Goal: Task Accomplishment & Management: Manage account settings

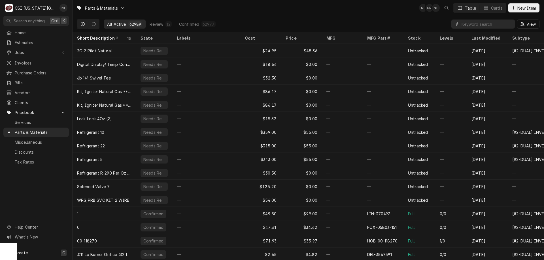
click at [38, 249] on div "Create C" at bounding box center [36, 252] width 72 height 15
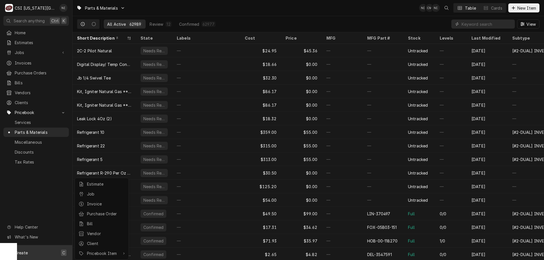
click at [108, 215] on div "Purchase Order" at bounding box center [106, 214] width 38 height 6
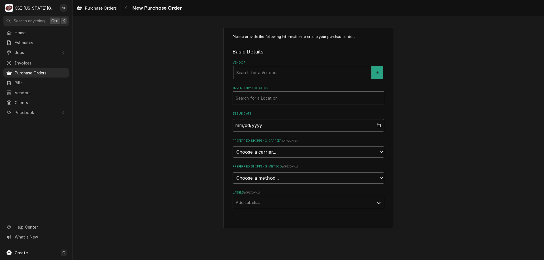
click at [291, 75] on div "Vendor" at bounding box center [302, 72] width 132 height 10
type input "key"
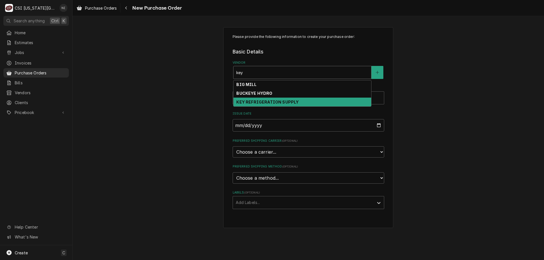
click at [273, 103] on strong "KEY REFRIGERATION SUPPLY" at bounding box center [267, 102] width 62 height 5
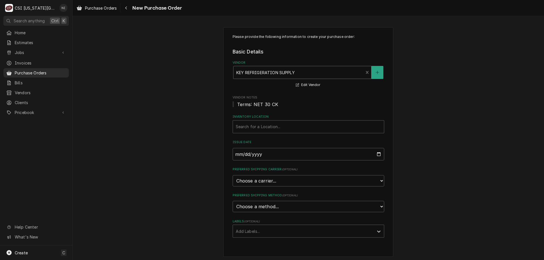
click at [266, 129] on div "Inventory Location" at bounding box center [308, 127] width 145 height 10
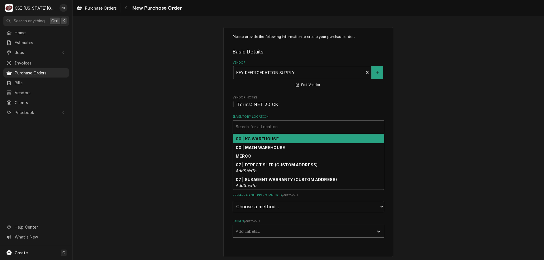
click at [265, 142] on div "00 | KC WAREHOUSE" at bounding box center [308, 138] width 151 height 9
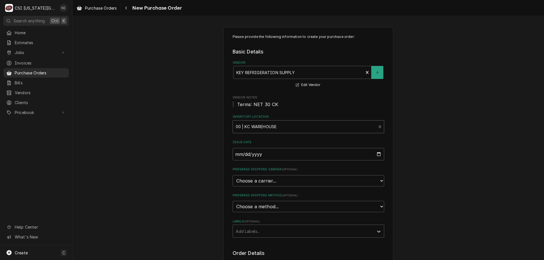
click at [267, 229] on div "Labels" at bounding box center [303, 231] width 135 height 10
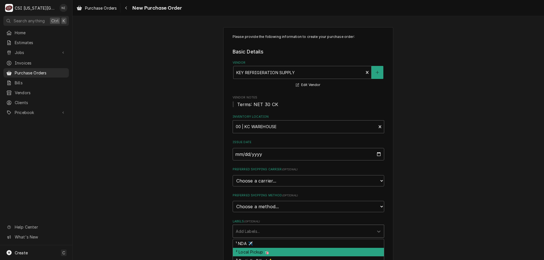
click at [261, 250] on div "² Local Pickup 🛍️" at bounding box center [308, 252] width 151 height 9
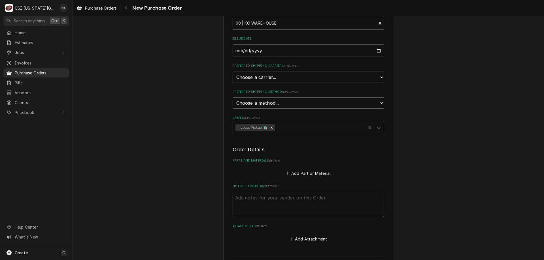
scroll to position [109, 0]
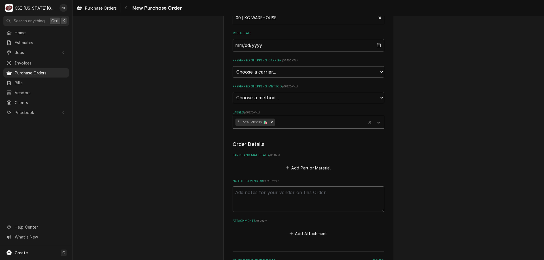
click at [287, 192] on textarea "Notes to Vendor ( optional )" at bounding box center [307, 199] width 151 height 25
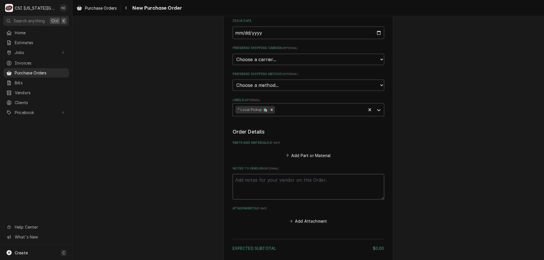
scroll to position [129, 0]
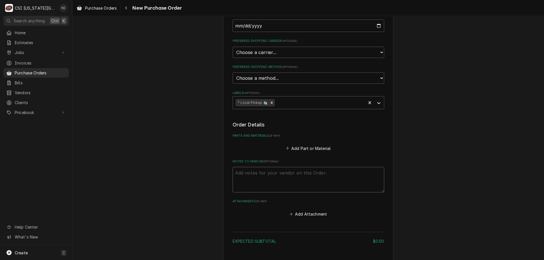
click at [294, 176] on textarea "Notes to Vendor ( optional )" at bounding box center [307, 179] width 151 height 25
type textarea "x"
type textarea "c"
type textarea "x"
type textarea "co"
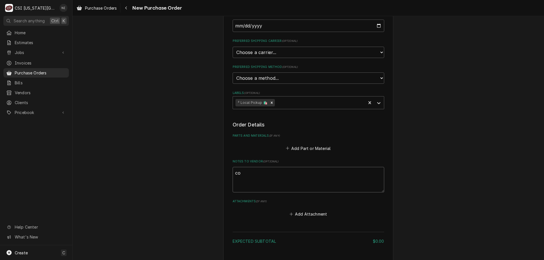
type textarea "x"
type textarea "cod"
type textarea "x"
type textarea "cody"
click at [312, 148] on button "Add Part or Material" at bounding box center [308, 148] width 47 height 8
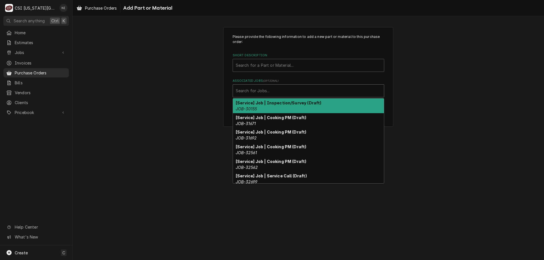
drag, startPoint x: 262, startPoint y: 93, endPoint x: 263, endPoint y: 98, distance: 4.3
click at [262, 94] on div "Associated Jobs" at bounding box center [308, 91] width 145 height 10
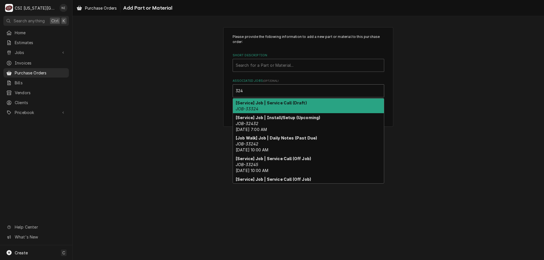
type input "324"
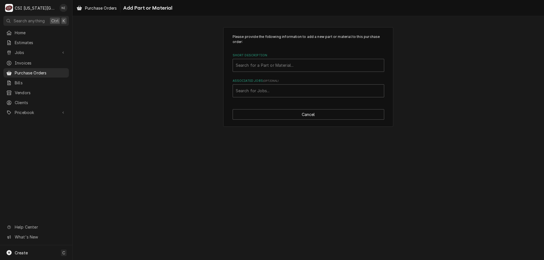
click at [288, 219] on div "Please provide the following information to add a new part or material to this …" at bounding box center [307, 138] width 471 height 244
click at [266, 92] on div "Associated Jobs" at bounding box center [308, 91] width 145 height 10
type input "33424"
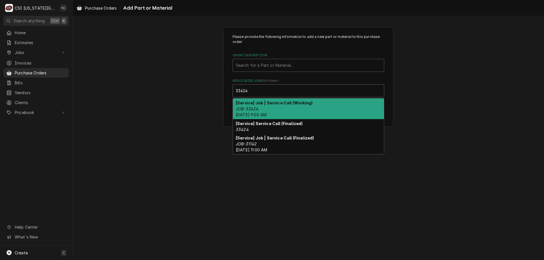
click at [246, 106] on div "[Service] Job | Service Call (Working) JOB-33424 Tue, Oct 14th, 2025 - 9:00 AM" at bounding box center [308, 109] width 151 height 21
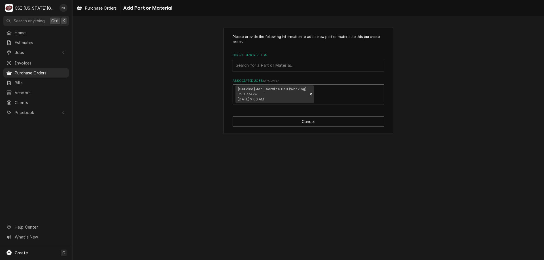
click at [257, 64] on div "Short Description" at bounding box center [308, 65] width 145 height 10
type input "misc serv"
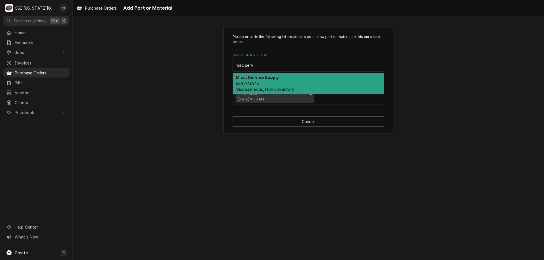
click at [253, 77] on strong "Misc. Service Supply" at bounding box center [257, 77] width 43 height 5
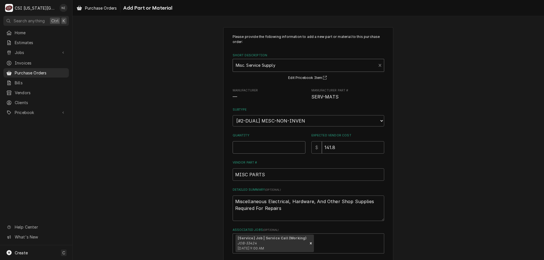
click at [252, 146] on input "Quantity" at bounding box center [268, 147] width 73 height 12
type textarea "x"
type input "1"
type input "0"
type textarea "x"
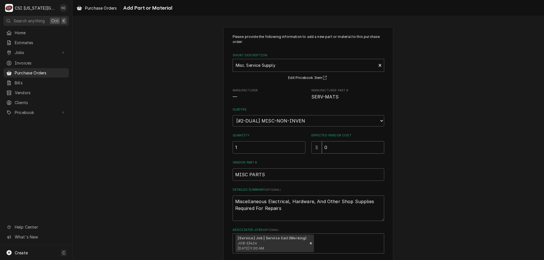
type input "0"
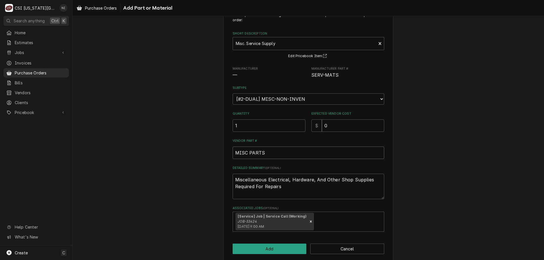
scroll to position [28, 0]
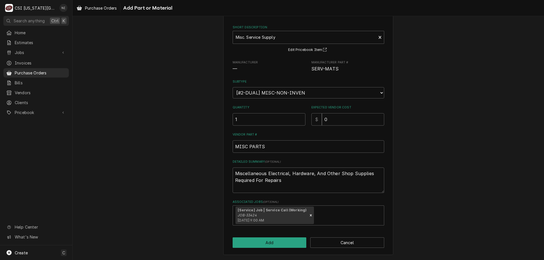
click at [285, 238] on div "Please provide the following information to add a new part or material to this …" at bounding box center [308, 127] width 170 height 256
click at [286, 242] on button "Add" at bounding box center [269, 243] width 74 height 10
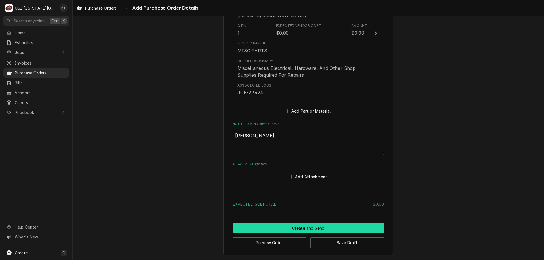
click at [296, 225] on button "Create and Send" at bounding box center [307, 228] width 151 height 10
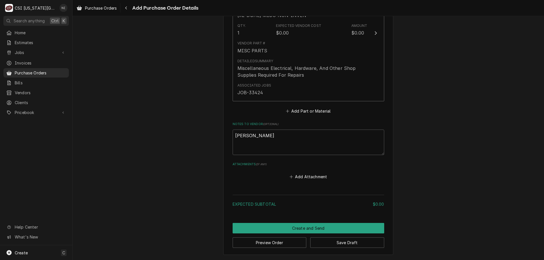
scroll to position [302, 0]
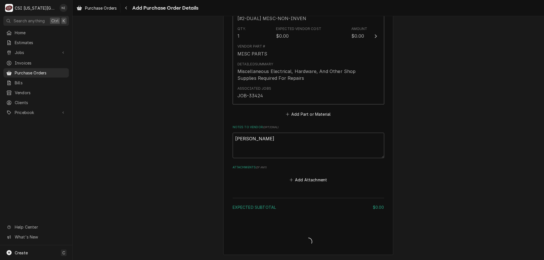
type textarea "x"
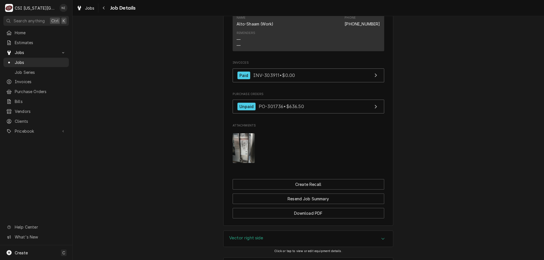
scroll to position [1015, 0]
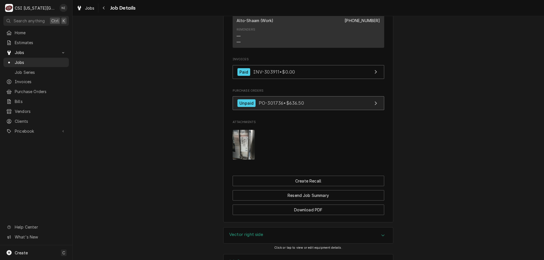
click at [311, 110] on link "Unpaid PO-301736 • $636.50" at bounding box center [307, 103] width 151 height 14
click at [46, 61] on span "Jobs" at bounding box center [40, 62] width 51 height 6
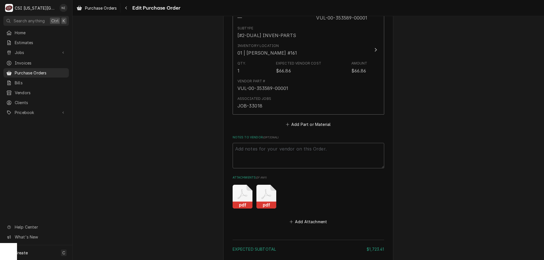
scroll to position [666, 0]
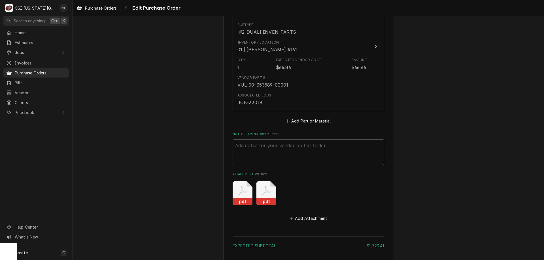
click at [314, 149] on textarea "Notes to Vendor ( optional )" at bounding box center [307, 152] width 151 height 25
type textarea "x"
type textarea "w"
type textarea "x"
type textarea "wa"
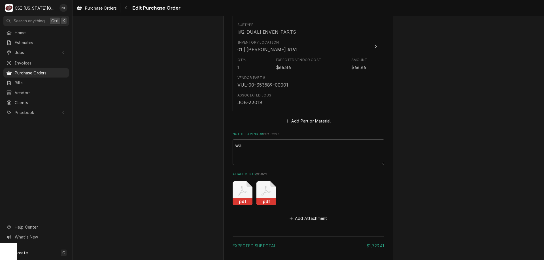
type textarea "x"
type textarea "wai"
type textarea "x"
type textarea "wait"
type textarea "x"
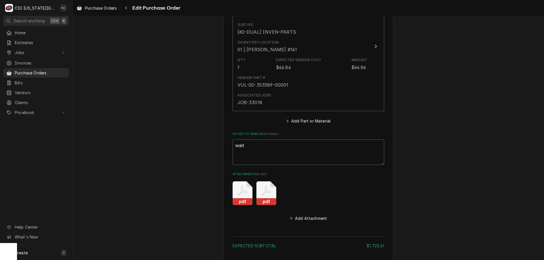
type textarea "waiti"
type textarea "x"
type textarea "waitig"
type textarea "x"
type textarea "waiti"
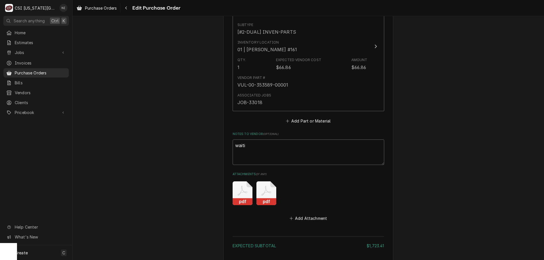
type textarea "x"
type textarea "waitin"
type textarea "x"
type textarea "waiting"
type textarea "x"
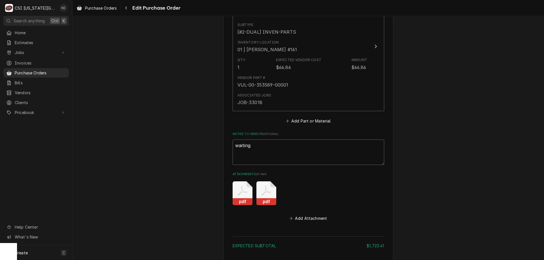
type textarea "waiting"
type textarea "x"
type textarea "waiting f"
type textarea "x"
type textarea "waiting fo"
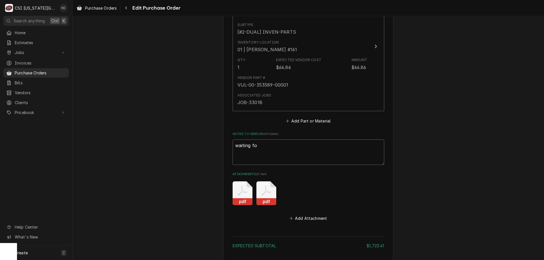
type textarea "x"
type textarea "waiting for"
type textarea "x"
type textarea "waiting for"
type textarea "x"
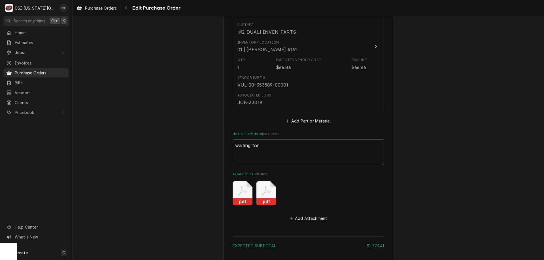
type textarea "waiting for"
type textarea "x"
type textarea "waiting for:"
type textarea "x"
type textarea "waiting for:"
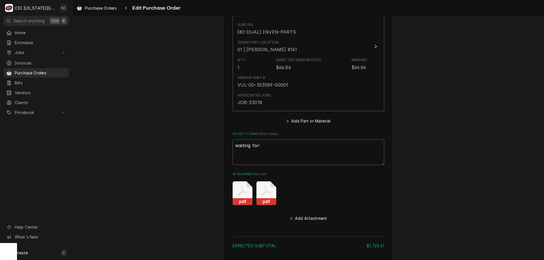
paste textarea "BAX-01-1000v9-00146"
type textarea "x"
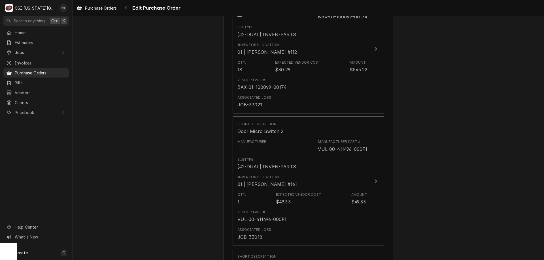
scroll to position [435, 0]
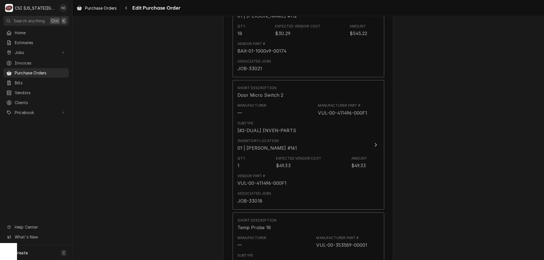
type textarea "waiting for: BAX-01-1000v9-00146"
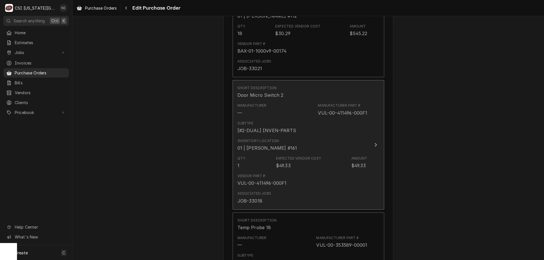
click at [335, 139] on div "Inventory Location 01 | BRIAN HAWKINS #161" at bounding box center [302, 145] width 130 height 18
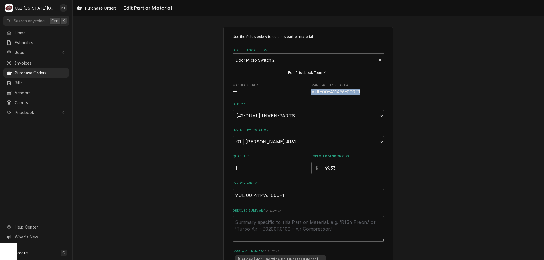
drag, startPoint x: 358, startPoint y: 91, endPoint x: 309, endPoint y: 93, distance: 48.7
click at [311, 93] on span "VUL-00-411496-000F1" at bounding box center [347, 92] width 73 height 7
copy span "VUL-00-411496-000F1"
drag, startPoint x: 516, startPoint y: 108, endPoint x: 531, endPoint y: 103, distance: 15.0
click at [516, 107] on div "Use the fields below to edit this part or material: Short Description Door Micr…" at bounding box center [307, 172] width 471 height 301
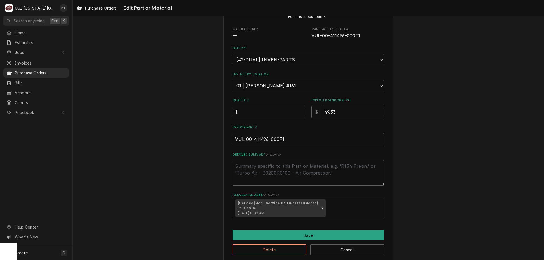
scroll to position [63, 0]
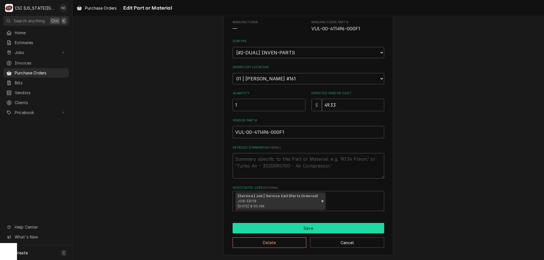
click at [260, 230] on button "Save" at bounding box center [307, 228] width 151 height 10
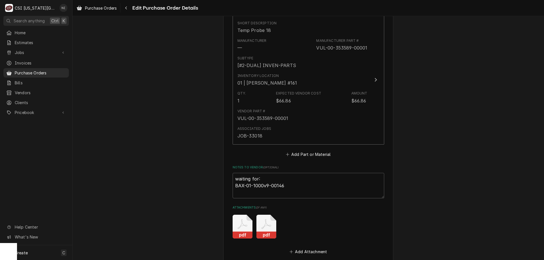
scroll to position [720, 0]
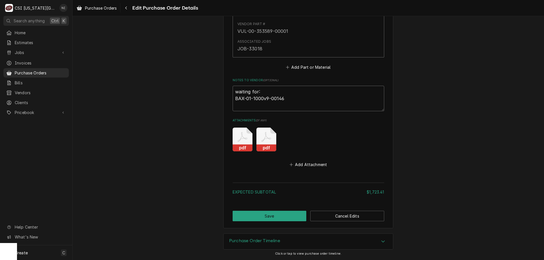
click at [283, 99] on textarea "waiting for: BAX-01-1000v9-00146" at bounding box center [307, 98] width 151 height 25
type textarea "x"
type textarea "waiting for: BAX-01-1000v9-00146"
paste textarea "VUL-00-411496-000F1"
type textarea "x"
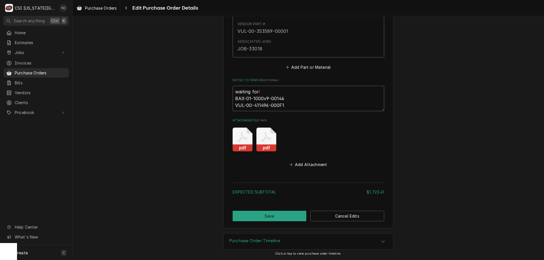
type textarea "waiting for: BAX-01-1000v9-00146 VUL-00-411496-000F1"
click at [266, 217] on button "Save" at bounding box center [269, 216] width 74 height 10
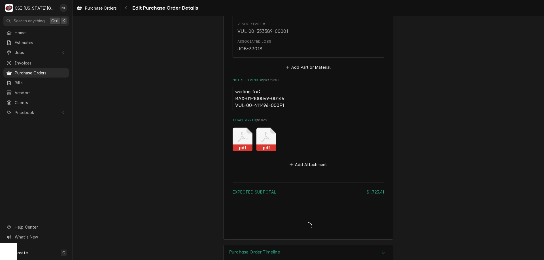
type textarea "x"
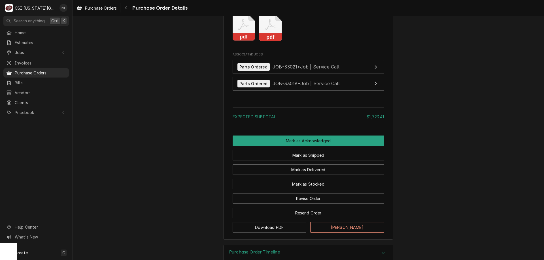
scroll to position [854, 0]
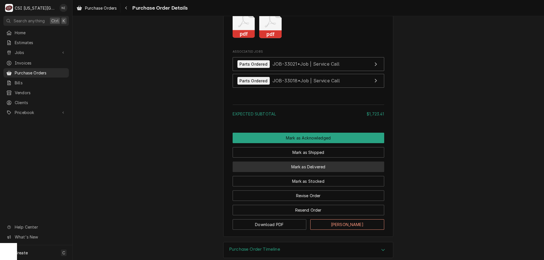
click at [326, 172] on button "Mark as Delivered" at bounding box center [307, 167] width 151 height 10
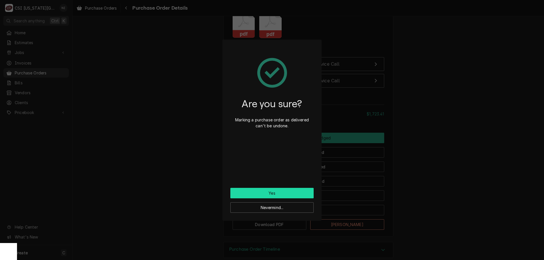
click at [288, 197] on button "Yes" at bounding box center [271, 193] width 83 height 10
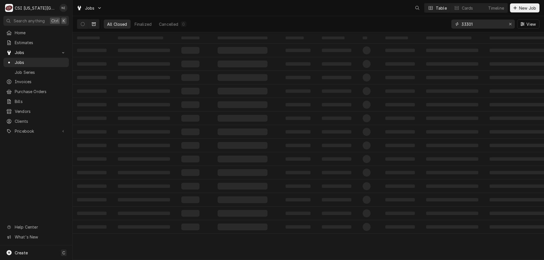
drag, startPoint x: 472, startPoint y: 25, endPoint x: 387, endPoint y: 21, distance: 85.1
click at [398, 22] on div "All Closed Finalized Cancelled 0 33301 View" at bounding box center [308, 24] width 462 height 16
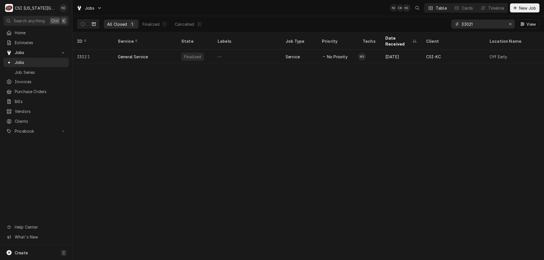
type input "33021"
click at [82, 25] on icon "Dynamic Content Wrapper" at bounding box center [83, 24] width 4 height 4
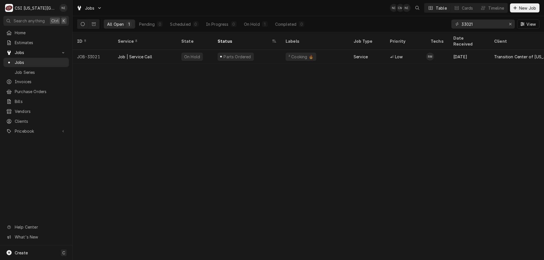
click at [211, 53] on div "On Hold" at bounding box center [195, 57] width 36 height 14
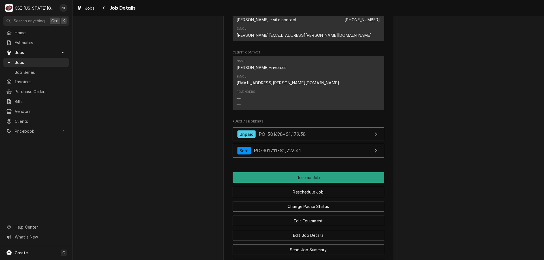
scroll to position [784, 0]
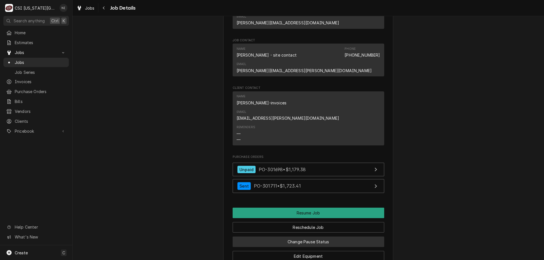
click at [327, 237] on button "Change Pause Status" at bounding box center [307, 242] width 151 height 10
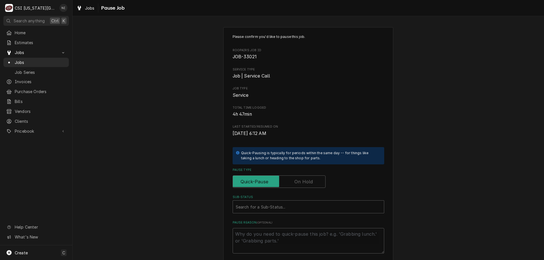
click at [299, 180] on label "Pause Type" at bounding box center [278, 182] width 93 height 12
click at [299, 180] on input "Pause Type" at bounding box center [279, 182] width 88 height 12
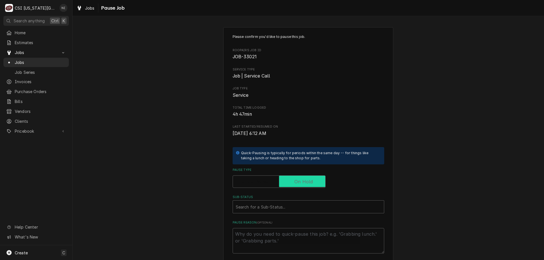
checkbox input "true"
click at [293, 205] on div "Sub-Status" at bounding box center [308, 207] width 145 height 10
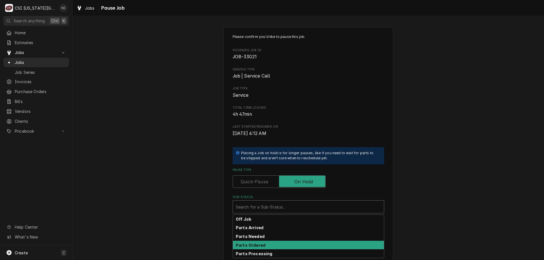
click at [256, 248] on div "Parts Ordered" at bounding box center [308, 245] width 151 height 9
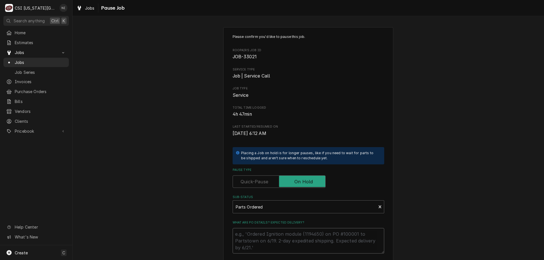
click at [260, 232] on textarea "What are PO details? Expected delivery?" at bounding box center [307, 240] width 151 height 25
type textarea "x"
type textarea "p"
type textarea "x"
type textarea "pa"
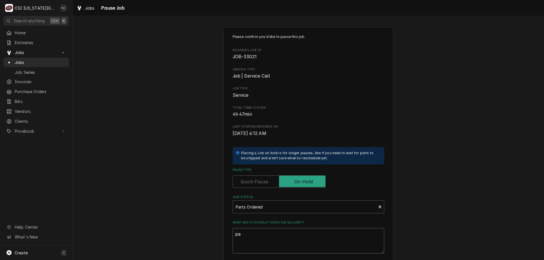
type textarea "x"
type textarea "pat"
type textarea "x"
type textarea "pa"
type textarea "x"
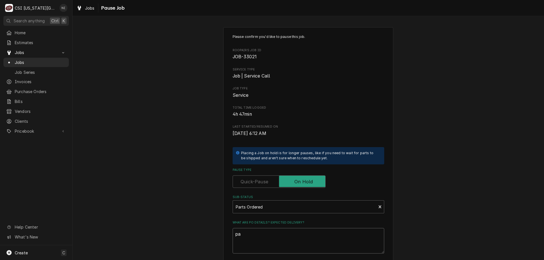
type textarea "p"
type textarea "x"
type textarea "pa"
type textarea "x"
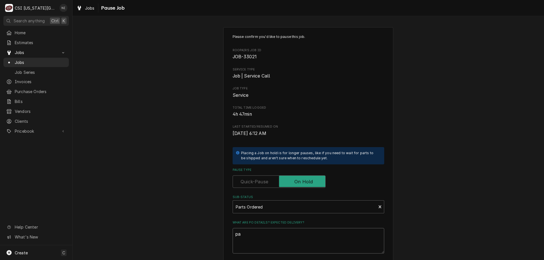
type textarea "pat"
type textarea "x"
type textarea "par"
type textarea "x"
type textarea "pari"
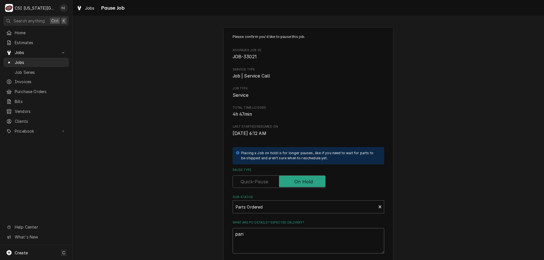
type textarea "x"
type textarea "parit"
type textarea "x"
type textarea "pari"
type textarea "x"
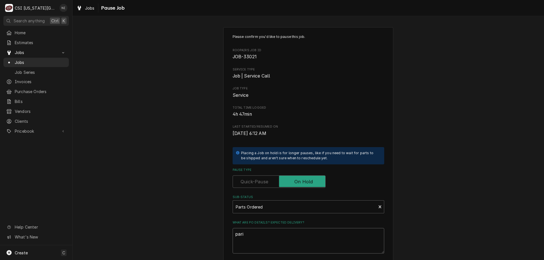
type textarea "par"
type textarea "x"
type textarea "part"
type textarea "x"
type textarea "parti"
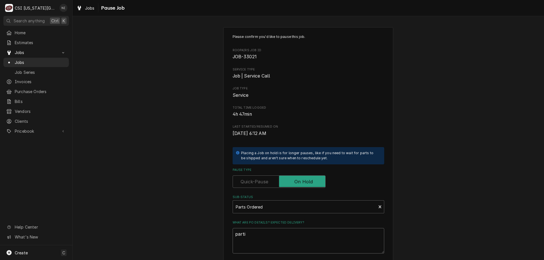
type textarea "x"
type textarea "partia"
type textarea "x"
type textarea "partial"
type textarea "x"
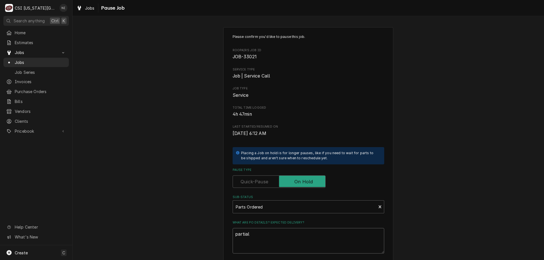
type textarea "partial p"
type textarea "x"
type textarea "partial pa"
type textarea "x"
type textarea "partial par"
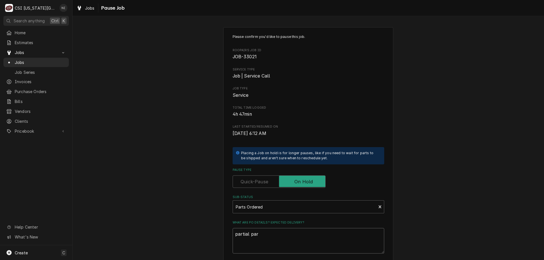
type textarea "x"
type textarea "partial part"
type textarea "x"
type textarea "partial parts"
type textarea "x"
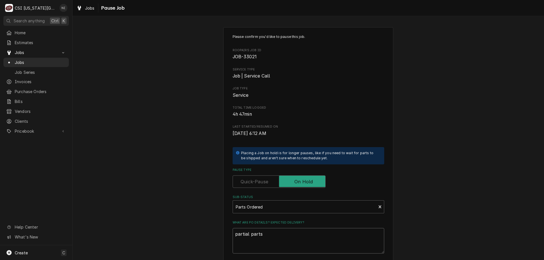
type textarea "partial parts"
type textarea "x"
type textarea "partial parts o"
type textarea "x"
type textarea "partial parts on"
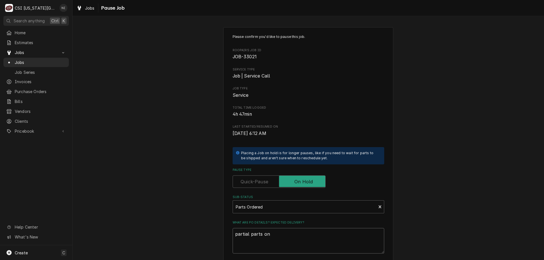
type textarea "x"
type textarea "partial parts on"
type textarea "x"
type textarea "partial parts on m"
type textarea "x"
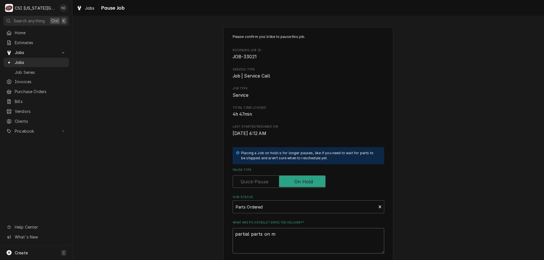
type textarea "partial parts on me"
type textarea "x"
type textarea "partial parts on men"
type textarea "x"
type textarea "partial parts on mend"
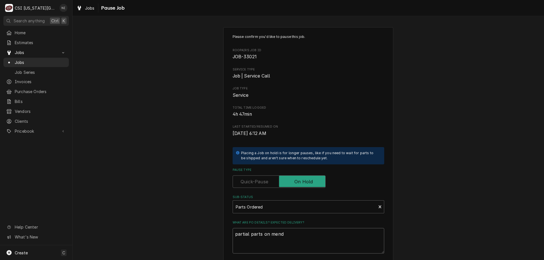
type textarea "x"
type textarea "partial parts on mendn"
type textarea "x"
type textarea "partial parts on mendn"
type textarea "x"
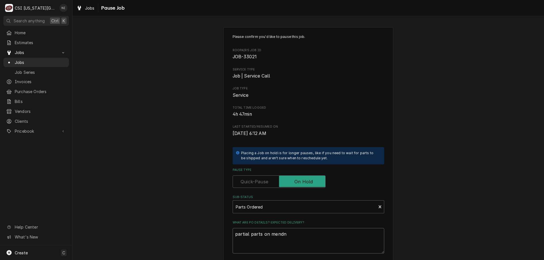
type textarea "partial parts on mendn s"
type textarea "x"
type textarea "partial parts on mendn sh"
type textarea "x"
type textarea "partial parts on mendn s"
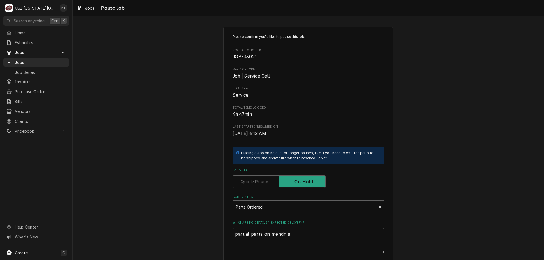
type textarea "x"
type textarea "partial parts on mendn"
type textarea "x"
type textarea "partial parts on mendn"
type textarea "x"
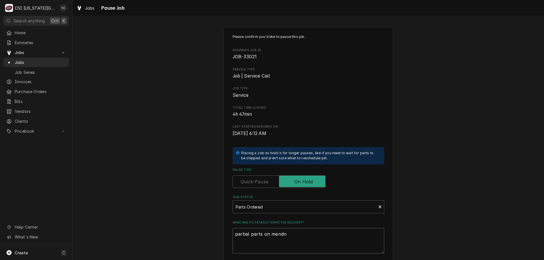
type textarea "partial parts on mend"
type textarea "x"
type textarea "partial parts on mendj"
type textarea "x"
type textarea "partial parts on mendjo"
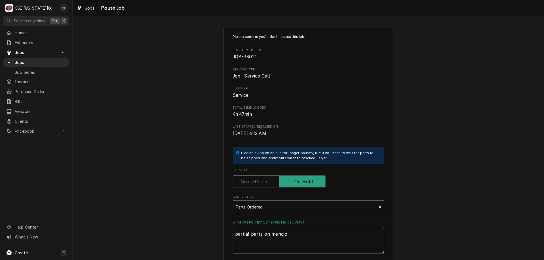
type textarea "x"
type textarea "partial parts on mendjon"
type textarea "x"
type textarea "partial parts on mendjon"
type textarea "x"
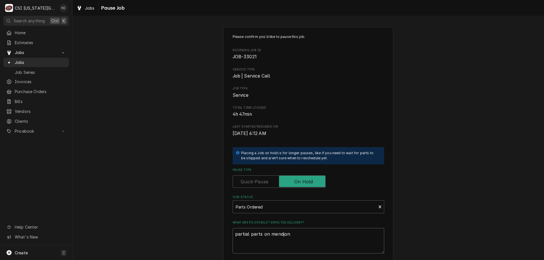
type textarea "partial parts on mendjon"
type textarea "x"
type textarea "partial parts on mendjo"
type textarea "x"
type textarea "partial parts on mendj"
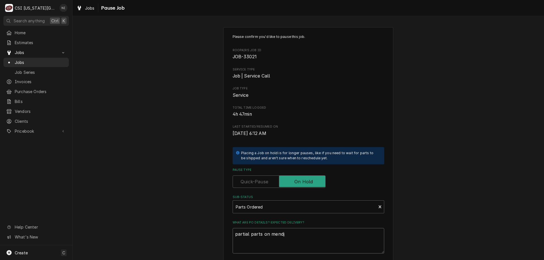
type textarea "x"
type textarea "partial parts on mend"
type textarea "x"
type textarea "partial parts on mendo"
type textarea "x"
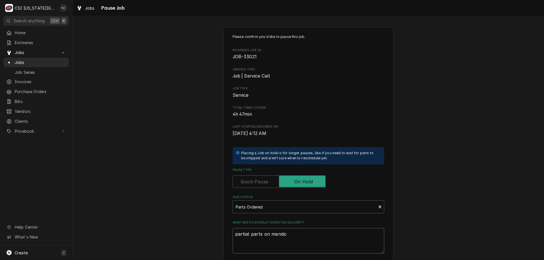
type textarea "partial parts on mendon"
type textarea "x"
type textarea "partial parts on mendon"
type textarea "x"
type textarea "partial parts on mendon s"
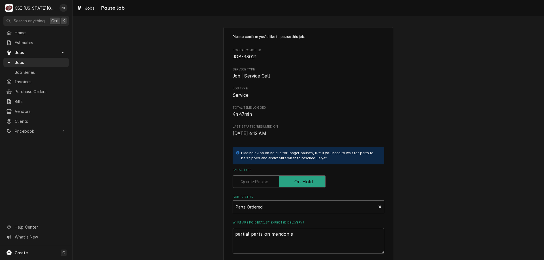
type textarea "x"
type textarea "partial parts on mendon sh"
type textarea "x"
type textarea "partial parts on mendon she"
type textarea "x"
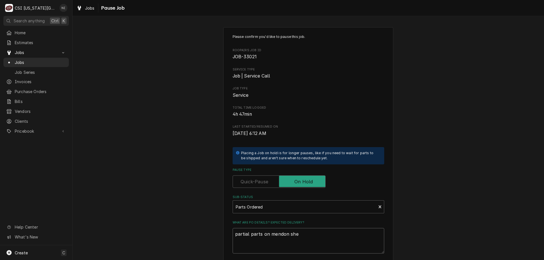
type textarea "partial parts on mendon shel"
type textarea "x"
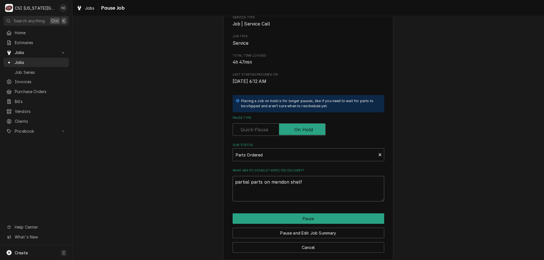
scroll to position [57, 0]
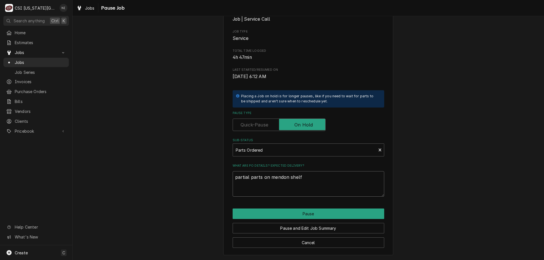
type textarea "partial parts on mendon shelf"
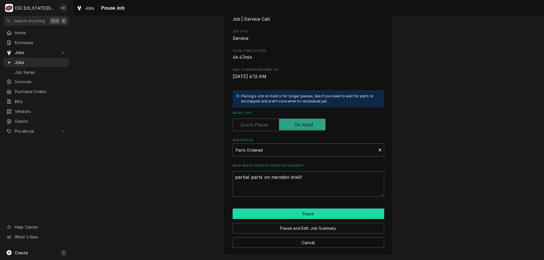
click at [342, 212] on button "Pause" at bounding box center [307, 214] width 151 height 10
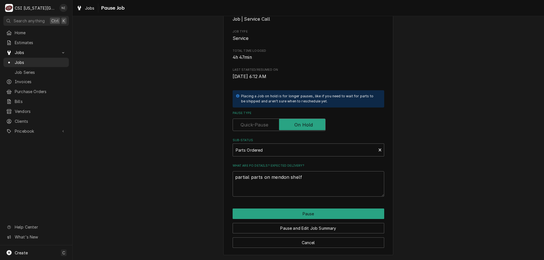
type textarea "x"
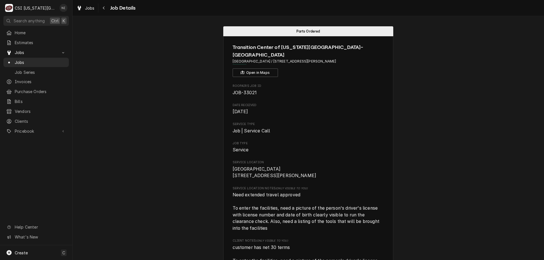
click at [54, 63] on span "Jobs" at bounding box center [40, 62] width 51 height 6
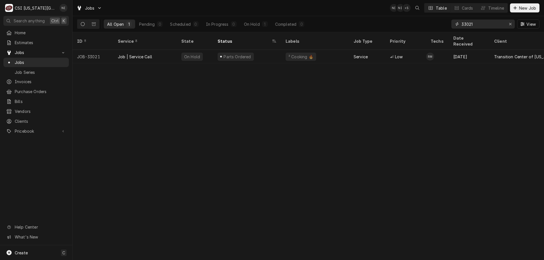
click at [511, 23] on icon "Erase input" at bounding box center [510, 24] width 3 height 4
paste input "32999"
type input "32999"
click at [272, 50] on div "Parts Ordered" at bounding box center [247, 57] width 68 height 14
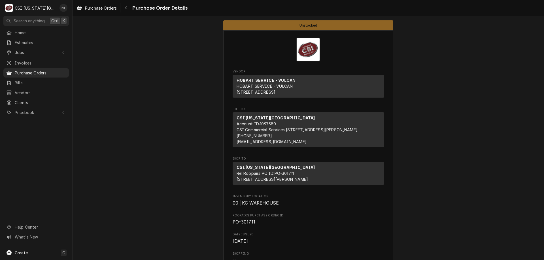
click at [57, 72] on span "Purchase Orders" at bounding box center [40, 73] width 51 height 6
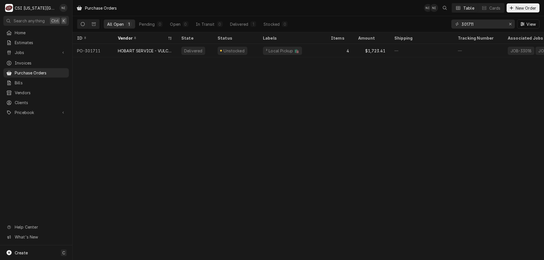
click at [47, 110] on span "Pricebook" at bounding box center [36, 113] width 43 height 6
click at [44, 130] on span "Parts & Materials" at bounding box center [40, 132] width 51 height 6
click at [325, 50] on div "² Local Pickup 🛍️" at bounding box center [292, 51] width 68 height 14
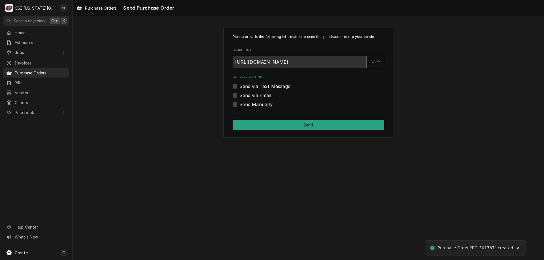
drag, startPoint x: 234, startPoint y: 104, endPoint x: 244, endPoint y: 118, distance: 17.5
click at [239, 104] on label "Send Manually" at bounding box center [255, 104] width 33 height 7
click at [239, 104] on input "Send Manually" at bounding box center [314, 107] width 151 height 12
checkbox input "true"
click at [246, 125] on button "Send" at bounding box center [307, 125] width 151 height 10
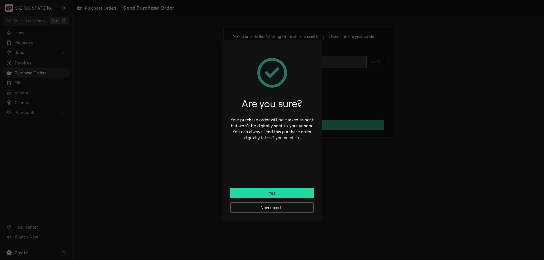
drag, startPoint x: 262, startPoint y: 189, endPoint x: 259, endPoint y: 195, distance: 6.6
click at [262, 189] on button "Yes" at bounding box center [271, 193] width 83 height 10
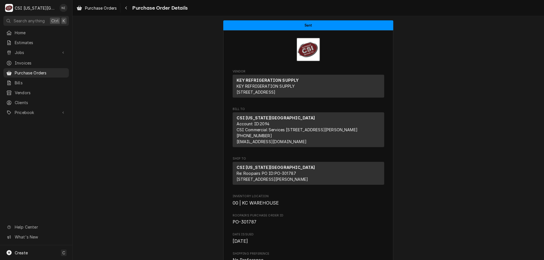
click at [40, 251] on div "Create C" at bounding box center [36, 252] width 72 height 15
click at [103, 217] on link "Purchase Order" at bounding box center [101, 213] width 51 height 9
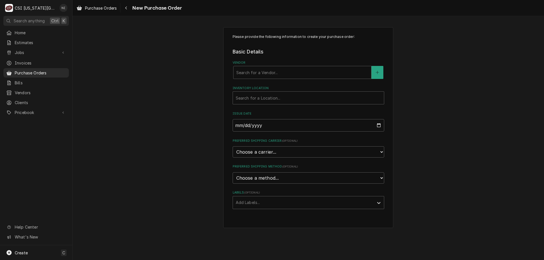
click at [260, 69] on div "Vendor" at bounding box center [302, 72] width 132 height 10
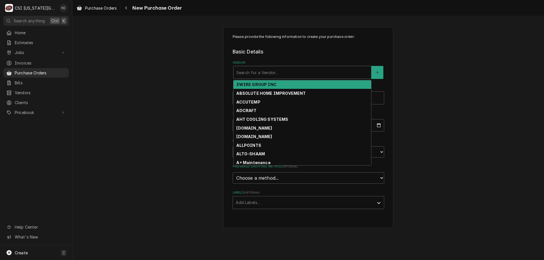
click at [281, 71] on div "Vendor" at bounding box center [302, 72] width 132 height 10
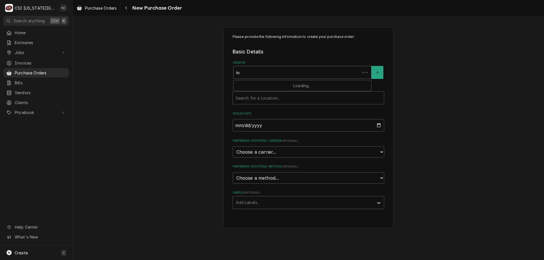
type input "key"
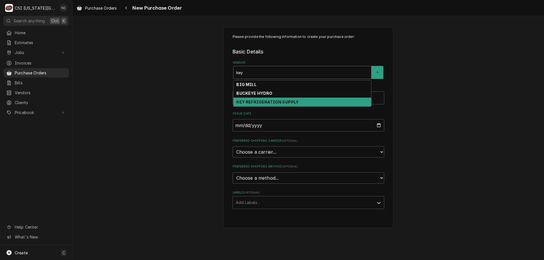
click at [264, 99] on div "KEY REFRIGERATION SUPPLY" at bounding box center [302, 102] width 138 height 9
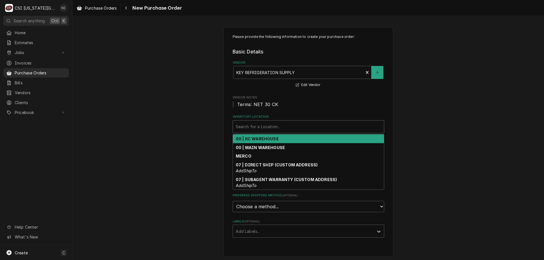
drag, startPoint x: 268, startPoint y: 124, endPoint x: 267, endPoint y: 135, distance: 11.3
click at [268, 124] on div "Inventory Location" at bounding box center [308, 127] width 145 height 10
drag, startPoint x: 266, startPoint y: 141, endPoint x: 267, endPoint y: 191, distance: 50.7
click at [266, 141] on strong "00 | KC WAREHOUSE" at bounding box center [257, 138] width 43 height 5
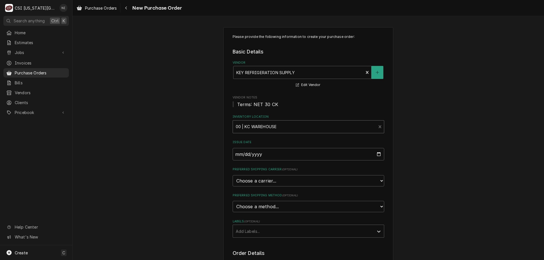
drag, startPoint x: 261, startPoint y: 228, endPoint x: 261, endPoint y: 233, distance: 5.1
click at [261, 229] on div "Labels" at bounding box center [303, 231] width 135 height 10
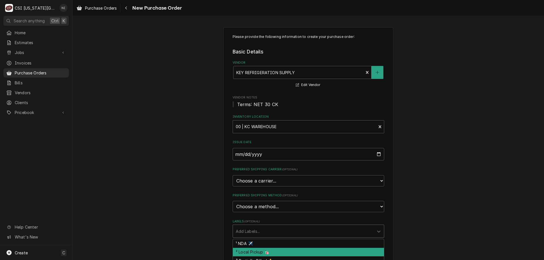
click at [261, 251] on div "² Local Pickup 🛍️" at bounding box center [308, 252] width 151 height 9
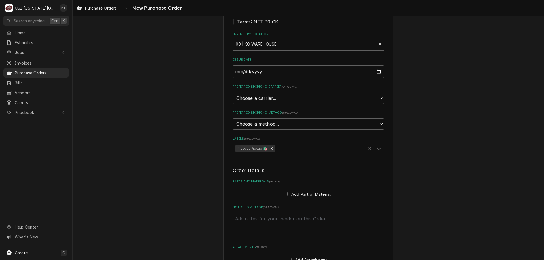
scroll to position [85, 0]
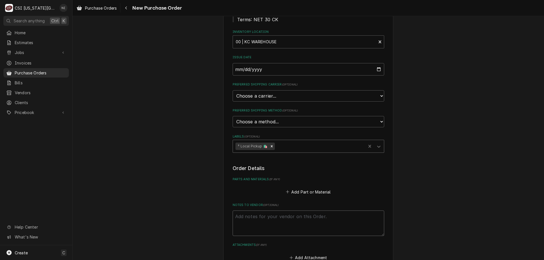
click at [299, 222] on textarea "Notes to Vendor ( optional )" at bounding box center [307, 223] width 151 height 25
type textarea "x"
type textarea "g"
type textarea "x"
type textarea "gon"
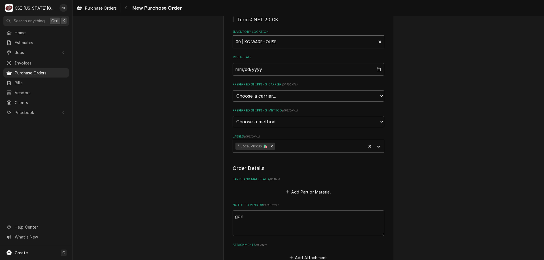
type textarea "x"
type textarea "gonz"
type textarea "x"
type textarea "gonza"
type textarea "x"
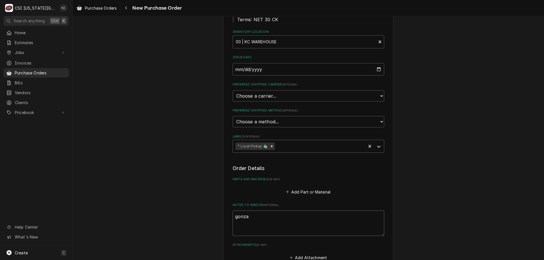
type textarea "gonzal"
type textarea "x"
type textarea "gonzale"
type textarea "x"
type textarea "gonzale"
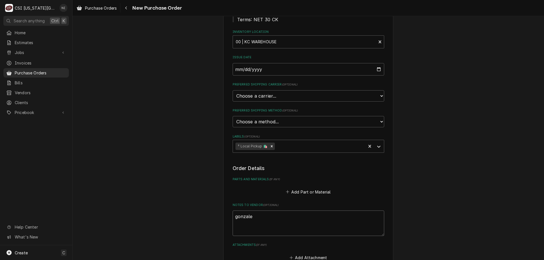
type textarea "x"
type textarea "gonzalez"
click at [311, 189] on button "Add Part or Material" at bounding box center [308, 192] width 47 height 8
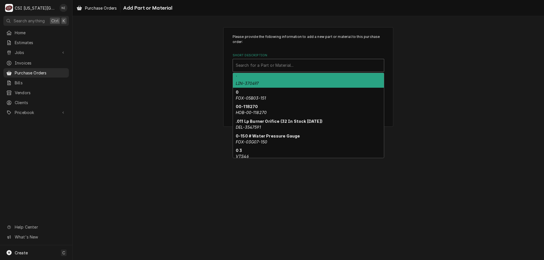
click at [259, 64] on div "Short Description" at bounding box center [308, 65] width 145 height 10
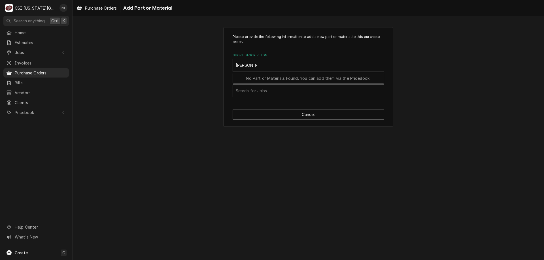
type input "misc saer"
click at [249, 69] on div "Short Description" at bounding box center [308, 65] width 145 height 10
type input "misc serv"
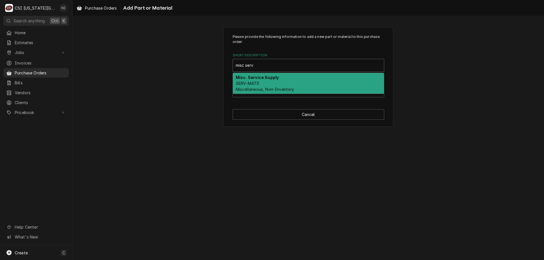
click at [256, 80] on strong "Misc. Service Supply" at bounding box center [257, 77] width 43 height 5
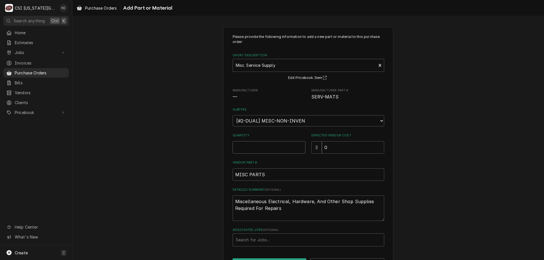
click at [258, 150] on input "Quantity" at bounding box center [268, 147] width 73 height 12
type textarea "x"
type input "1"
drag, startPoint x: 283, startPoint y: 208, endPoint x: 211, endPoint y: 198, distance: 72.8
click at [211, 198] on div "Please provide the following information to add a new part or material to this …" at bounding box center [307, 151] width 471 height 259
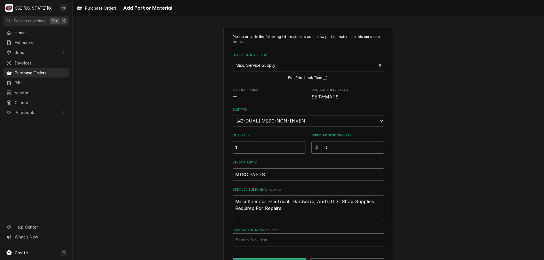
type textarea "x"
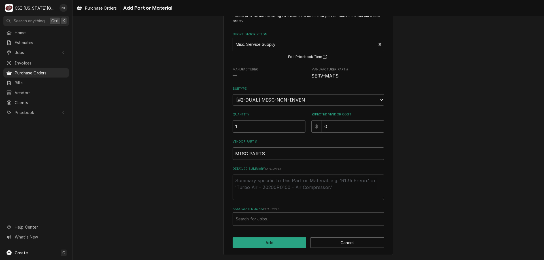
click at [259, 217] on div "Associated Jobs" at bounding box center [308, 219] width 145 height 10
type input "3"
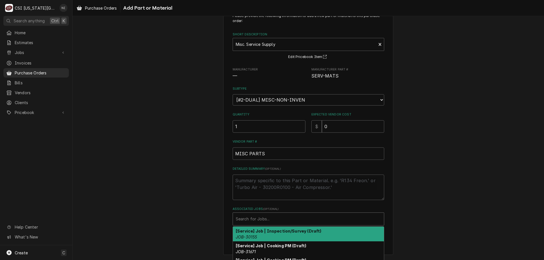
type textarea "x"
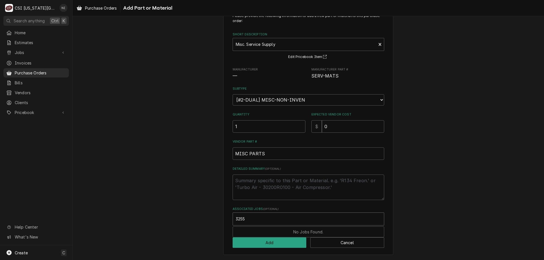
type input "32551"
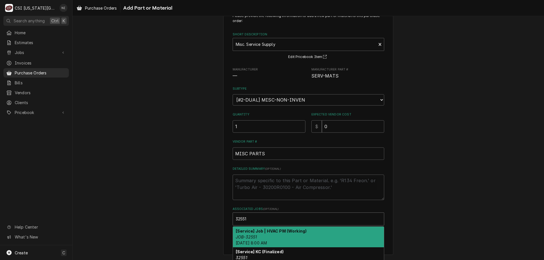
click at [253, 235] on em "JOB-32551" at bounding box center [246, 237] width 21 height 5
type textarea "x"
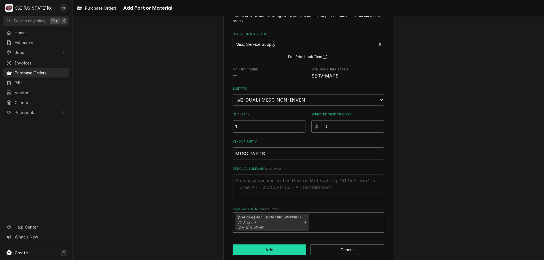
click at [254, 245] on button "Add" at bounding box center [269, 250] width 74 height 10
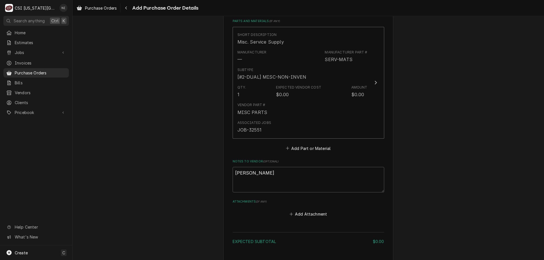
scroll to position [281, 0]
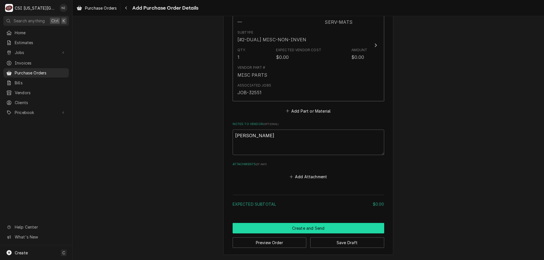
click at [304, 226] on button "Create and Send" at bounding box center [307, 228] width 151 height 10
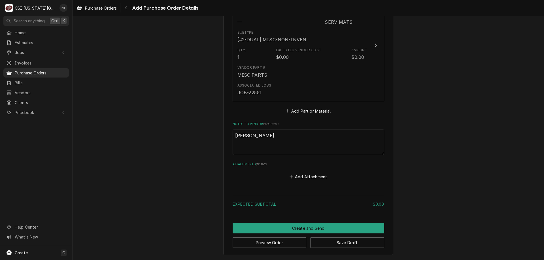
scroll to position [277, 0]
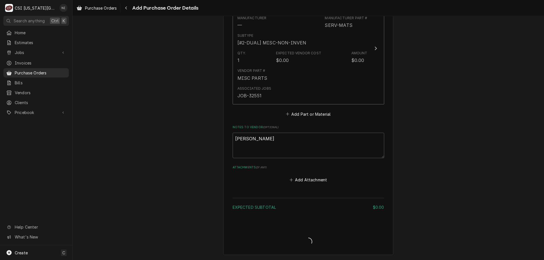
type textarea "x"
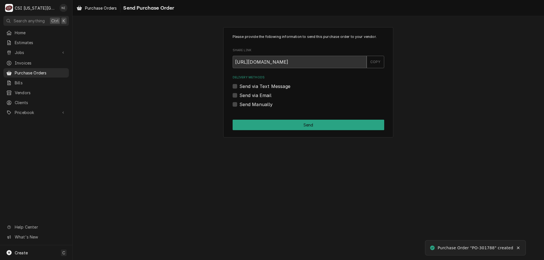
click at [239, 104] on label "Send Manually" at bounding box center [255, 104] width 33 height 7
click at [239, 104] on input "Send Manually" at bounding box center [314, 107] width 151 height 12
checkbox input "true"
click at [261, 125] on button "Send" at bounding box center [307, 125] width 151 height 10
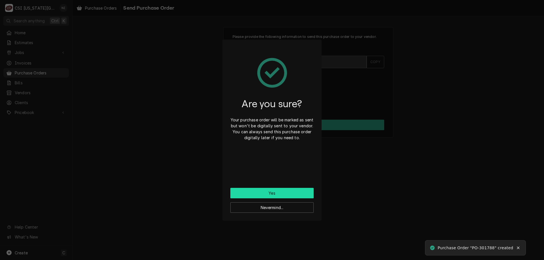
click at [280, 193] on button "Yes" at bounding box center [271, 193] width 83 height 10
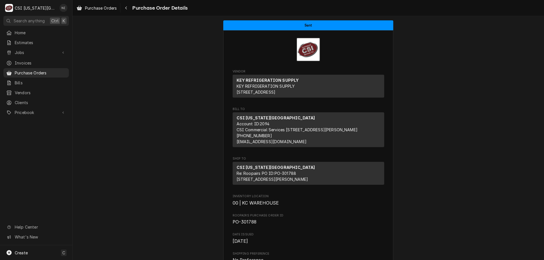
drag, startPoint x: 436, startPoint y: 45, endPoint x: 411, endPoint y: 39, distance: 25.4
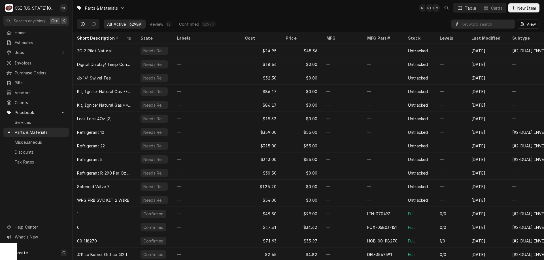
click at [494, 27] on input "Dynamic Content Wrapper" at bounding box center [486, 24] width 50 height 9
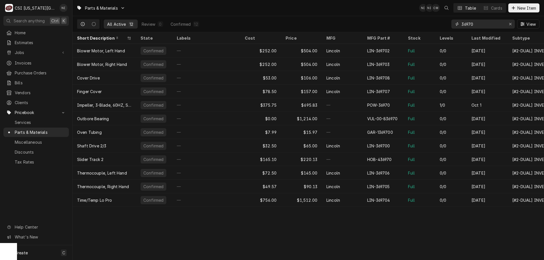
type input "36970"
click at [352, 105] on div "—" at bounding box center [342, 105] width 41 height 14
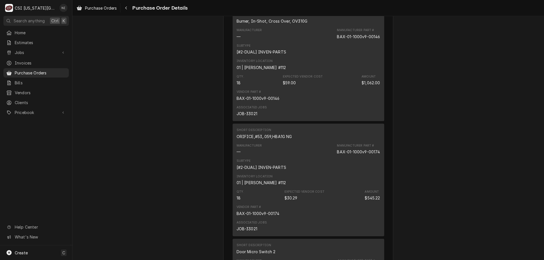
scroll to position [471, 0]
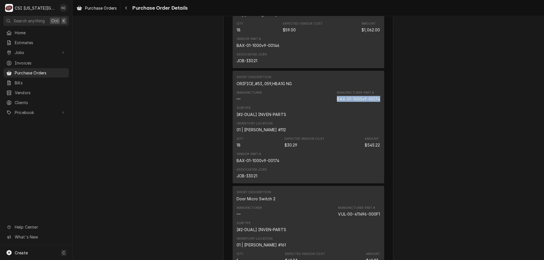
drag, startPoint x: 377, startPoint y: 117, endPoint x: 334, endPoint y: 118, distance: 42.5
click at [337, 102] on div "BAX-01-1000v9-00174" at bounding box center [358, 99] width 43 height 6
copy div "BAX-01-1000v9-00174"
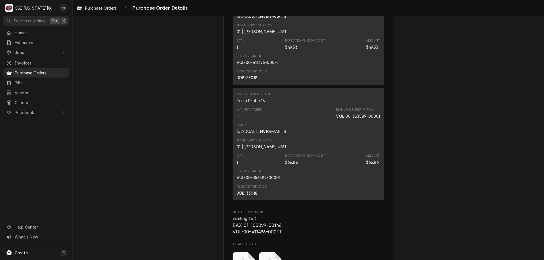
scroll to position [908, 0]
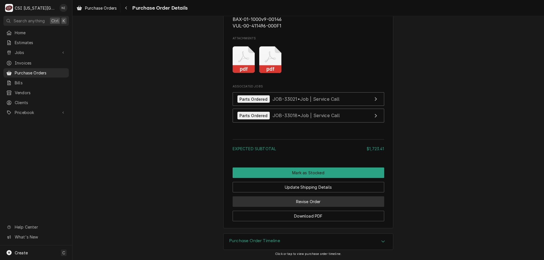
click at [338, 200] on button "Revise Order" at bounding box center [307, 202] width 151 height 10
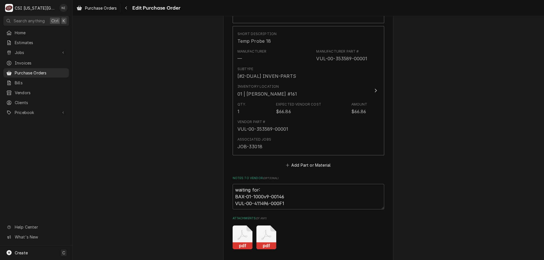
scroll to position [686, 0]
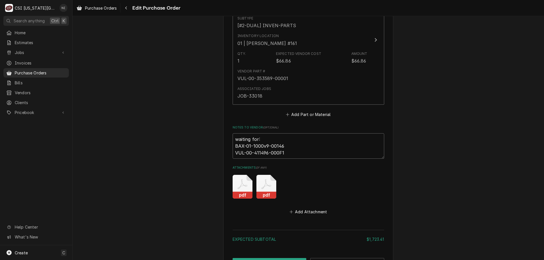
click at [291, 151] on textarea "waiting for: BAX-01-1000v9-00146 VUL-00-411496-000F1" at bounding box center [307, 145] width 151 height 25
click at [286, 148] on textarea "waiting for: BAX-01-1000v9-00146 VUL-00-411496-000F1" at bounding box center [307, 145] width 151 height 25
type textarea "x"
type textarea "waiting for: BAX-01-1000v9-00146 VUL-00-411496-000F1"
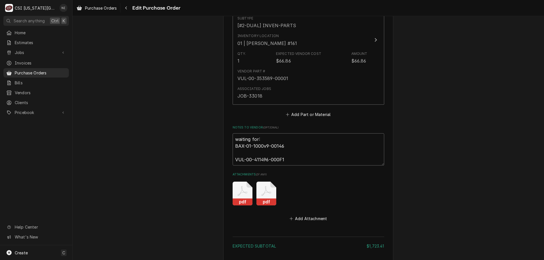
paste textarea "BAX-01-1000v9-00174"
type textarea "x"
type textarea "waiting for: BAX-01-1000v9-00146 BAX-01-1000v9-00174 VUL-00-411496-000F1"
type textarea "x"
type textarea "waiting for: BAX-01-1000v9-00146 BAX-01-1000v9-00174 VUL-00-411496-000F1"
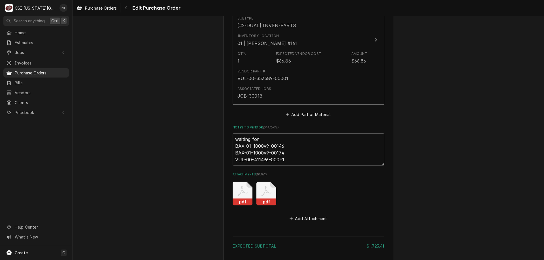
type textarea "x"
type textarea "waiting for: BAX-01-1000v9-00146 BAX-01-1000v9-00174 ( VUL-00-411496-000F1"
type textarea "x"
type textarea "waiting for: BAX-01-1000v9-00146 BAX-01-1000v9-00174 (1 VUL-00-411496-000F1"
type textarea "x"
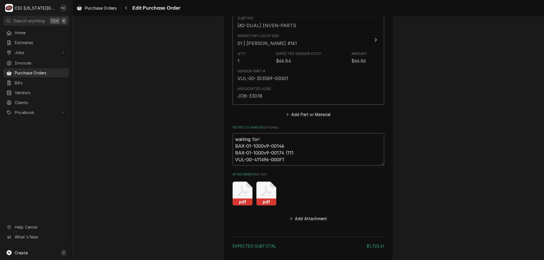
type textarea "waiting for: BAX-01-1000v9-00146 BAX-01-1000v9-00174 (111/ VUL-00-411496-000F1"
type textarea "x"
type textarea "waiting for: BAX-01-1000v9-00146 BAX-01-1000v9-00174 (111 VUL-00-411496-000F1"
type textarea "x"
type textarea "waiting for: BAX-01-1000v9-00146 BAX-01-1000v9-00174 (111) VUL-00-411496-000F1"
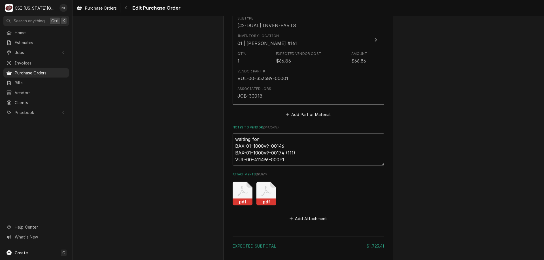
type textarea "x"
type textarea "waiting for: BAX-01-1000v9-00146 BAX-01-1000v9-00174 (111 VUL-00-411496-000F1"
type textarea "x"
type textarea "waiting for: BAX-01-1000v9-00146 BAX-01-1000v9-00174 (11 VUL-00-411496-000F1"
type textarea "x"
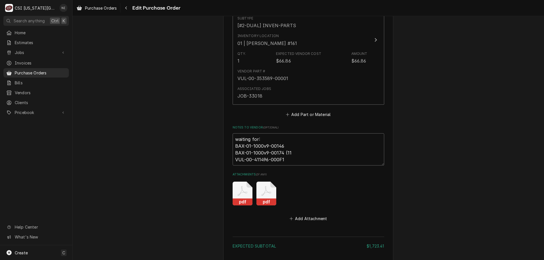
type textarea "waiting for: BAX-01-1000v9-00146 BAX-01-1000v9-00174 (1 VUL-00-411496-000F1"
type textarea "x"
type textarea "waiting for: BAX-01-1000v9-00146 BAX-01-1000v9-00174 (11 VUL-00-411496-000F1"
type textarea "x"
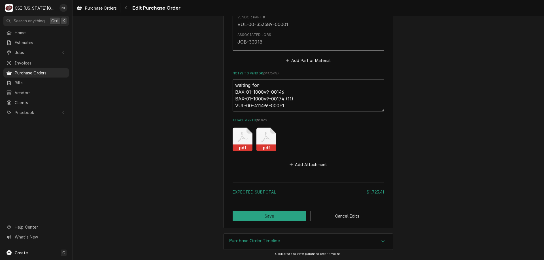
type textarea "waiting for: BAX-01-1000v9-00146 BAX-01-1000v9-00174 (11) VUL-00-411496-000F1"
click at [292, 214] on button "Save" at bounding box center [269, 216] width 74 height 10
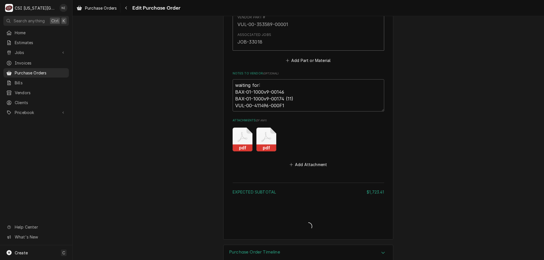
type textarea "x"
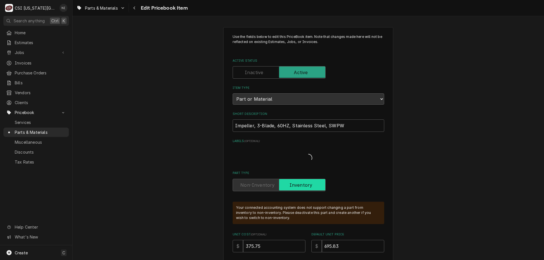
type textarea "x"
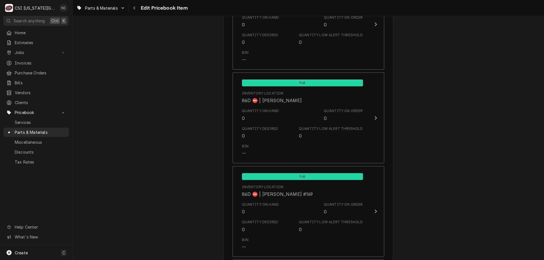
scroll to position [5626, 0]
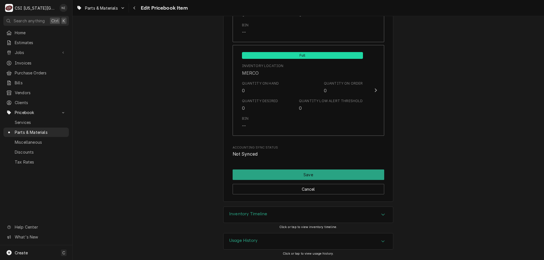
drag, startPoint x: 303, startPoint y: 213, endPoint x: 291, endPoint y: 207, distance: 13.7
click at [304, 213] on div "Inventory Timeline" at bounding box center [307, 215] width 169 height 16
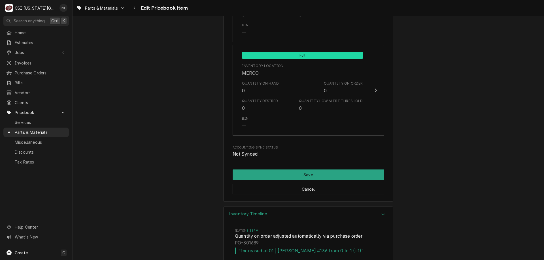
scroll to position [5679, 0]
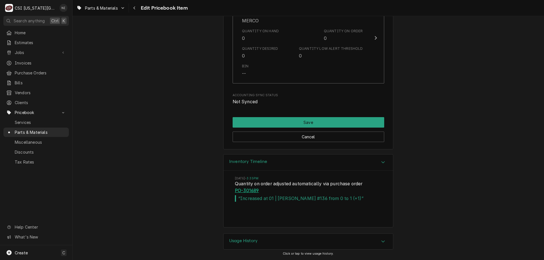
click at [241, 190] on link "PO-301689" at bounding box center [247, 190] width 24 height 7
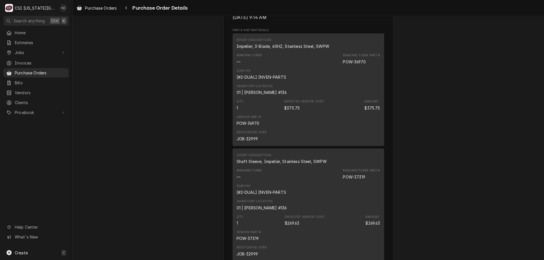
scroll to position [317, 0]
drag, startPoint x: 455, startPoint y: 102, endPoint x: 464, endPoint y: 98, distance: 9.4
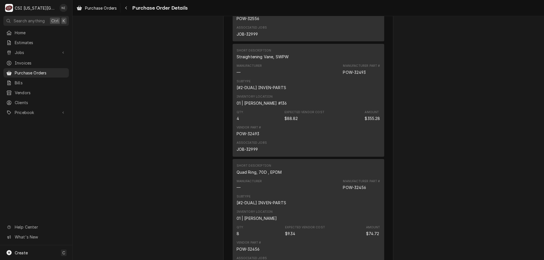
scroll to position [1008, 0]
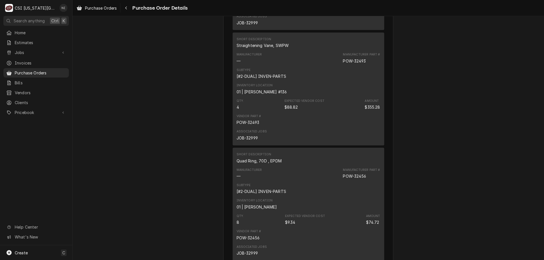
drag, startPoint x: 464, startPoint y: 98, endPoint x: 472, endPoint y: 103, distance: 10.0
drag, startPoint x: 472, startPoint y: 103, endPoint x: 475, endPoint y: 103, distance: 3.4
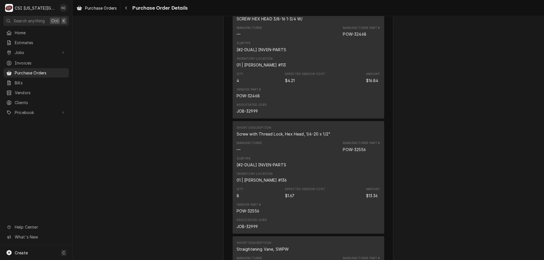
scroll to position [781, 0]
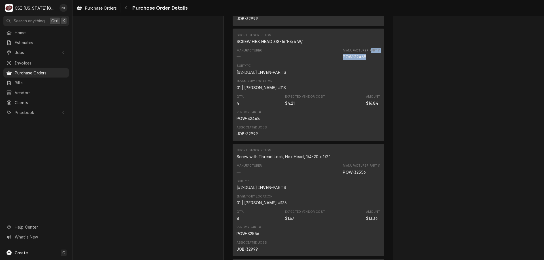
drag, startPoint x: 370, startPoint y: 75, endPoint x: 364, endPoint y: 78, distance: 6.1
click at [364, 60] on div "Manufacturer Part # POW-32468" at bounding box center [361, 53] width 37 height 11
click at [366, 60] on div "Manufacturer Part # POW-32468" at bounding box center [361, 53] width 37 height 11
drag, startPoint x: 361, startPoint y: 75, endPoint x: 342, endPoint y: 76, distance: 19.3
click at [343, 60] on div "Manufacturer Part # POW-32468" at bounding box center [361, 53] width 37 height 11
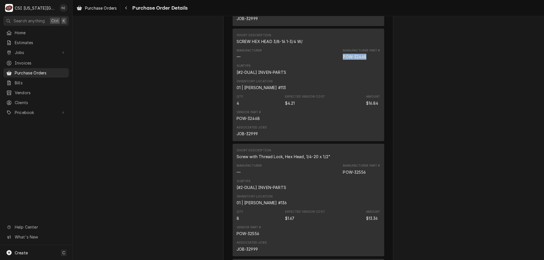
copy div "POW-32468"
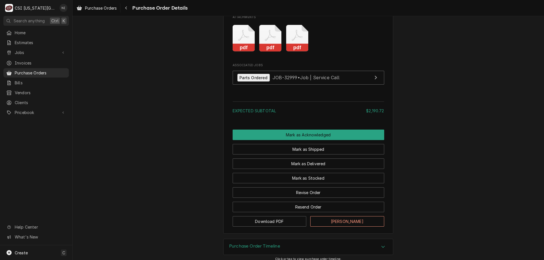
scroll to position [1305, 0]
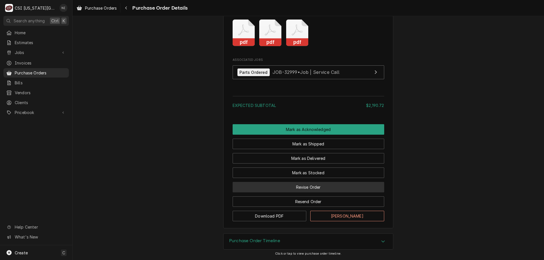
click at [318, 185] on button "Revise Order" at bounding box center [307, 187] width 151 height 10
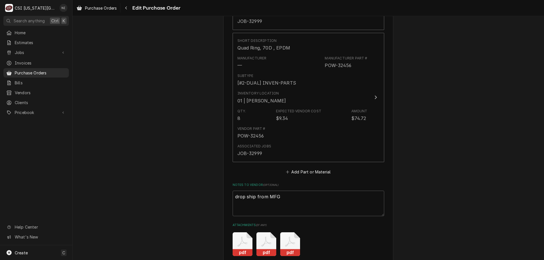
scroll to position [1249, 0]
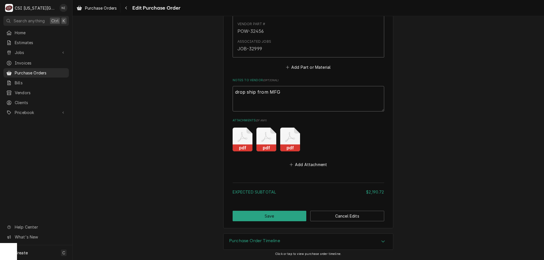
click at [281, 94] on textarea "drop ship from MFG" at bounding box center [307, 98] width 151 height 25
type textarea "x"
type textarea "drop ship from MFG"
type textarea "x"
type textarea "drop ship from MFG w"
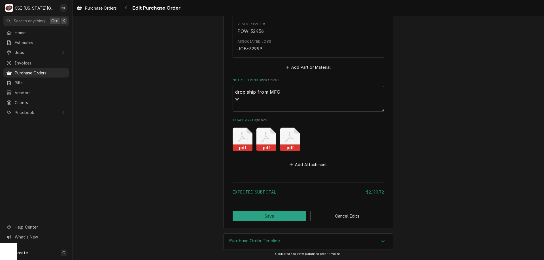
type textarea "x"
type textarea "drop ship from MFG wa"
type textarea "x"
type textarea "drop ship from MFG wai"
type textarea "x"
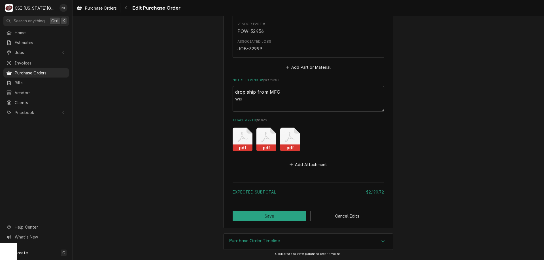
type textarea "drop ship from MFG wait"
type textarea "x"
type textarea "drop ship from MFG waiti"
type textarea "x"
type textarea "drop ship from MFG waiting"
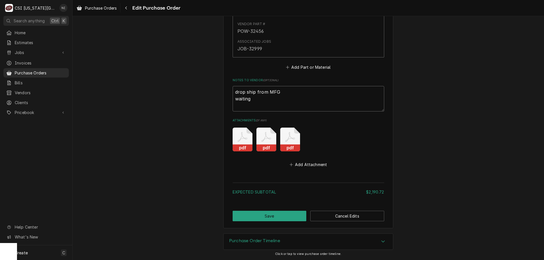
type textarea "x"
type textarea "drop ship from MFG waiting f"
type textarea "x"
type textarea "drop ship from MFG waiting fo"
type textarea "x"
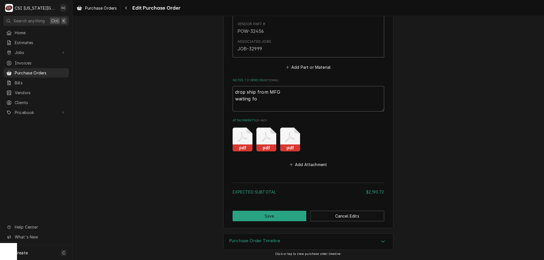
type textarea "drop ship from MFG waiting for"
type textarea "x"
type textarea "drop ship from MFG waiting for:"
type textarea "x"
type textarea "drop ship from MFG waiting for:"
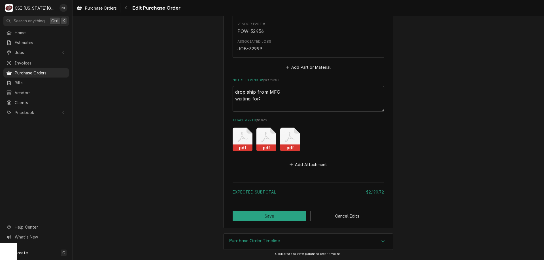
paste textarea "POW-32468"
type textarea "x"
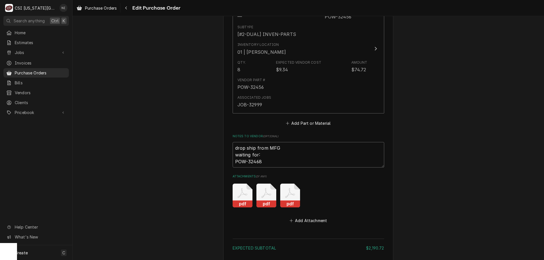
scroll to position [1191, 0]
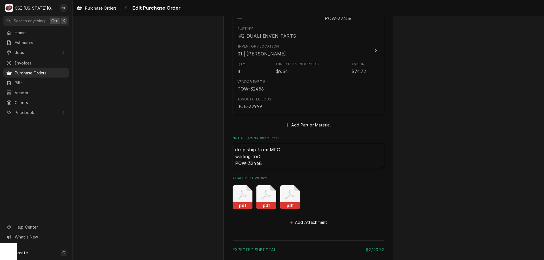
type textarea "drop ship from MFG waiting for: POW-32468"
drag, startPoint x: 541, startPoint y: 214, endPoint x: 501, endPoint y: 69, distance: 150.4
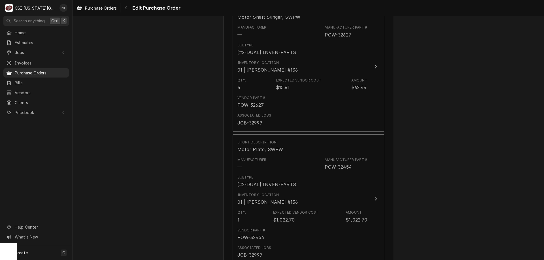
scroll to position [551, 0]
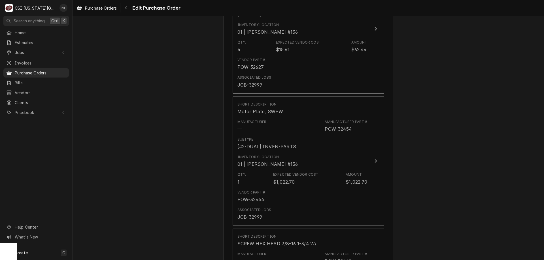
drag, startPoint x: 539, startPoint y: 141, endPoint x: 541, endPoint y: 150, distance: 9.0
click at [541, 150] on div "Please provide the following information to create your purchase order: Basic D…" at bounding box center [307, 138] width 471 height 244
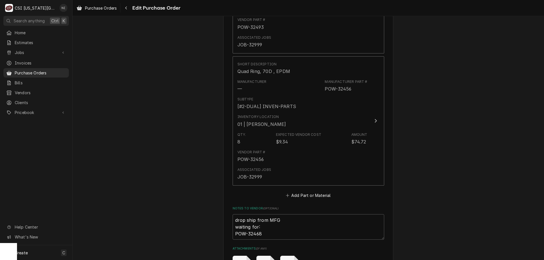
scroll to position [1092, 0]
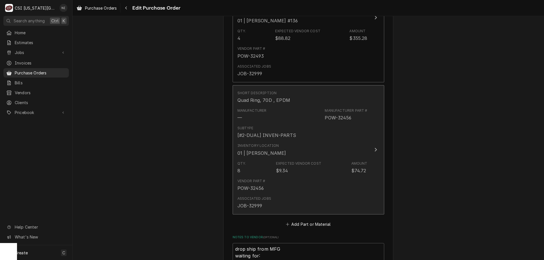
click at [352, 131] on div "Subtype [#2-DUAL] INVEN-PARTS" at bounding box center [302, 132] width 130 height 18
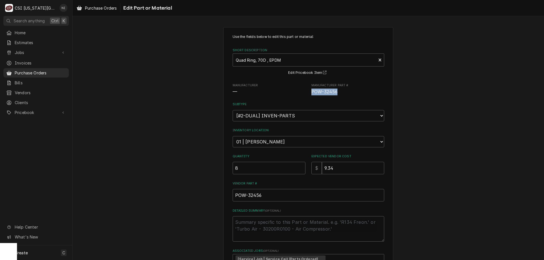
drag, startPoint x: 339, startPoint y: 94, endPoint x: 307, endPoint y: 95, distance: 32.0
click at [307, 95] on div "Manufacturer — Manufacturer Part # POW-32456" at bounding box center [307, 89] width 151 height 12
copy span "POW-32456"
click at [432, 95] on div "Use the fields below to edit this part or material: Short Description Quad Ring…" at bounding box center [307, 172] width 471 height 301
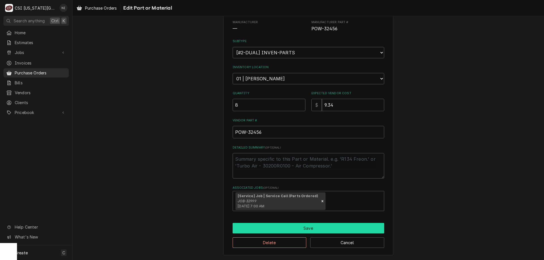
click at [292, 230] on button "Save" at bounding box center [307, 228] width 151 height 10
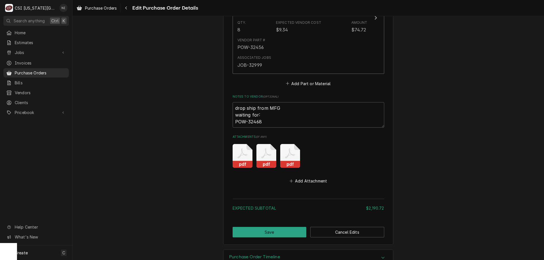
scroll to position [1226, 0]
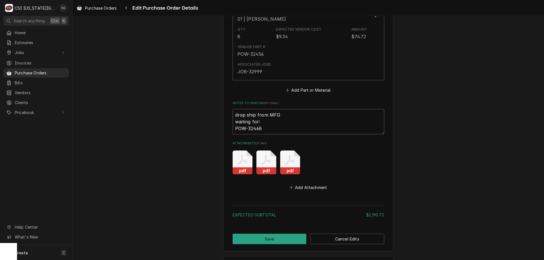
click at [268, 128] on textarea "drop ship from MFG waiting for: POW-32468" at bounding box center [307, 121] width 151 height 25
type textarea "x"
type textarea "drop ship from MFG waiting for: POW-32468"
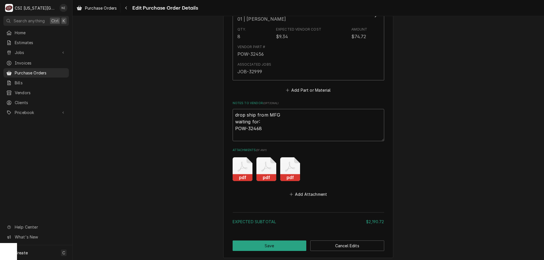
paste textarea "POW-32456"
type textarea "x"
type textarea "drop ship from MFG waiting for: POW-32468 POW-32456"
click at [279, 249] on button "Save" at bounding box center [269, 246] width 74 height 10
type textarea "x"
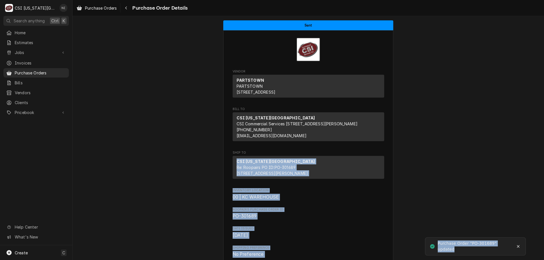
click at [540, 167] on div "Sent Vendor PARTSTOWN PARTSTOWN [STREET_ADDRESS] Bill To [GEOGRAPHIC_DATA][US_S…" at bounding box center [307, 138] width 471 height 244
drag, startPoint x: 500, startPoint y: 190, endPoint x: 503, endPoint y: 191, distance: 3.2
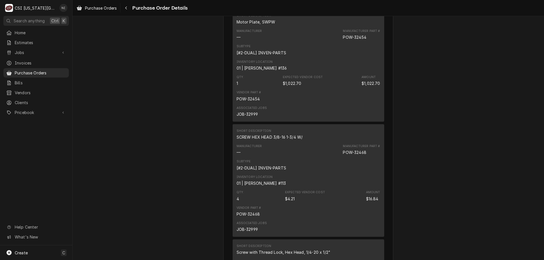
scroll to position [687, 0]
drag, startPoint x: 541, startPoint y: 53, endPoint x: 427, endPoint y: 85, distance: 118.7
click at [426, 89] on div "Sent Vendor PARTSTOWN PARTSTOWN [STREET_ADDRESS] Bill To [GEOGRAPHIC_DATA][US_S…" at bounding box center [307, 91] width 471 height 1525
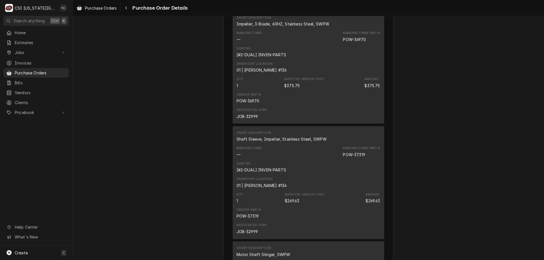
scroll to position [356, 0]
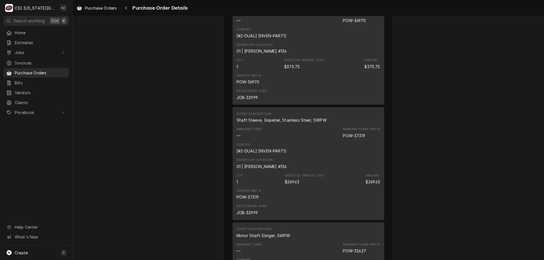
click at [254, 101] on div "JOB-32999" at bounding box center [246, 98] width 21 height 6
copy div "32999"
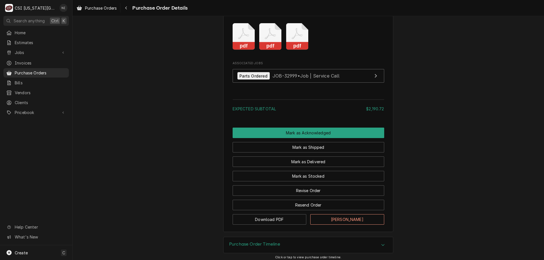
scroll to position [1285, 0]
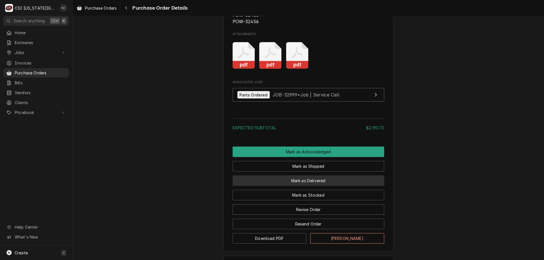
click at [320, 186] on button "Mark as Delivered" at bounding box center [307, 181] width 151 height 10
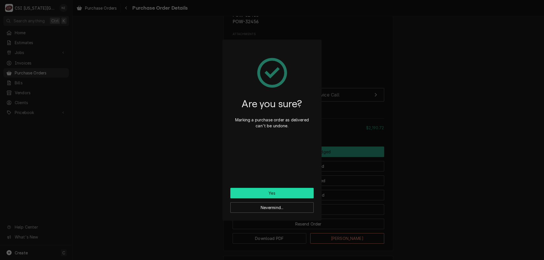
click at [284, 195] on button "Yes" at bounding box center [271, 193] width 83 height 10
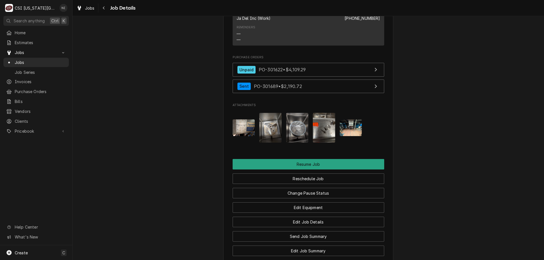
scroll to position [1004, 0]
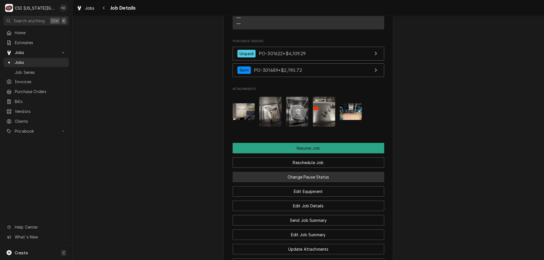
click at [351, 172] on button "Change Pause Status" at bounding box center [307, 177] width 151 height 10
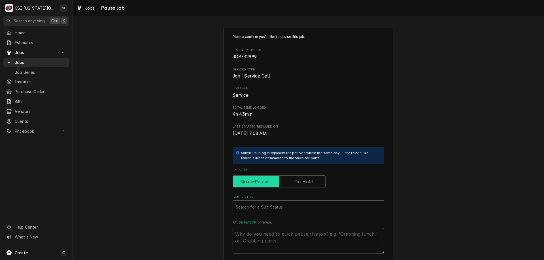
click at [311, 180] on input "Pause Type" at bounding box center [279, 182] width 88 height 12
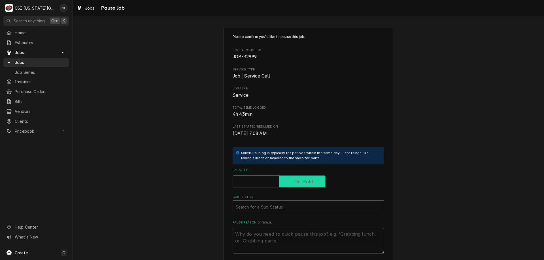
checkbox input "true"
click at [290, 207] on div "Sub-Status" at bounding box center [308, 207] width 145 height 10
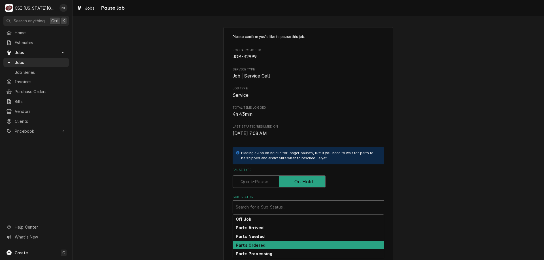
click at [259, 244] on strong "Parts Ordered" at bounding box center [251, 245] width 30 height 5
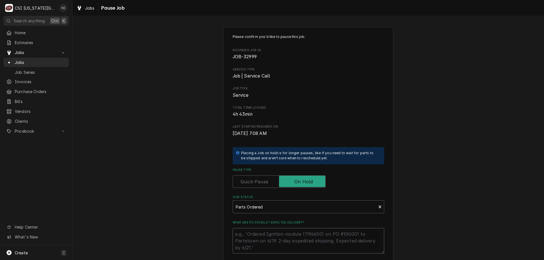
click at [262, 234] on textarea "What are PO details? Expected delivery?" at bounding box center [307, 240] width 151 height 25
type textarea "x"
type textarea "p"
type textarea "x"
type textarea "pa"
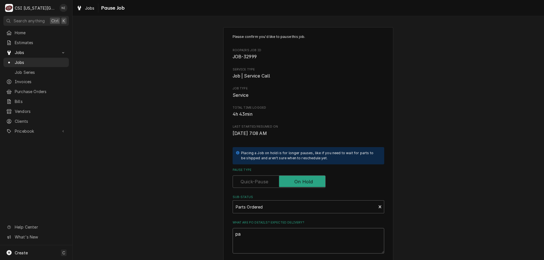
type textarea "x"
type textarea "pat"
type textarea "x"
type textarea "pa"
type textarea "x"
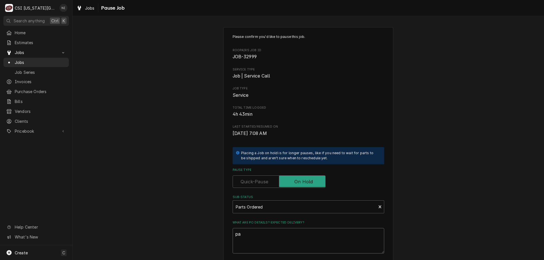
type textarea "par"
type textarea "x"
type textarea "part"
type textarea "x"
type textarea "parts"
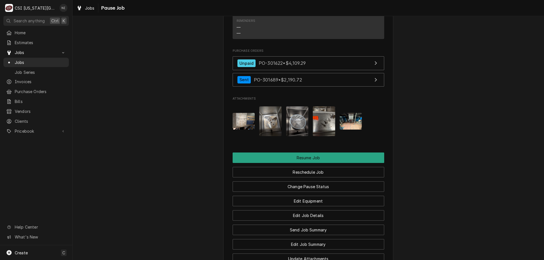
scroll to position [988, 0]
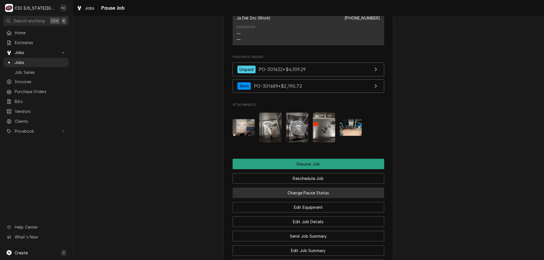
click at [322, 188] on button "Change Pause Status" at bounding box center [307, 193] width 151 height 10
type textarea "x"
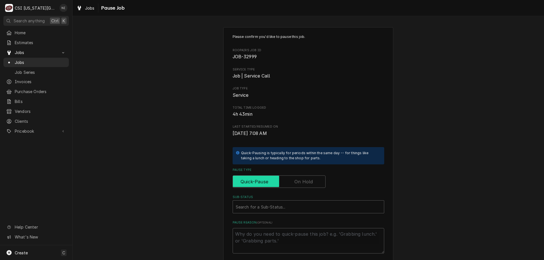
click at [302, 178] on input "Pause Type" at bounding box center [279, 182] width 88 height 12
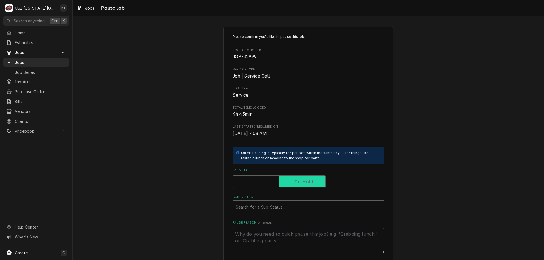
checkbox input "true"
click at [294, 203] on div "Sub-Status" at bounding box center [308, 207] width 145 height 10
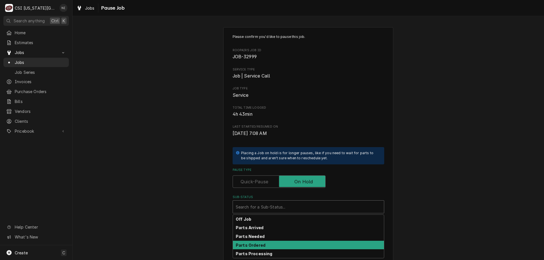
click at [258, 243] on strong "Parts Ordered" at bounding box center [251, 245] width 30 height 5
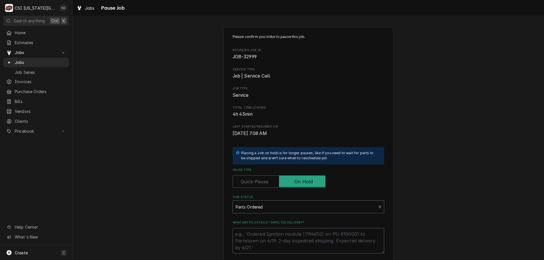
click at [256, 232] on textarea "What are PO details? Expected delivery?" at bounding box center [307, 240] width 151 height 25
type textarea "x"
type textarea "p"
type textarea "x"
type textarea "pa"
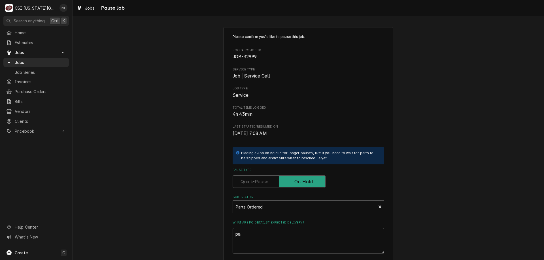
type textarea "x"
type textarea "par"
type textarea "x"
type textarea "part"
type textarea "x"
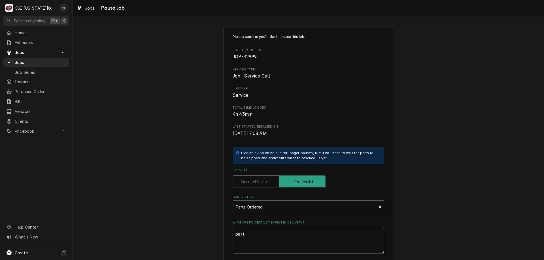
type textarea "parti"
type textarea "x"
type textarea "partia"
type textarea "x"
type textarea "partial"
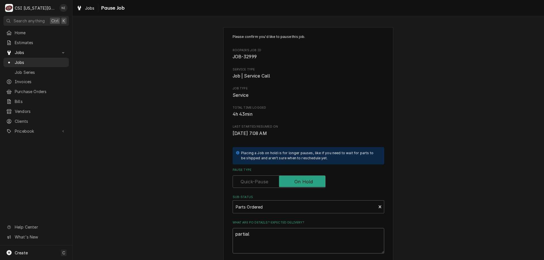
type textarea "x"
type textarea "partial"
type textarea "x"
type textarea "partial pa"
type textarea "x"
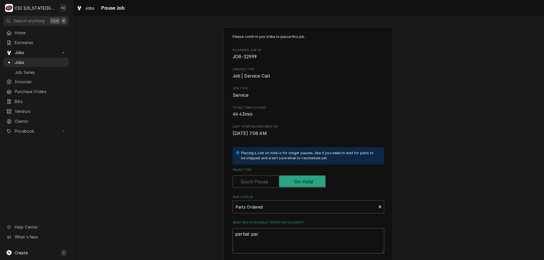
type textarea "partial part"
type textarea "x"
type textarea "partial parts"
type textarea "x"
type textarea "partial parts o"
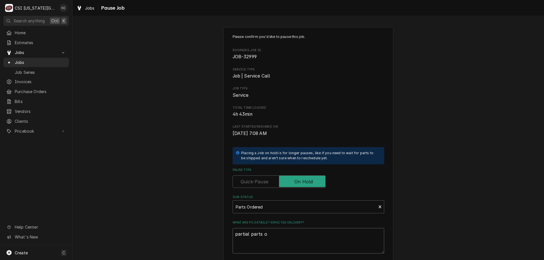
type textarea "x"
type textarea "partial parts on"
type textarea "x"
type textarea "partial parts on"
type textarea "x"
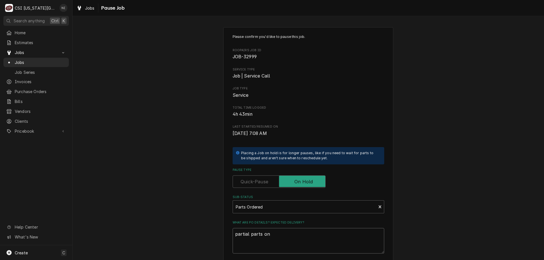
type textarea "partial parts on t"
type textarea "x"
type textarea "partial parts on th"
type textarea "x"
type textarea "partial parts on the"
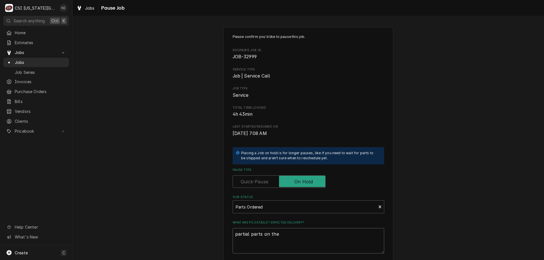
type textarea "x"
type textarea "partial parts on the"
type textarea "x"
type textarea "partial parts on the u"
type textarea "x"
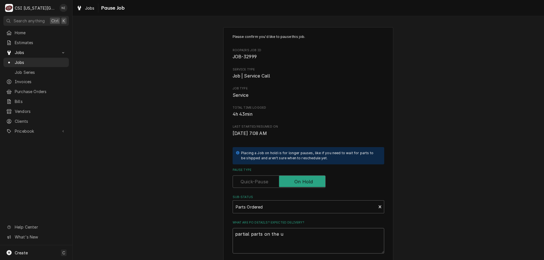
type textarea "partial parts on the un"
type textarea "x"
type textarea "partial parts on the una"
type textarea "x"
type textarea "partial parts on the unas"
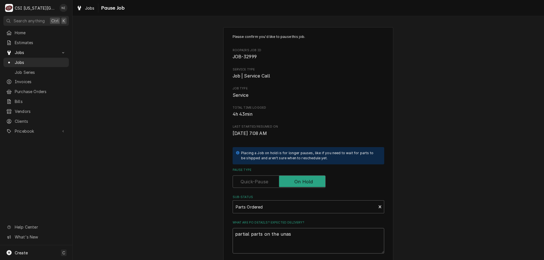
type textarea "x"
type textarea "partial parts on the unass"
type textarea "x"
type textarea "partial parts on the unassi"
type textarea "x"
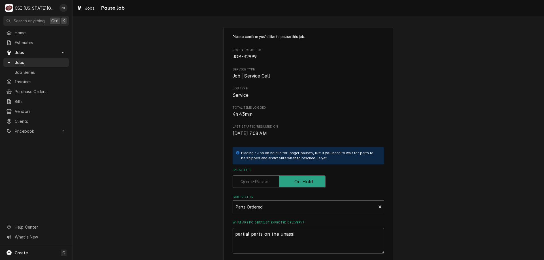
type textarea "partial parts on the unassin"
type textarea "x"
type textarea "partial parts on the unassing"
type textarea "x"
type textarea "partial parts on the unassin"
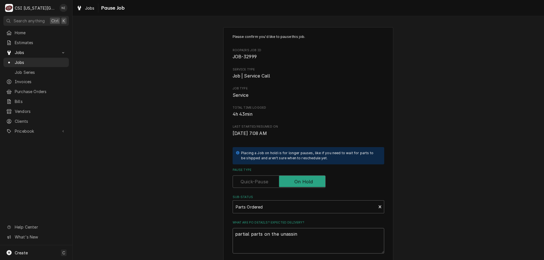
type textarea "x"
type textarea "partial parts on the unassi"
type textarea "x"
type textarea "partial parts on the unass"
type textarea "x"
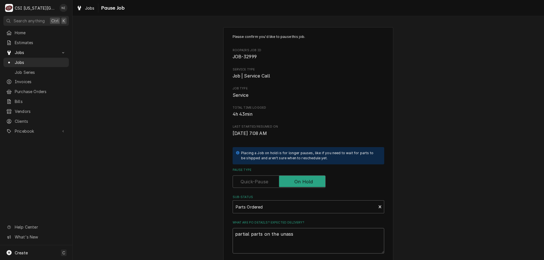
type textarea "partial parts on the unas"
type textarea "x"
type textarea "partial parts on the una"
type textarea "x"
type textarea "partial parts on the un"
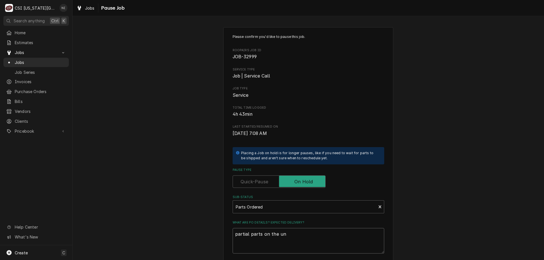
type textarea "x"
type textarea "partial parts on the u"
type textarea "x"
type textarea "partial parts on the"
type textarea "x"
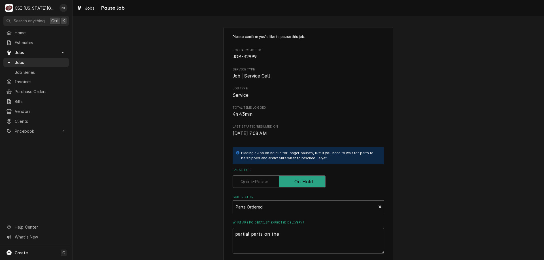
type textarea "partial parts on the"
type textarea "x"
type textarea "partial parts on th"
type textarea "x"
type textarea "partial parts on t"
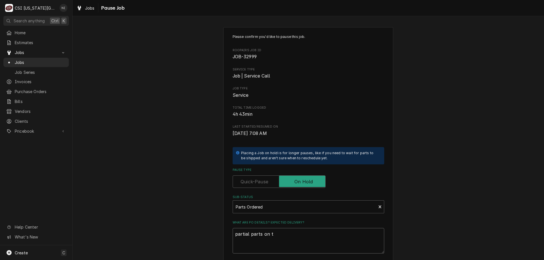
type textarea "x"
type textarea "partial parts on"
type textarea "x"
type textarea "partial parts on b"
type textarea "x"
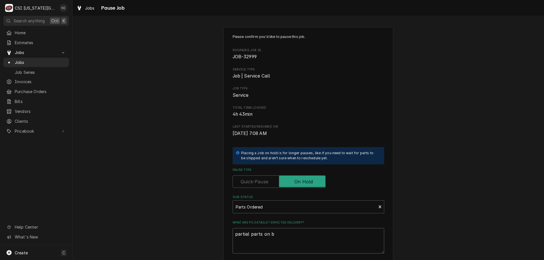
type textarea "partial parts on bu"
type textarea "x"
type textarea "partial parts on bus"
type textarea "x"
type textarea "partial parts on bust"
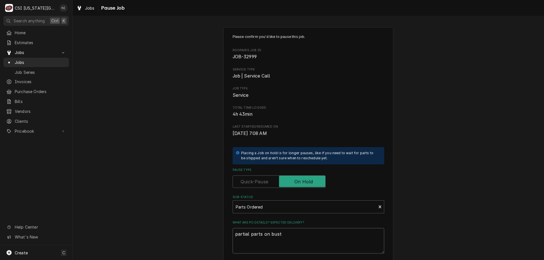
type textarea "x"
type textarea "partial parts on busty"
type textarea "x"
type textarea "partial parts on bust"
type textarea "x"
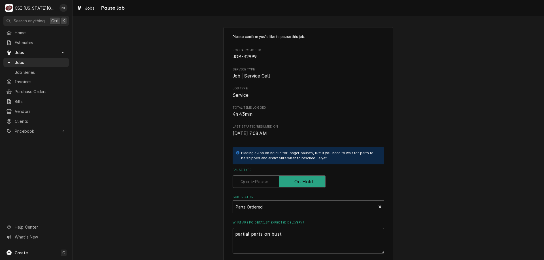
type textarea "partial parts on busta"
type textarea "x"
type textarea "partial parts on busta s"
type textarea "x"
type textarea "partial parts on busta sh"
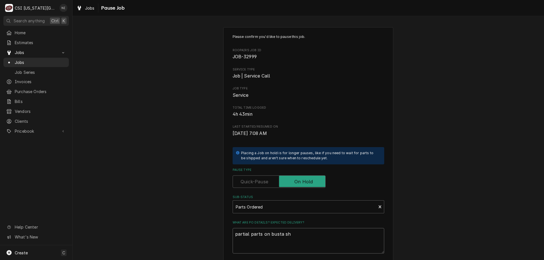
type textarea "x"
type textarea "partial parts on busta she"
type textarea "x"
type textarea "partial parts on busta shel"
type textarea "x"
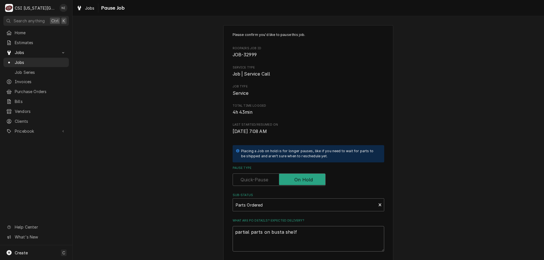
scroll to position [8, 0]
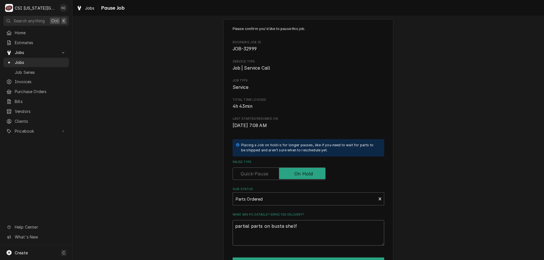
type textarea "partial parts on busta shelf"
click at [294, 228] on textarea "partial parts on busta shelf" at bounding box center [307, 232] width 151 height 25
type textarea "x"
type textarea "partial parts on busta shelf."
type textarea "x"
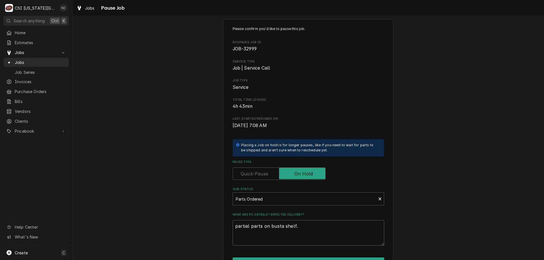
type textarea "partial parts on busta shelf."
type textarea "x"
type textarea "partial parts on busta shelf. w"
type textarea "x"
type textarea "partial parts on busta shelf. wa"
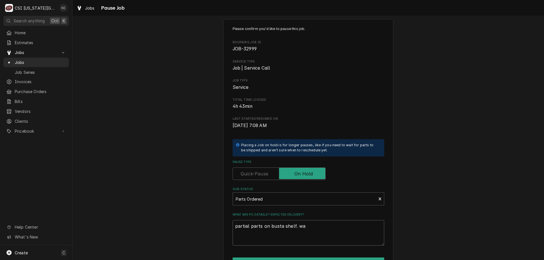
type textarea "x"
type textarea "partial parts on busta shelf. wai"
type textarea "x"
type textarea "partial parts on busta shelf. wait"
type textarea "x"
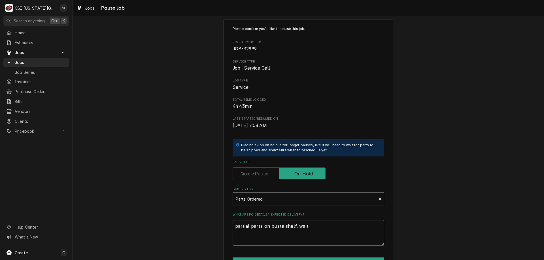
type textarea "partial parts on busta shelf. waiti"
type textarea "x"
type textarea "partial parts on busta shelf. waitin"
type textarea "x"
type textarea "partial parts on busta shelf. waiting"
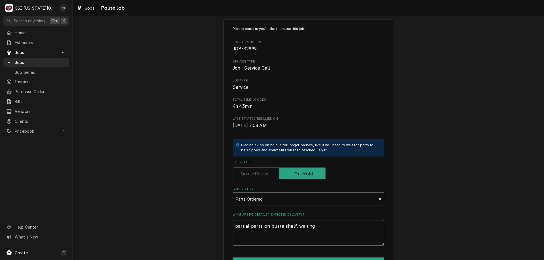
type textarea "x"
type textarea "partial parts on busta shelf. waiting"
type textarea "x"
type textarea "partial parts on busta shelf. waiting f"
type textarea "x"
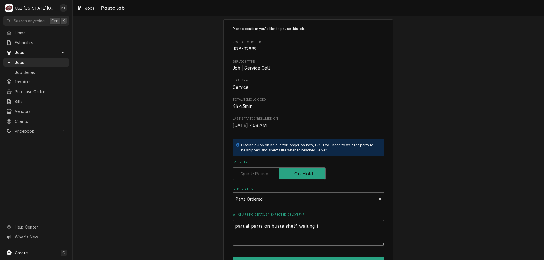
type textarea "partial parts on busta shelf. waiting fo"
type textarea "x"
type textarea "partial parts on busta shelf. waiting for"
type textarea "x"
type textarea "partial parts on busta shelf. waiting for"
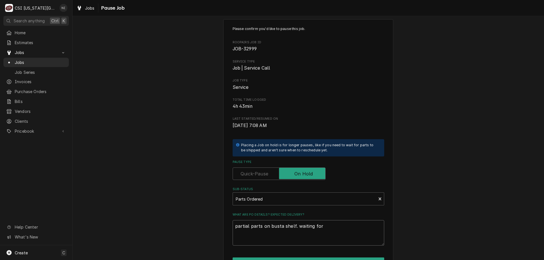
type textarea "x"
type textarea "partial parts on busta shelf. waiting for o"
type textarea "x"
type textarea "partial parts on busta shelf. waiting for o"
type textarea "x"
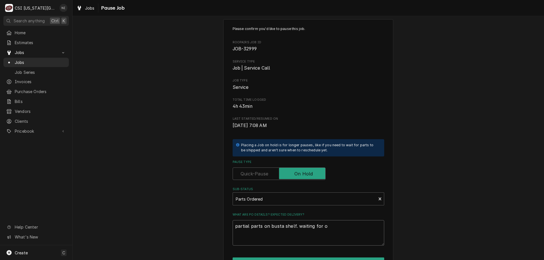
type textarea "partial parts on busta shelf. waiting for o r"
type textarea "x"
type textarea "partial parts on busta shelf. waiting for o ri"
type textarea "x"
type textarea "partial parts on busta shelf. waiting for o rin"
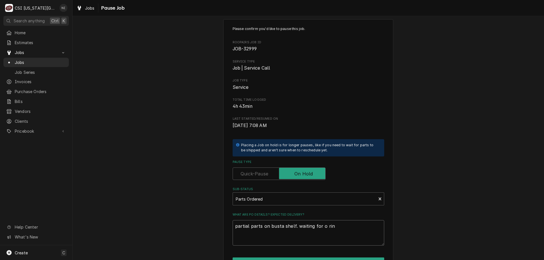
type textarea "x"
type textarea "partial parts on busta shelf. waiting for o ring"
type textarea "x"
type textarea "partial parts on busta shelf. waiting for o rings"
type textarea "x"
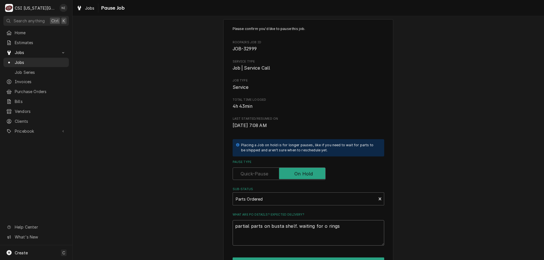
type textarea "partial parts on busta shelf. waiting for o rings"
type textarea "x"
type textarea "partial parts on busta shelf. waiting for o rings a"
type textarea "x"
type textarea "partial parts on busta shelf. waiting for o rings an"
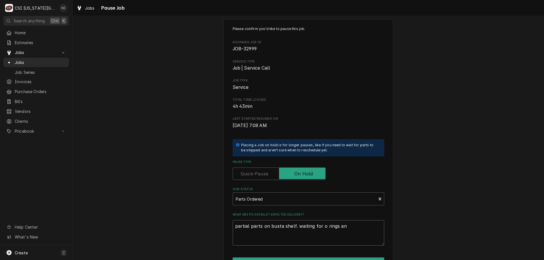
type textarea "x"
type textarea "partial parts on busta shelf. waiting for o rings and"
type textarea "x"
type textarea "partial parts on busta shelf. waiting for o rings and s"
type textarea "x"
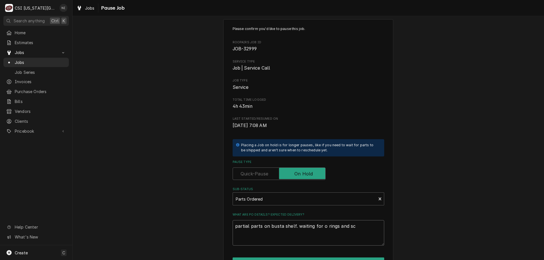
type textarea "partial parts on busta shelf. waiting for o rings and sce"
type textarea "x"
type textarea "partial parts on busta shelf. waiting for o rings and scer"
type textarea "x"
type textarea "partial parts on busta shelf. waiting for o rings and scere"
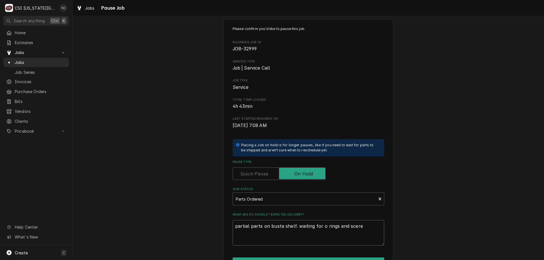
type textarea "x"
type textarea "partial parts on busta shelf. waiting for o rings and scerew"
type textarea "x"
type textarea "partial parts on busta shelf. waiting for o rings and scere"
type textarea "x"
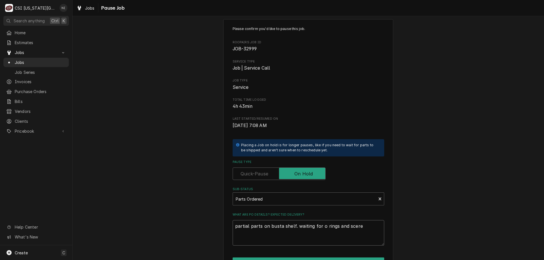
type textarea "partial parts on busta shelf. waiting for o rings and scer"
type textarea "x"
type textarea "partial parts on busta shelf. waiting for o rings and sce"
type textarea "x"
type textarea "partial parts on busta shelf. waiting for o rings and sc"
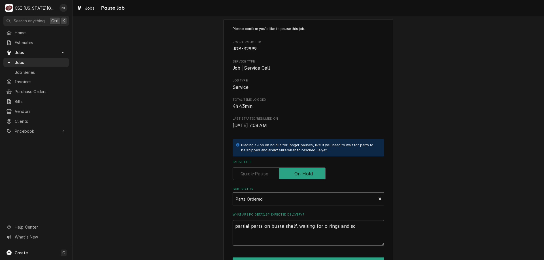
type textarea "x"
type textarea "partial parts on busta shelf. waiting for o rings and scr"
type textarea "x"
type textarea "partial parts on busta shelf. waiting for o rings and scre"
type textarea "x"
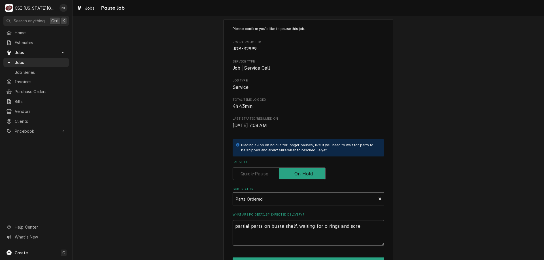
type textarea "partial parts on busta shelf. waiting for o rings and screw"
type textarea "x"
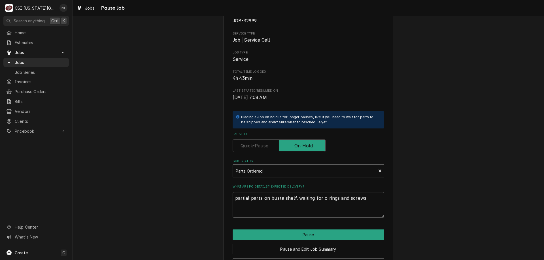
scroll to position [57, 0]
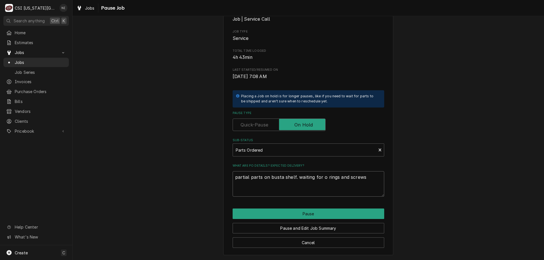
type textarea "partial parts on busta shelf. waiting for o rings and screws"
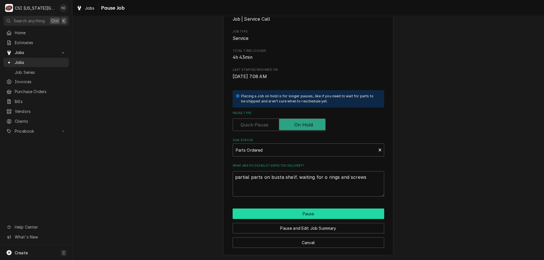
click at [328, 217] on button "Pause" at bounding box center [307, 214] width 151 height 10
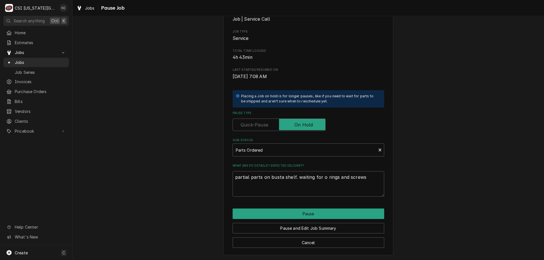
type textarea "x"
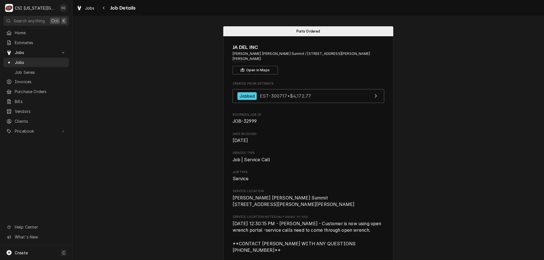
click at [57, 62] on span "Jobs" at bounding box center [40, 62] width 51 height 6
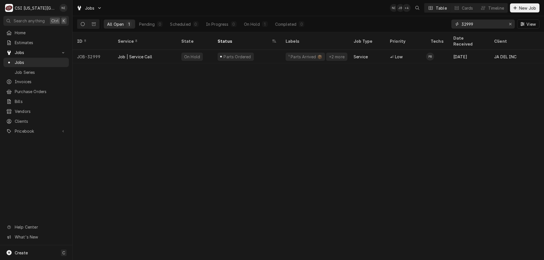
drag, startPoint x: 473, startPoint y: 24, endPoint x: 439, endPoint y: 25, distance: 34.6
click at [441, 25] on div "All Open 1 Pending 0 Scheduled 0 In Progress 0 On Hold 1 Completed 0 32999 View" at bounding box center [308, 24] width 462 height 16
type input "a"
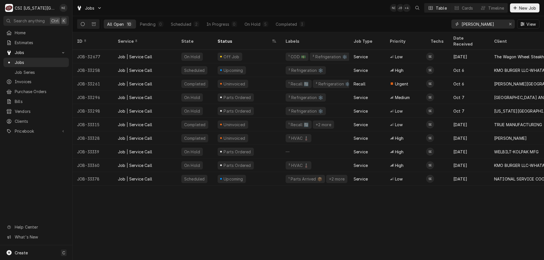
type input "[PERSON_NAME]"
click at [256, 24] on div "On Hold" at bounding box center [252, 24] width 16 height 6
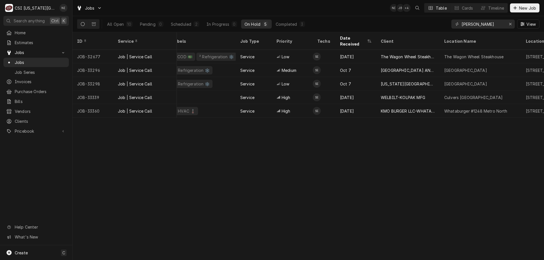
scroll to position [0, 88]
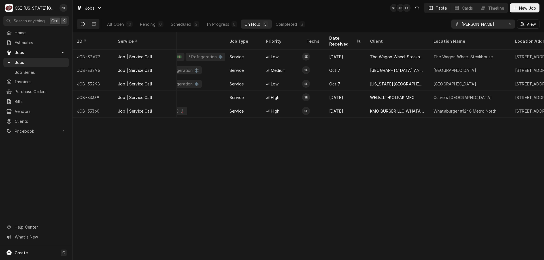
click at [374, 95] on div "WELBILT-KOLPAK MFG" at bounding box center [392, 98] width 44 height 6
click at [508, 23] on div "Erase input" at bounding box center [510, 24] width 6 height 6
click at [486, 24] on input "Dynamic Content Wrapper" at bounding box center [487, 24] width 53 height 9
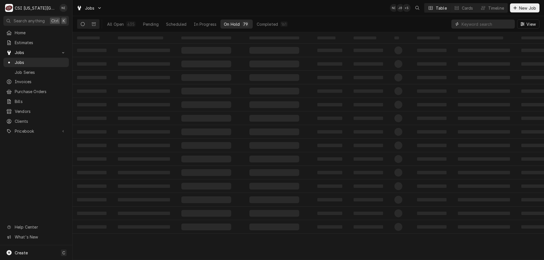
paste input "32215"
type input "3221532215"
click at [513, 24] on button "Erase input" at bounding box center [509, 24] width 9 height 9
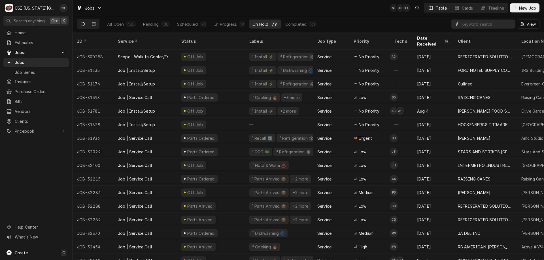
click at [478, 24] on input "Dynamic Content Wrapper" at bounding box center [486, 24] width 50 height 9
paste input "32215"
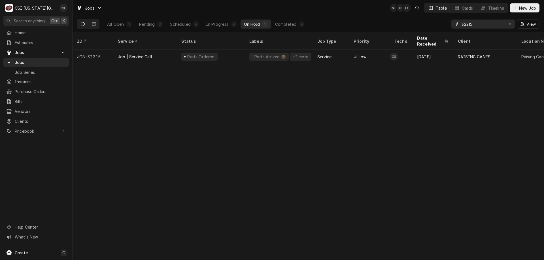
type input "32215"
click at [238, 51] on div "Parts Ordered" at bounding box center [211, 57] width 68 height 14
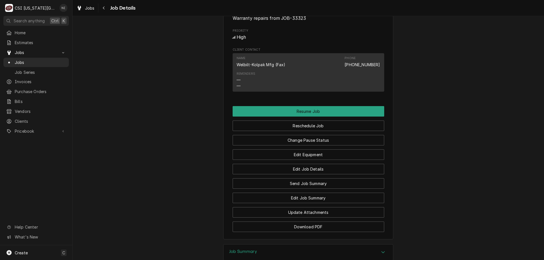
scroll to position [685, 0]
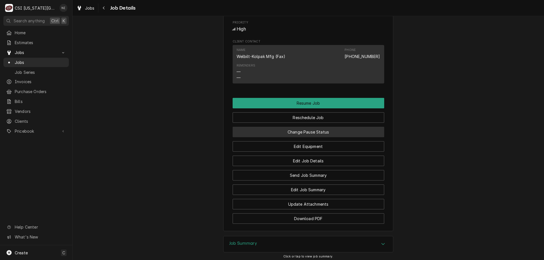
click at [327, 131] on button "Change Pause Status" at bounding box center [307, 132] width 151 height 10
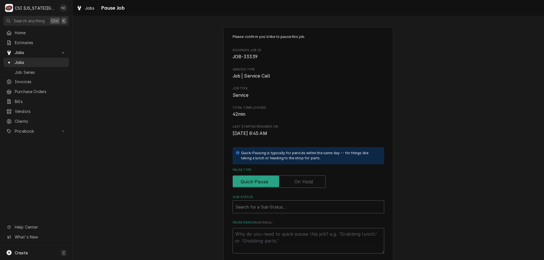
click at [310, 186] on label "Pause Type" at bounding box center [278, 182] width 93 height 12
type textarea "x"
click at [301, 208] on div "Sub-Status" at bounding box center [308, 207] width 145 height 10
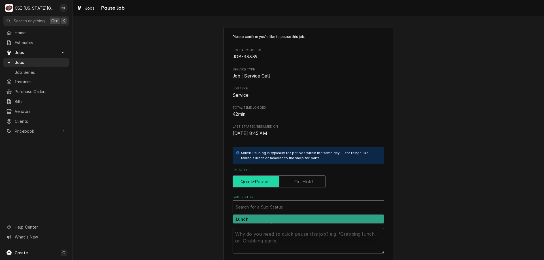
click at [287, 185] on input "Pause Type" at bounding box center [279, 182] width 88 height 12
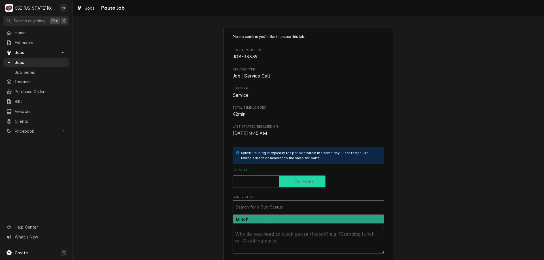
checkbox input "true"
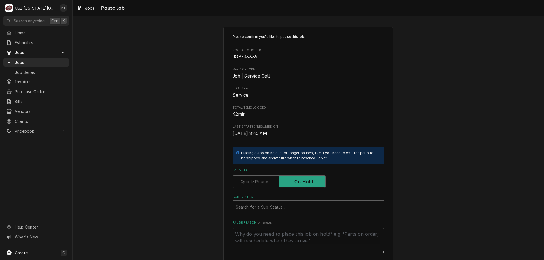
drag, startPoint x: 279, startPoint y: 206, endPoint x: 264, endPoint y: 204, distance: 14.9
click at [278, 208] on div "Sub-Status" at bounding box center [308, 207] width 145 height 10
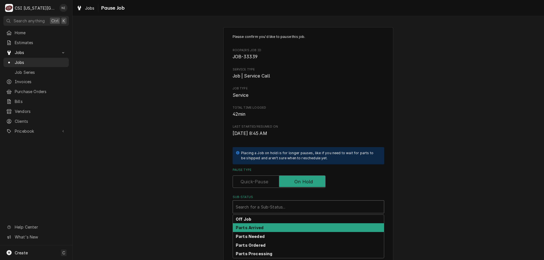
click at [255, 229] on strong "Parts Arrived" at bounding box center [250, 227] width 28 height 5
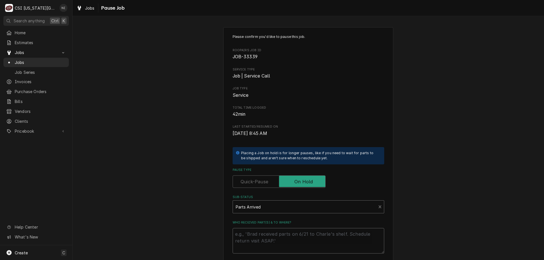
click at [254, 235] on textarea "Who received part(s) & to where?" at bounding box center [307, 240] width 151 height 25
type textarea "x"
type textarea "a"
type textarea "x"
type textarea "at"
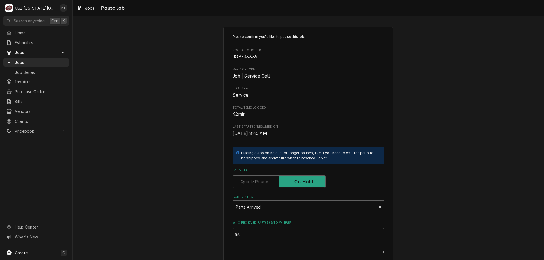
type textarea "x"
type textarea "atv"
type textarea "x"
type textarea "atvw"
type textarea "x"
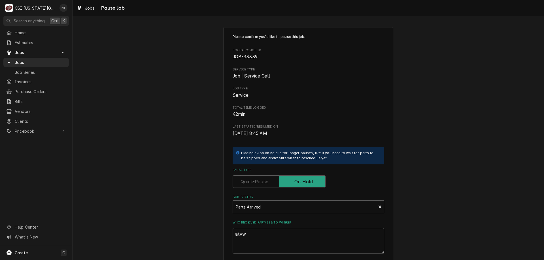
type textarea "atv"
type textarea "x"
type textarea "at"
type textarea "x"
type textarea "a"
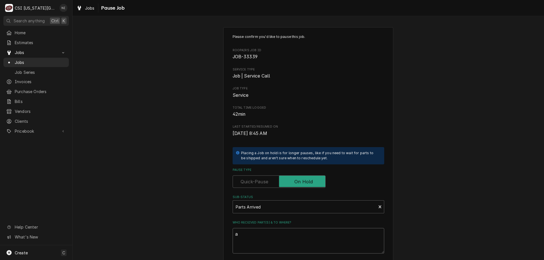
type textarea "x"
type textarea "s"
type textarea "x"
type textarea "st"
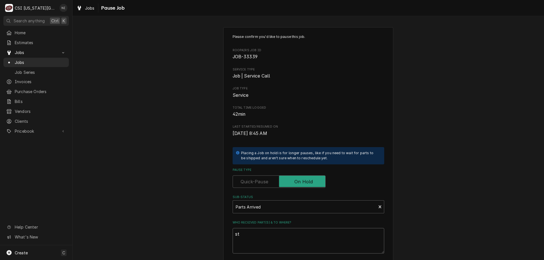
type textarea "x"
type textarea "stv"
type textarea "x"
type textarea "stve"
type textarea "x"
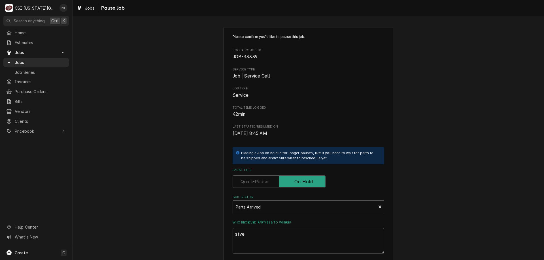
type textarea "stv"
type textarea "x"
type textarea "st"
type textarea "x"
type textarea "ste"
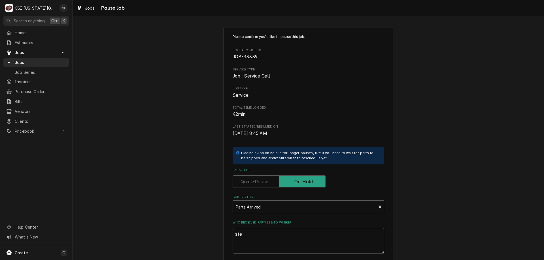
type textarea "x"
type textarea "stev"
type textarea "x"
type textarea "steve"
type textarea "x"
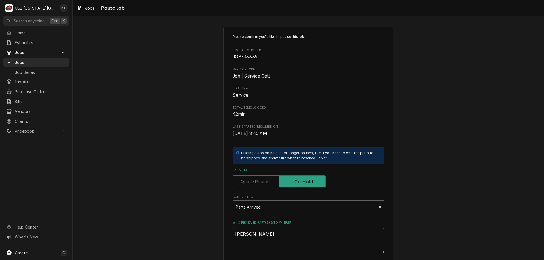
type textarea "steve"
type textarea "x"
type textarea "steve"
type textarea "x"
type textarea "stev"
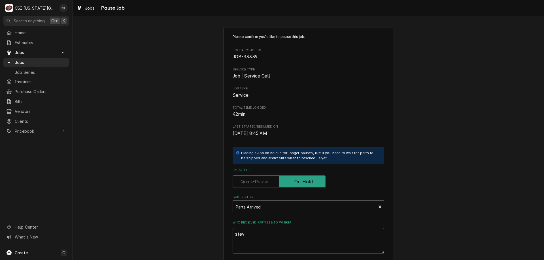
type textarea "x"
type textarea "ste"
type textarea "x"
type textarea "st"
type textarea "x"
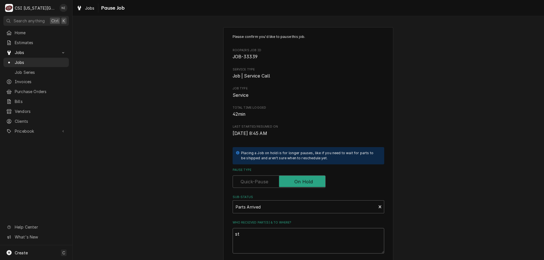
type textarea "s"
type textarea "x"
type textarea "p"
type textarea "x"
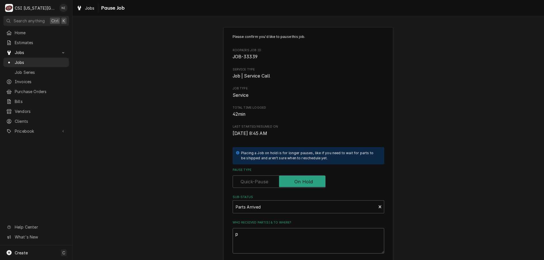
type textarea "pa"
type textarea "x"
type textarea "par"
type textarea "x"
type textarea "parts"
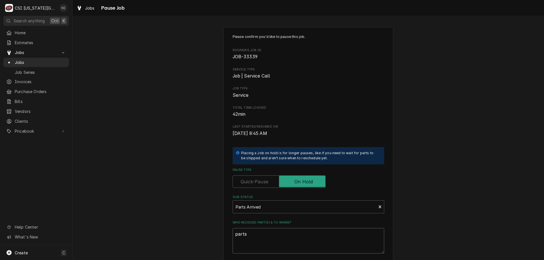
type textarea "x"
type textarea "parts op"
type textarea "x"
type textarea "parts opn"
type textarea "x"
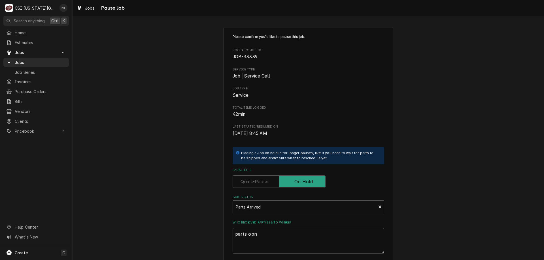
type textarea "parts opn"
type textarea "x"
type textarea "parts opn s"
type textarea "x"
type textarea "parts opn st"
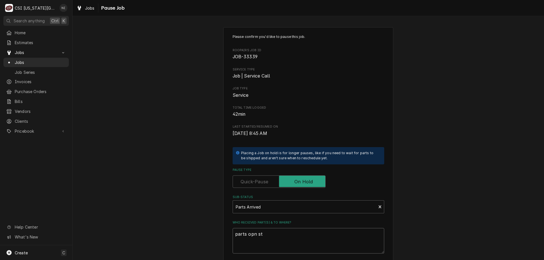
type textarea "x"
type textarea "parts opn s"
type textarea "x"
type textarea "parts opn"
type textarea "x"
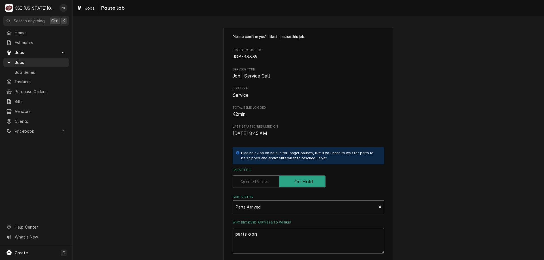
type textarea "parts opn"
type textarea "x"
type textarea "parts op"
type textarea "x"
type textarea "parts o"
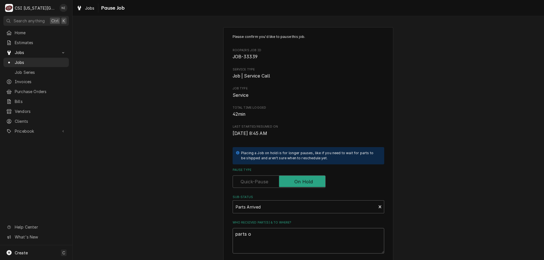
type textarea "x"
type textarea "parts on"
type textarea "x"
type textarea "parts on s"
type textarea "x"
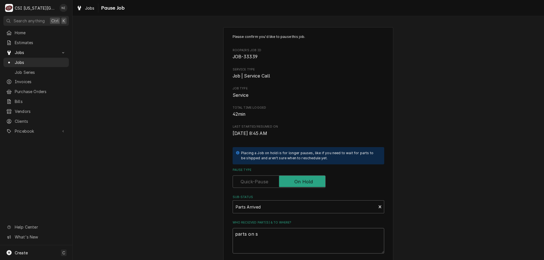
type textarea "parts on st"
type textarea "x"
type textarea "parts on ste"
type textarea "x"
type textarea "parts on steve"
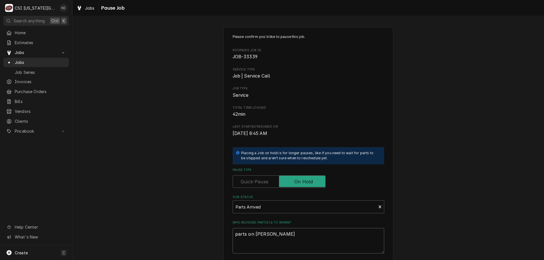
type textarea "x"
type textarea "parts on steve"
type textarea "x"
type textarea "parts on steve s"
type textarea "x"
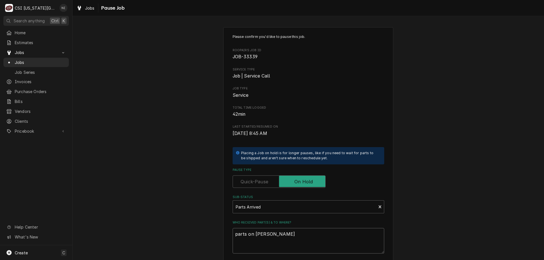
type textarea "parts on steve sh"
type textarea "x"
type textarea "parts on steve she"
type textarea "x"
type textarea "parts on steve shel"
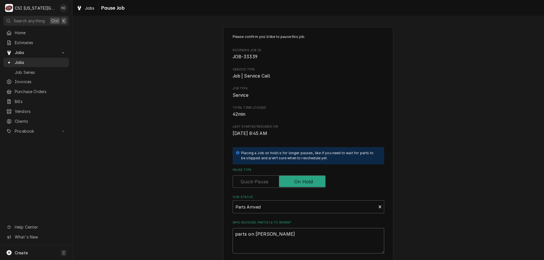
type textarea "x"
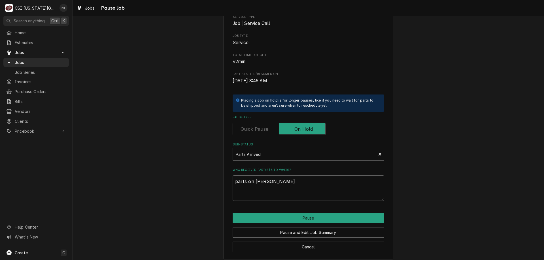
scroll to position [54, 0]
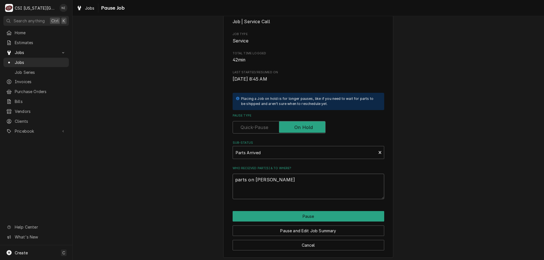
type textarea "parts on steve shelf"
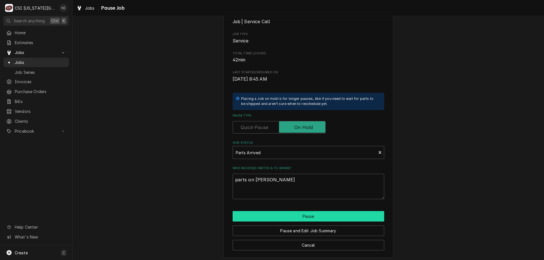
click at [351, 218] on button "Pause" at bounding box center [307, 216] width 151 height 10
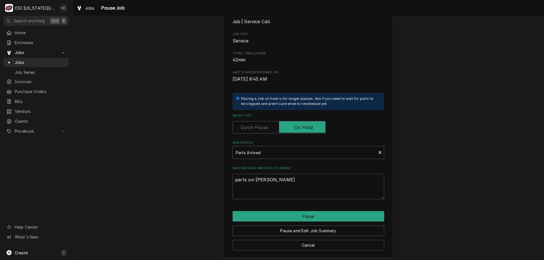
type textarea "x"
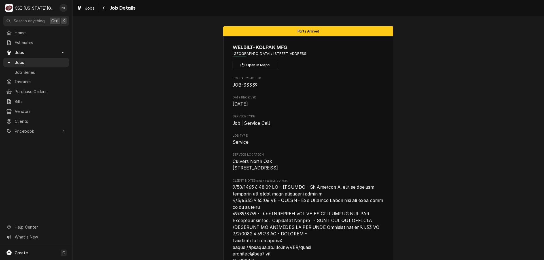
scroll to position [28, 0]
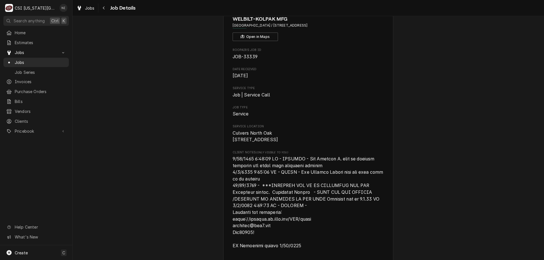
click at [54, 61] on span "Jobs" at bounding box center [40, 62] width 51 height 6
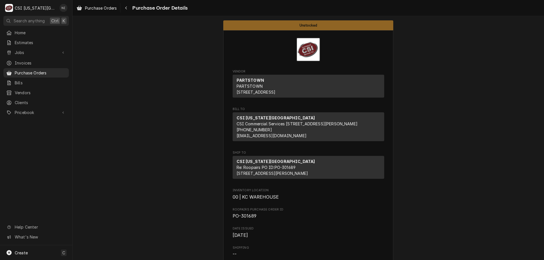
click at [53, 70] on span "Purchase Orders" at bounding box center [40, 73] width 51 height 6
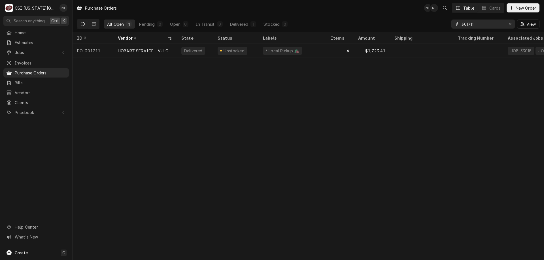
drag, startPoint x: 452, startPoint y: 23, endPoint x: 446, endPoint y: 23, distance: 6.0
click at [447, 23] on div "All Open 1 Pending 0 Open 0 In Transit 0 Delivered 1 Stocked 0 301711 View" at bounding box center [308, 24] width 462 height 16
click at [512, 24] on div "Erase input" at bounding box center [510, 24] width 6 height 6
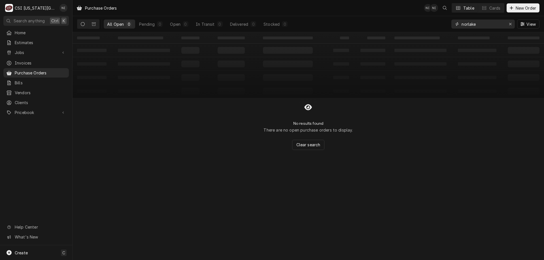
drag, startPoint x: 477, startPoint y: 20, endPoint x: 454, endPoint y: 25, distance: 23.5
click at [454, 25] on div "norlake" at bounding box center [482, 24] width 63 height 9
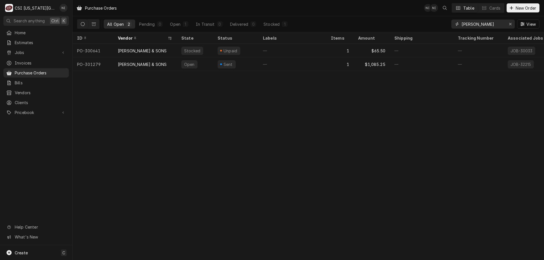
type input "n. wass"
click at [298, 67] on div "—" at bounding box center [292, 64] width 68 height 14
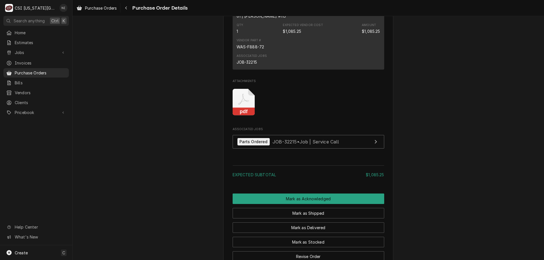
scroll to position [387, 0]
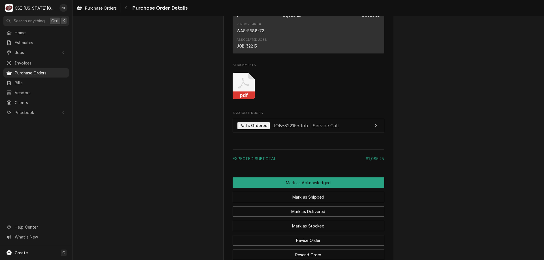
click at [253, 49] on div "JOB-32215" at bounding box center [246, 46] width 20 height 6
copy div "32215"
click at [310, 231] on button "Mark as Stocked" at bounding box center [307, 226] width 151 height 10
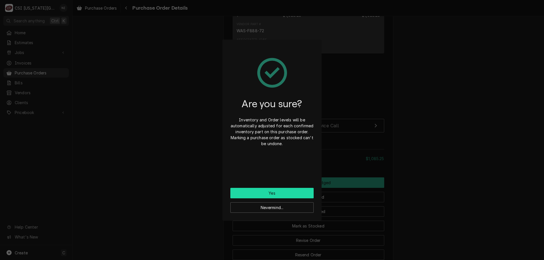
click at [275, 193] on button "Yes" at bounding box center [271, 193] width 83 height 10
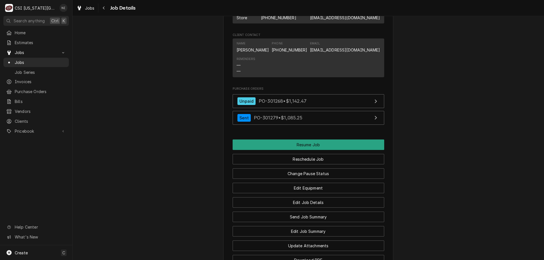
scroll to position [977, 0]
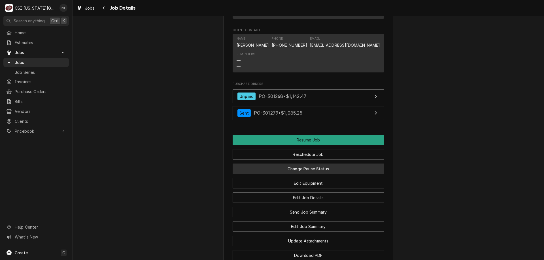
click at [326, 174] on button "Change Pause Status" at bounding box center [307, 169] width 151 height 10
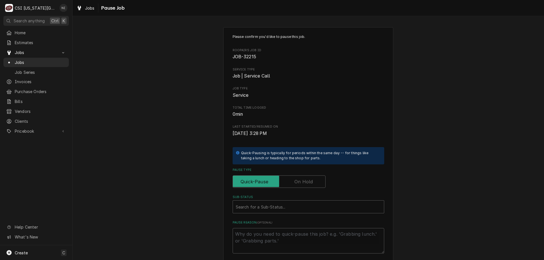
click at [305, 180] on label "Pause Type" at bounding box center [278, 182] width 93 height 12
click at [305, 180] on input "Pause Type" at bounding box center [279, 182] width 88 height 12
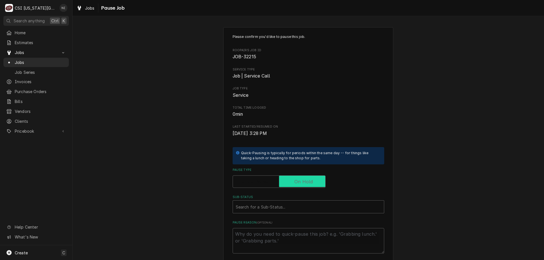
checkbox input "true"
click at [289, 206] on div "Sub-Status" at bounding box center [308, 207] width 145 height 10
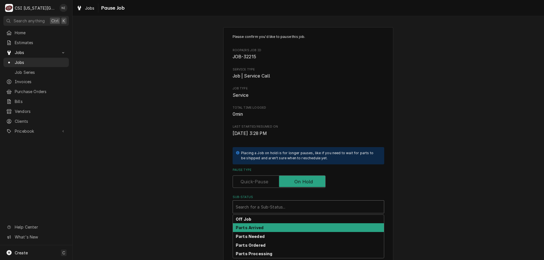
click at [261, 230] on div "Parts Arrived" at bounding box center [308, 227] width 151 height 9
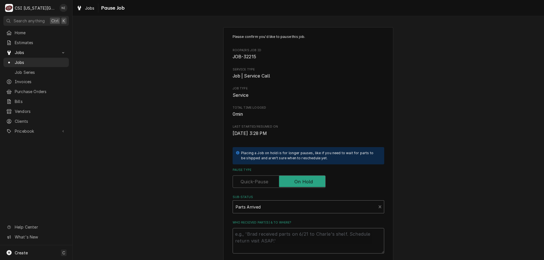
click at [258, 234] on textarea "Who received part(s) & to where?" at bounding box center [307, 240] width 151 height 25
type textarea "x"
type textarea "p"
type textarea "x"
type textarea "pa"
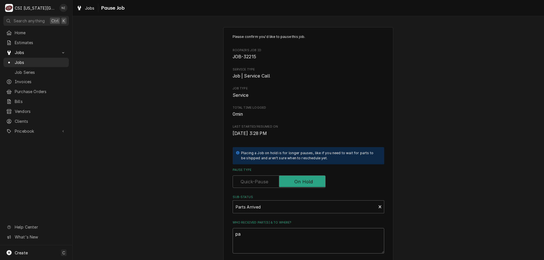
type textarea "x"
type textarea "par"
type textarea "x"
type textarea "part"
type textarea "x"
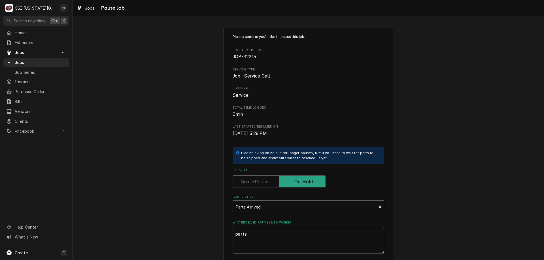
type textarea "parts"
type textarea "x"
type textarea "parts o"
type textarea "x"
type textarea "parts on"
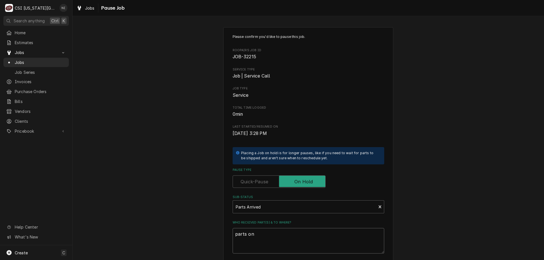
type textarea "x"
type textarea "parts on"
type textarea "x"
type textarea "parts on s"
type textarea "x"
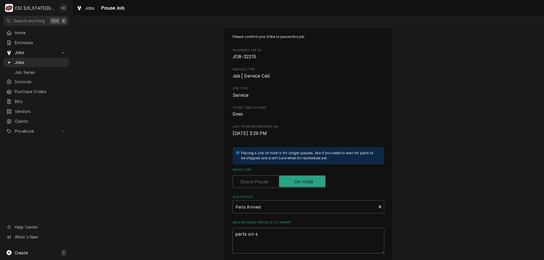
type textarea "parts on si"
type textarea "x"
type textarea "parts on sim"
type textarea "x"
type textarea "parts on simo"
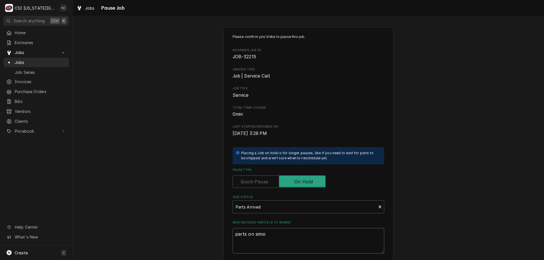
type textarea "x"
type textarea "parts on sim"
type textarea "x"
type textarea "parts on simm"
type textarea "x"
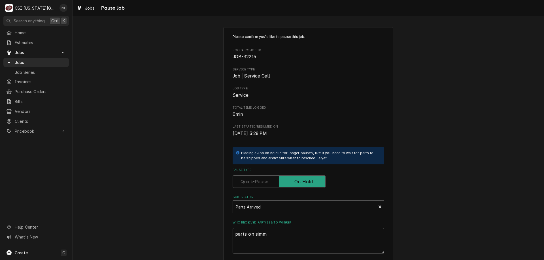
type textarea "parts on simmo"
type textarea "x"
type textarea "parts on simmon"
type textarea "x"
type textarea "parts on simmon"
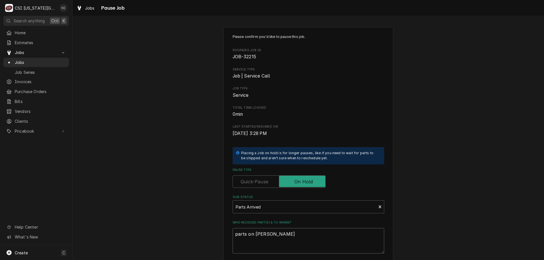
type textarea "x"
type textarea "parts on simmon s"
type textarea "x"
type textarea "parts on simmon"
type textarea "x"
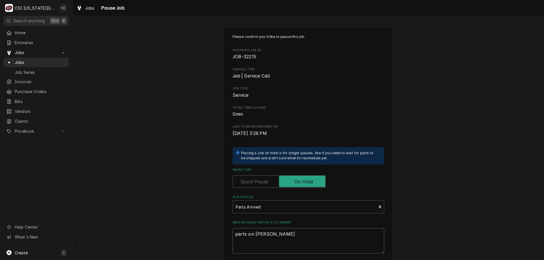
type textarea "parts on simmon"
type textarea "x"
type textarea "parts on simmons"
type textarea "x"
type textarea "parts on simmons s"
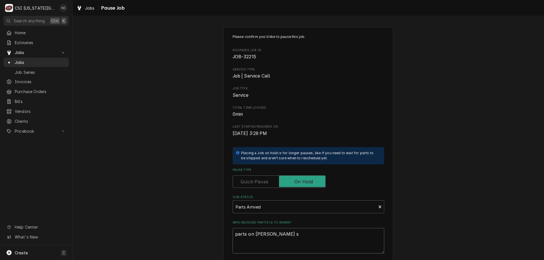
type textarea "x"
type textarea "parts on simmons sh"
type textarea "x"
type textarea "parts on simmons she"
type textarea "x"
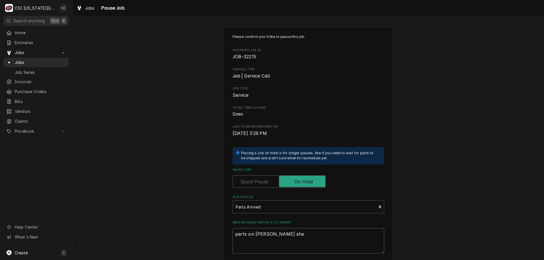
type textarea "parts on simmons shel"
type textarea "x"
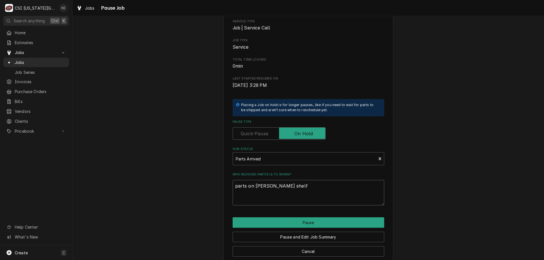
scroll to position [57, 0]
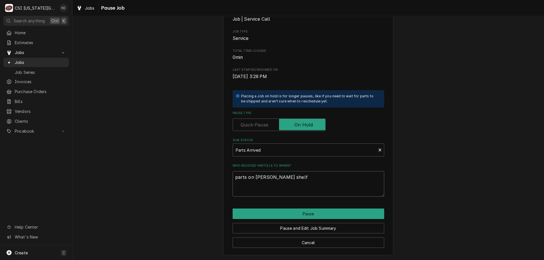
type textarea "parts on [PERSON_NAME] shelf"
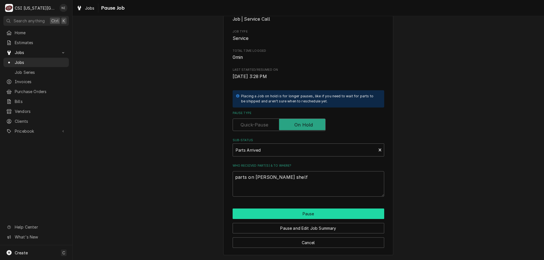
click at [304, 217] on button "Pause" at bounding box center [307, 214] width 151 height 10
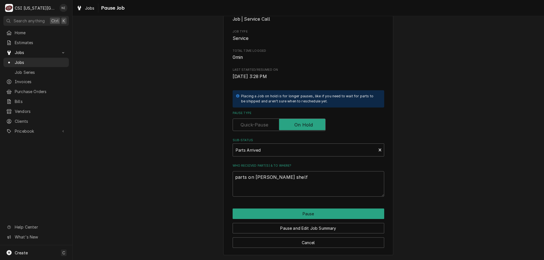
type textarea "x"
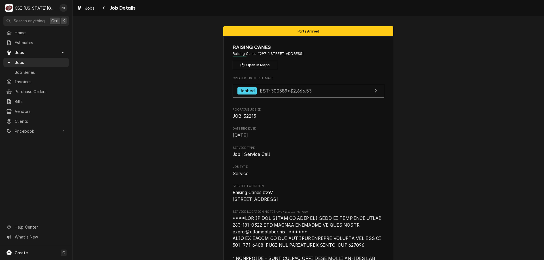
click at [58, 59] on span "Jobs" at bounding box center [40, 62] width 51 height 6
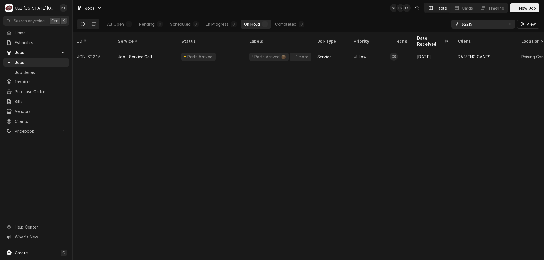
click at [509, 25] on icon "Erase input" at bounding box center [510, 24] width 3 height 4
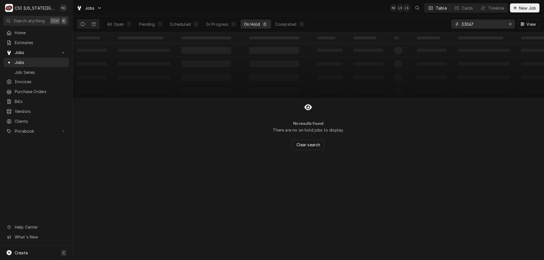
type input "33067"
click at [124, 26] on button "All Open 1" at bounding box center [119, 24] width 31 height 9
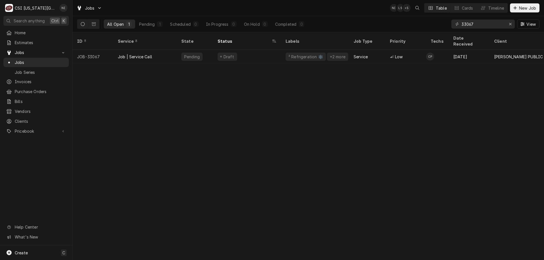
click at [257, 53] on div "Draft" at bounding box center [247, 57] width 68 height 14
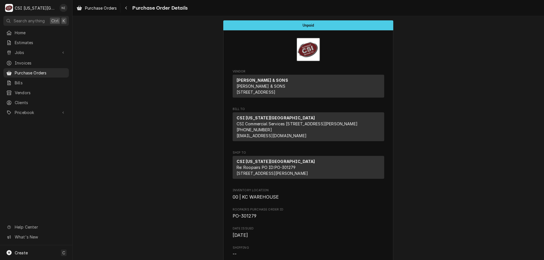
click at [62, 70] on span "Purchase Orders" at bounding box center [40, 73] width 51 height 6
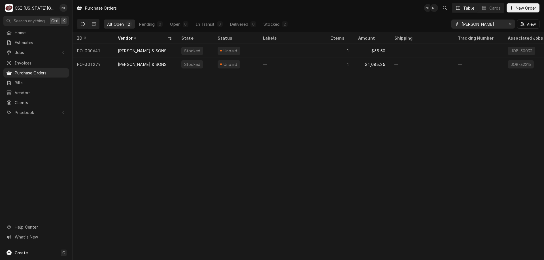
click at [513, 27] on button "Erase input" at bounding box center [509, 24] width 9 height 9
click at [497, 24] on input "Dynamic Content Wrapper" at bounding box center [487, 24] width 53 height 9
type input "301646"
click at [287, 51] on div "—" at bounding box center [292, 51] width 68 height 14
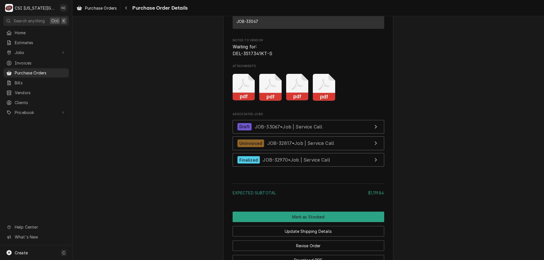
scroll to position [866, 0]
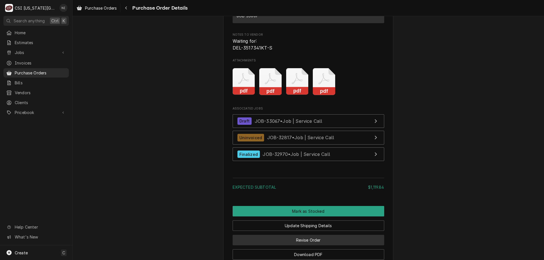
click at [341, 245] on button "Revise Order" at bounding box center [307, 240] width 151 height 10
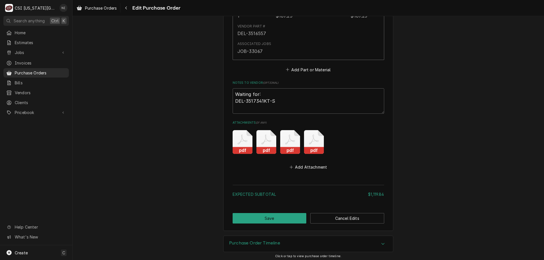
scroll to position [771, 0]
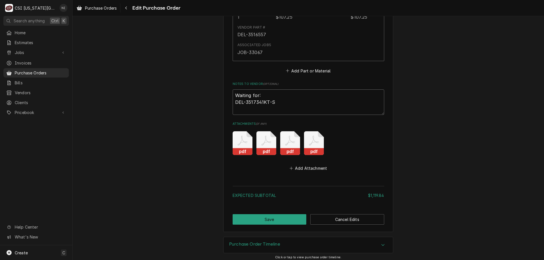
drag, startPoint x: 232, startPoint y: 101, endPoint x: 210, endPoint y: 88, distance: 25.4
type textarea "x"
click at [294, 217] on button "Save" at bounding box center [269, 219] width 74 height 10
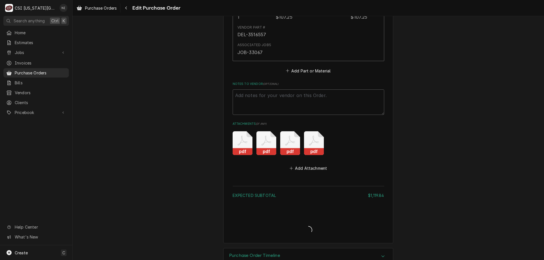
type textarea "x"
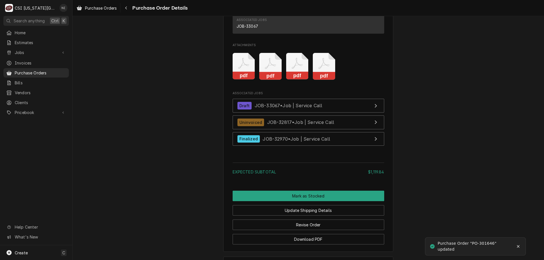
scroll to position [897, 0]
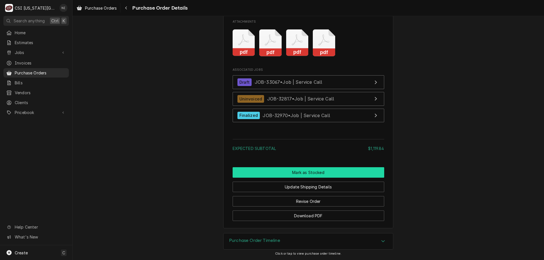
click at [320, 172] on button "Mark as Stocked" at bounding box center [307, 172] width 151 height 10
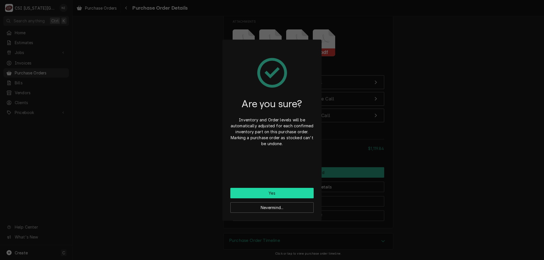
click at [282, 191] on button "Yes" at bounding box center [271, 193] width 83 height 10
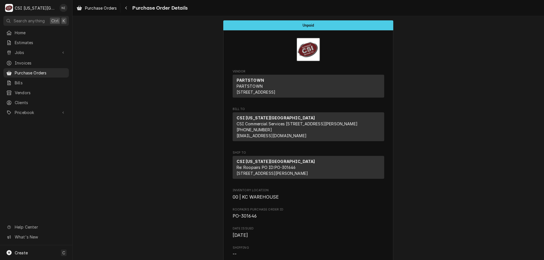
click at [43, 70] on span "Purchase Orders" at bounding box center [40, 73] width 51 height 6
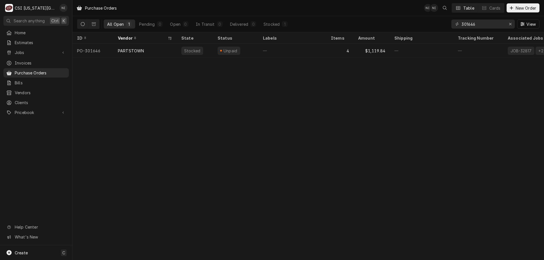
click at [306, 52] on div "—" at bounding box center [292, 51] width 68 height 14
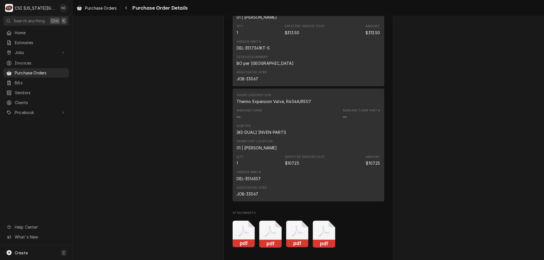
scroll to position [832, 0]
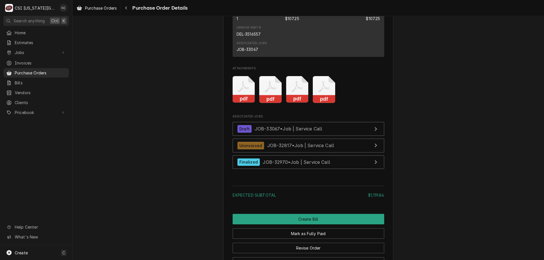
click at [36, 74] on div "Purchase Orders" at bounding box center [36, 72] width 63 height 7
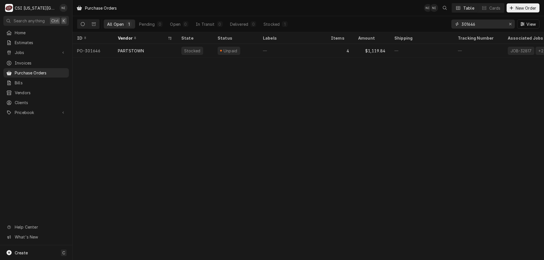
drag, startPoint x: 483, startPoint y: 24, endPoint x: 443, endPoint y: 24, distance: 40.5
click at [448, 24] on div "All Open 1 Pending 0 Open 0 In Transit 0 Delivered 0 Stocked 1 301646 View" at bounding box center [308, 24] width 462 height 16
type input "301756"
click at [257, 48] on div "Sent" at bounding box center [235, 51] width 45 height 14
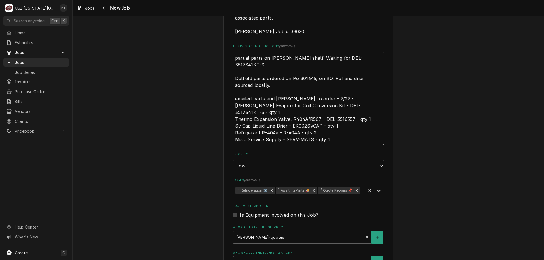
scroll to position [333, 0]
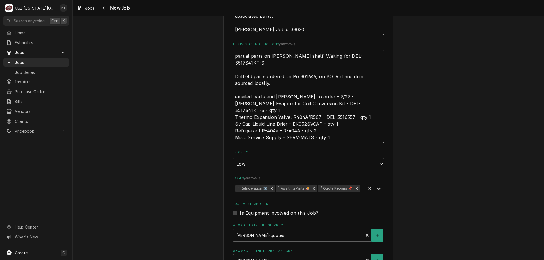
click at [234, 57] on textarea "partial parts on [PERSON_NAME] shelf. Waiting for DEL-3517341KT-S Delfield part…" at bounding box center [307, 96] width 151 height 93
type textarea "x"
type textarea "partial parts on [PERSON_NAME] shelf. Waiting for DEL-3517341KT-S Delfield part…"
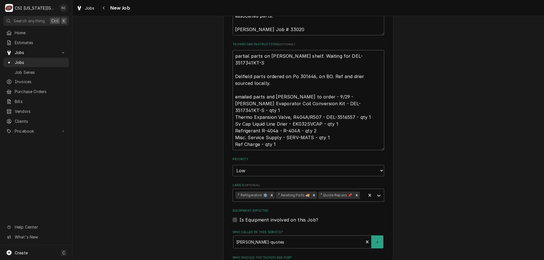
type textarea "x"
type textarea "a partial parts on [PERSON_NAME] shelf. Waiting for DEL-3517341KT-S Delfield pa…"
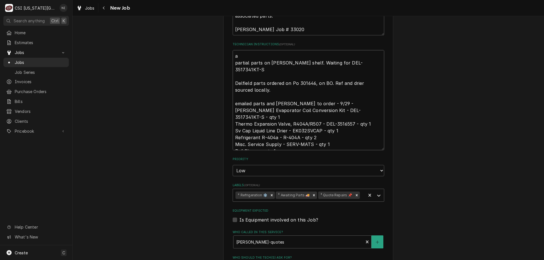
type textarea "x"
type textarea "al partial parts on [PERSON_NAME] shelf. Waiting for DEL-3517341KT-S Delfield p…"
type textarea "x"
type textarea "all partial parts on [PERSON_NAME] shelf. Waiting for DEL-3517341KT-S Delfield …"
type textarea "x"
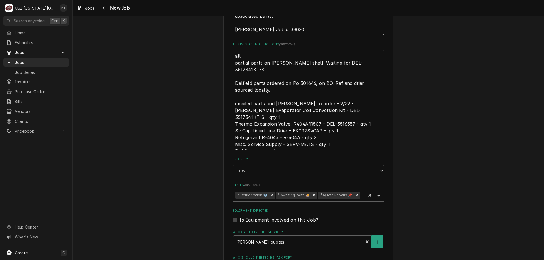
type textarea "all partial parts on charles shelf. Waiting for DEL-3517341KT-S Delfield parts …"
type textarea "x"
type textarea "all p partial parts on charles shelf. Waiting for DEL-3517341KT-S Delfield part…"
type textarea "x"
type textarea "all pa partial parts on charles shelf. Waiting for DEL-3517341KT-S Delfield par…"
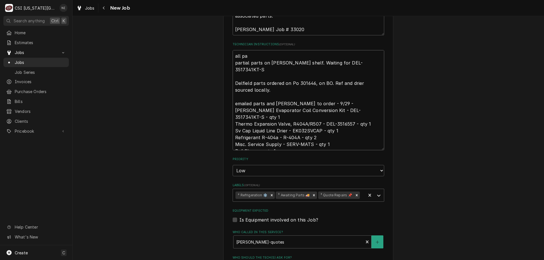
type textarea "x"
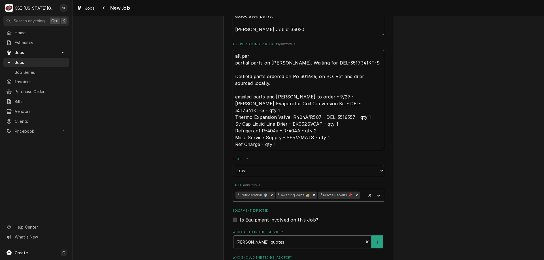
type textarea "all part partial parts on charles shelf. Waiting for DEL-3517341KT-S Delfield p…"
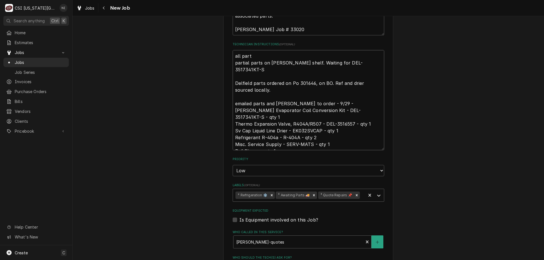
type textarea "x"
type textarea "all parts partial parts on charles shelf. Waiting for DEL-3517341KT-S Delfield …"
type textarea "x"
type textarea "all parts o partial parts on charles shelf. Waiting for DEL-3517341KT-S Delfiel…"
type textarea "x"
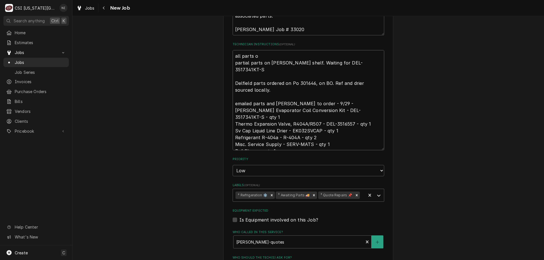
type textarea "all parts on partial parts on charles shelf. Waiting for DEL-3517341KT-S Delfie…"
type textarea "x"
type textarea "all parts on partial parts on charles shelf. Waiting for DEL-3517341KT-S Delfie…"
type textarea "x"
type textarea "all parts on s partial parts on charles shelf. Waiting for DEL-3517341KT-S Delf…"
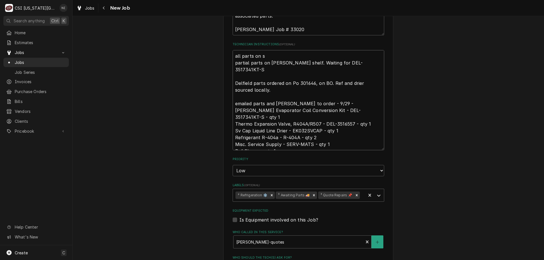
type textarea "x"
type textarea "all parts on partial parts on charles shelf. Waiting for DEL-3517341KT-S Delfie…"
type textarea "x"
type textarea "all parts on ch partial parts on charles shelf. Waiting for DEL-3517341KT-S Del…"
type textarea "x"
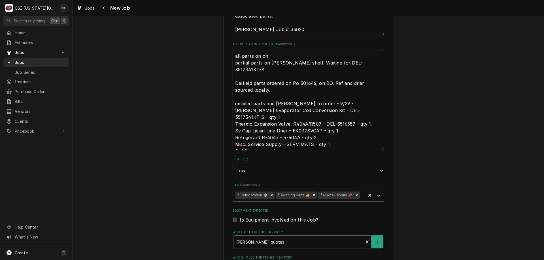
type textarea "all parts on cha partial parts on charles shelf. Waiting for DEL-3517341KT-S De…"
type textarea "x"
type textarea "all parts on char partial parts on charles shelf. Waiting for DEL-3517341KT-S D…"
type textarea "x"
type textarea "all parts on charl partial parts on charles shelf. Waiting for DEL-3517341KT-S …"
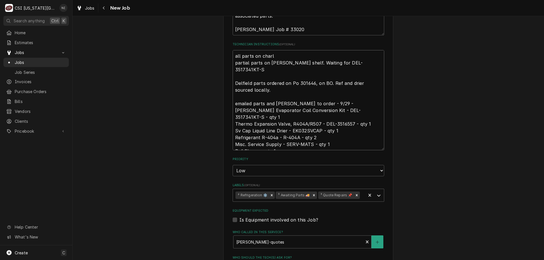
type textarea "x"
type textarea "all parts on charle partial parts on charles shelf. Waiting for DEL-3517341KT-S…"
type textarea "x"
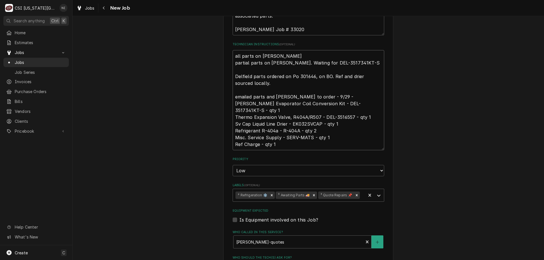
type textarea "all parts on charles partial parts on charles shelf. Waiting for DEL-3517341KT-…"
type textarea "x"
type textarea "all parts on charles s partial parts on charles shelf. Waiting for DEL-3517341K…"
type textarea "x"
type textarea "all parts on charles sh partial parts on charles shelf. Waiting for DEL-3517341…"
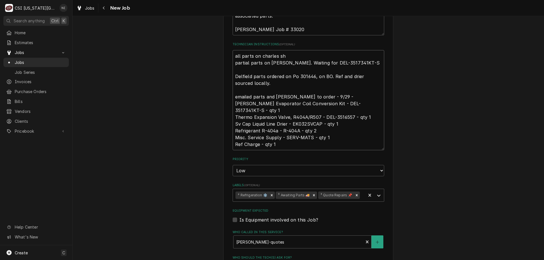
type textarea "x"
type textarea "all parts on charles shel partial parts on charles shelf. Waiting for DEL-35173…"
type textarea "x"
type textarea "all parts on charles shelf partial parts on charles shelf. Waiting for DEL-3517…"
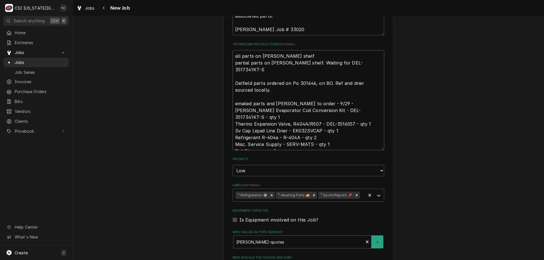
type textarea "x"
click at [313, 196] on icon "Remove ³ Awaiting Parts 🚚" at bounding box center [314, 195] width 2 height 2
type textarea "all parts on charles shelf partial parts on charles shelf. Waiting for DEL-3517…"
drag, startPoint x: 379, startPoint y: 193, endPoint x: 371, endPoint y: 195, distance: 7.8
click at [379, 193] on div "Labels" at bounding box center [378, 195] width 10 height 11
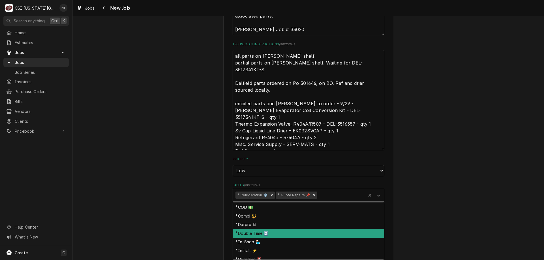
click at [259, 234] on div "¹ Double Time 2️⃣" at bounding box center [308, 233] width 151 height 9
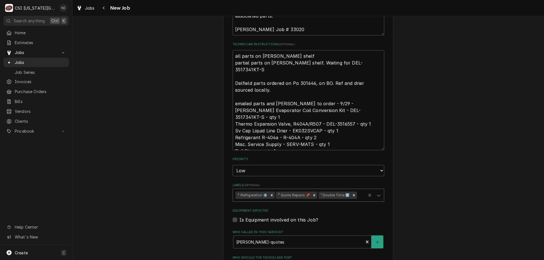
click at [353, 196] on icon "Remove ¹ Double Time 2️⃣" at bounding box center [354, 195] width 2 height 2
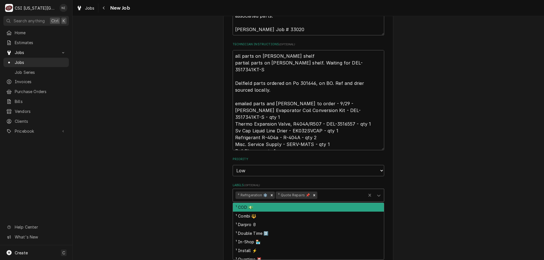
click at [376, 193] on icon "Labels" at bounding box center [379, 196] width 6 height 6
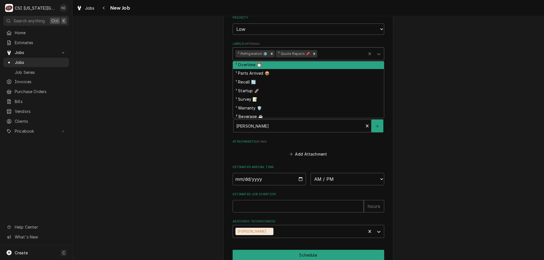
scroll to position [57, 0]
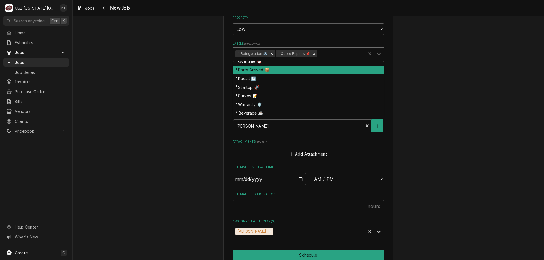
click at [266, 73] on div "¹ Parts Arrived 📦" at bounding box center [308, 70] width 151 height 9
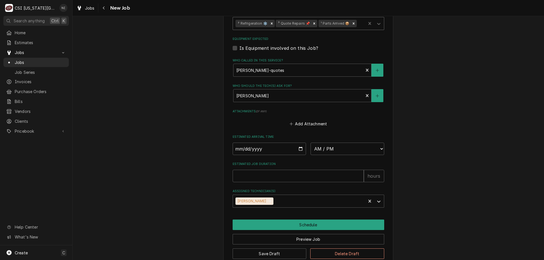
scroll to position [516, 0]
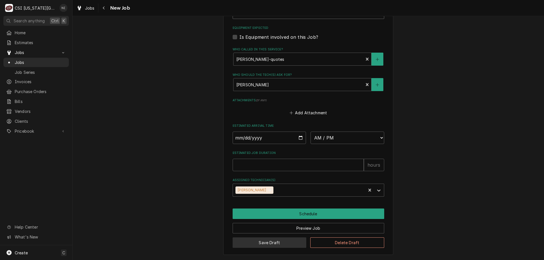
click at [271, 242] on button "Save Draft" at bounding box center [269, 243] width 74 height 10
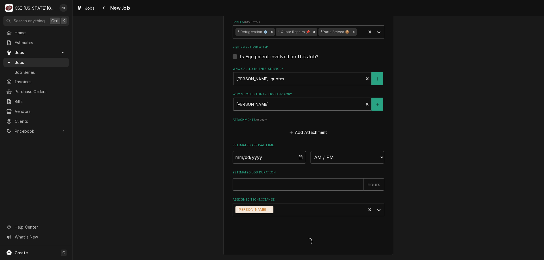
type textarea "x"
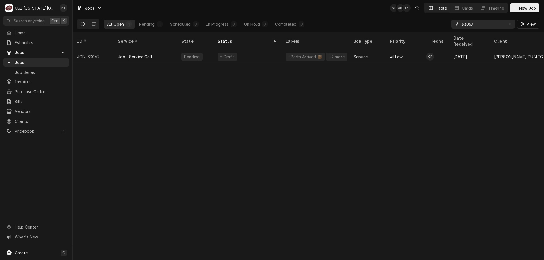
drag, startPoint x: 474, startPoint y: 25, endPoint x: 441, endPoint y: 24, distance: 33.7
click at [441, 24] on div "All Open 1 Pending 1 Scheduled 0 In Progress 0 On Hold 0 Completed 0 33067 View" at bounding box center [308, 24] width 462 height 16
paste input "330"
type input "33330"
click at [351, 53] on div "Service" at bounding box center [367, 57] width 36 height 14
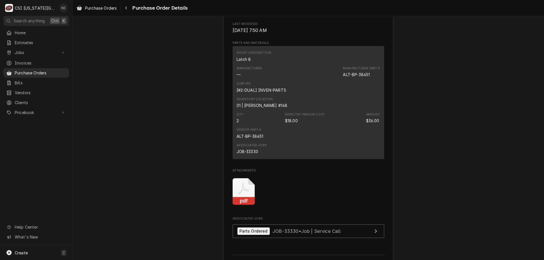
scroll to position [282, 0]
click at [250, 154] on div "JOB-33330" at bounding box center [247, 151] width 22 height 6
copy div "33330"
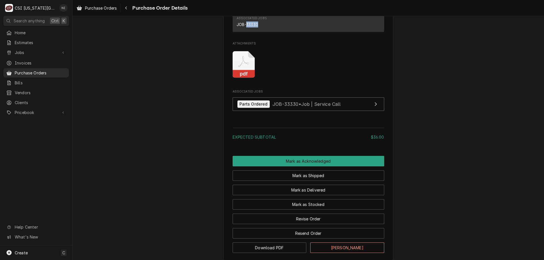
scroll to position [458, 0]
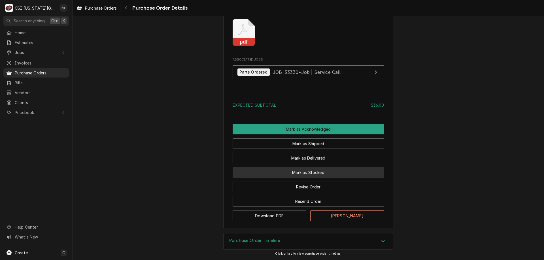
click at [309, 173] on button "Mark as Stocked" at bounding box center [307, 172] width 151 height 10
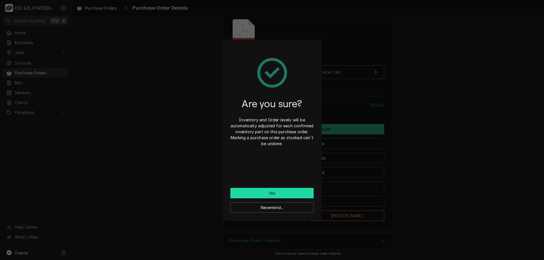
click at [300, 191] on button "Yes" at bounding box center [271, 193] width 83 height 10
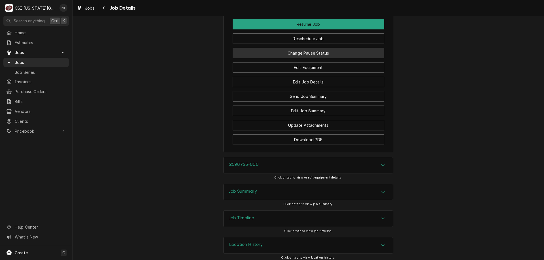
click at [334, 54] on button "Change Pause Status" at bounding box center [307, 53] width 151 height 10
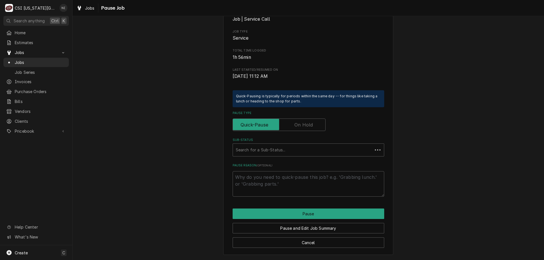
scroll to position [0, 0]
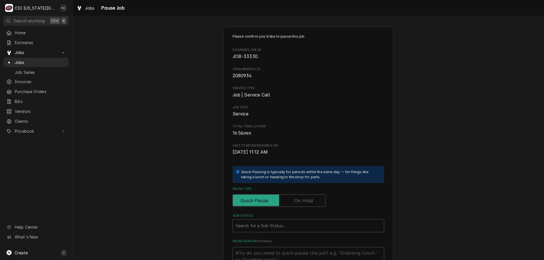
click at [304, 200] on label "Pause Type" at bounding box center [278, 201] width 93 height 12
click at [304, 200] on input "Pause Type" at bounding box center [279, 201] width 88 height 12
checkbox input "true"
click at [303, 226] on div "Sub-Status" at bounding box center [308, 226] width 145 height 10
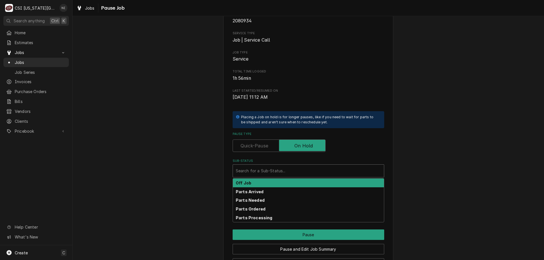
scroll to position [76, 0]
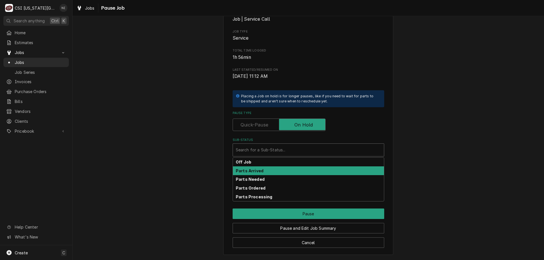
click at [259, 173] on strong "Parts Arrived" at bounding box center [250, 170] width 28 height 5
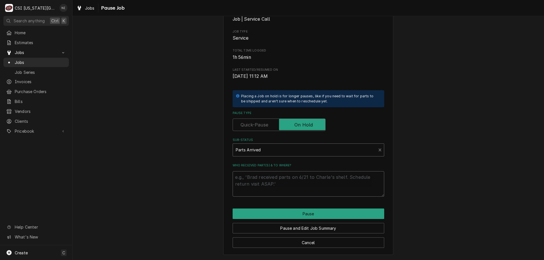
click at [262, 179] on textarea "Who received part(s) & to where?" at bounding box center [307, 183] width 151 height 25
type textarea "x"
type textarea "p"
type textarea "x"
type textarea "pa"
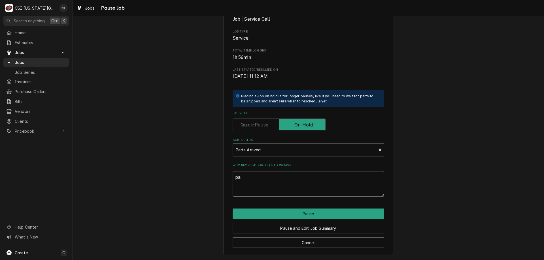
type textarea "x"
type textarea "par"
type textarea "x"
type textarea "part"
type textarea "x"
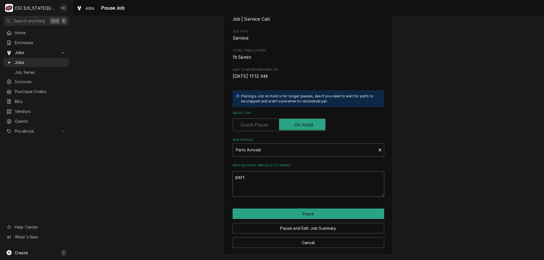
type textarea "parts"
type textarea "x"
type textarea "parts"
type textarea "x"
type textarea "parts o"
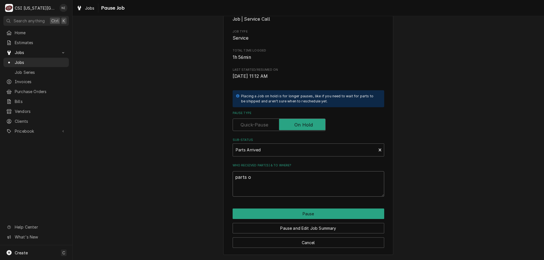
type textarea "x"
type textarea "parts on"
type textarea "x"
type textarea "parts on"
type textarea "x"
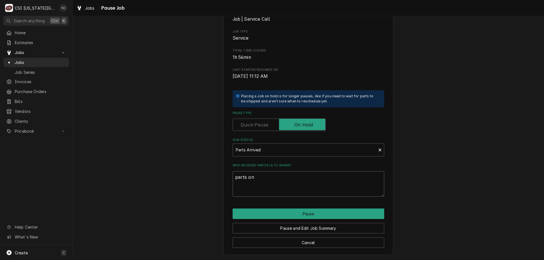
type textarea "parts on j"
type textarea "x"
type textarea "parts on ju"
type textarea "x"
type textarea "parts on j"
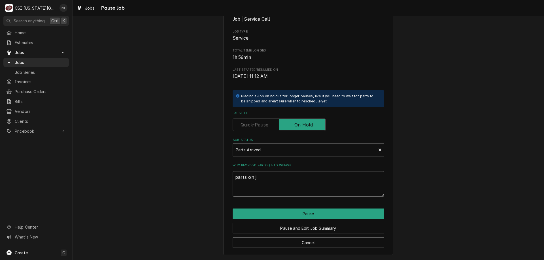
type textarea "x"
type textarea "parts on ji"
type textarea "x"
type textarea "parts on jim"
type textarea "x"
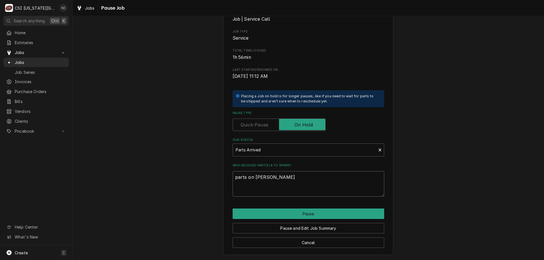
type textarea "parts on jimm"
type textarea "x"
type textarea "parts on jimmy"
type textarea "x"
type textarea "parts on jimmy"
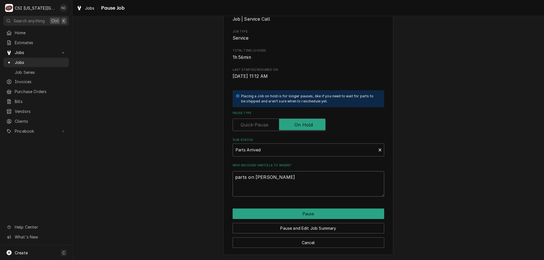
type textarea "x"
type textarea "parts on jimmy h"
type textarea "x"
type textarea "parts on jimmy"
type textarea "x"
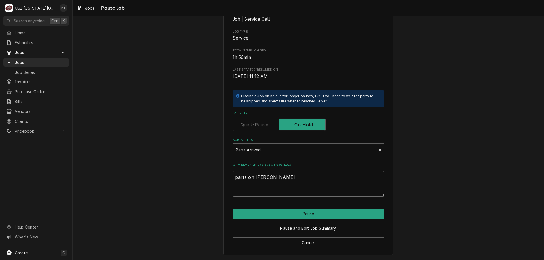
type textarea "parts on jimmy sh"
type textarea "x"
type textarea "parts on jimmy she"
type textarea "x"
type textarea "parts on jimmy shel"
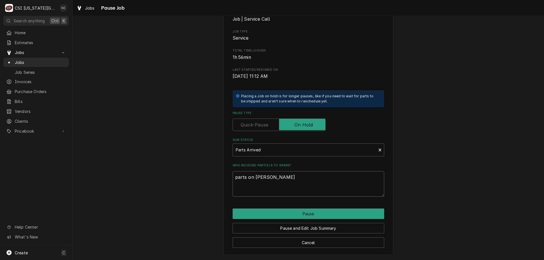
type textarea "x"
type textarea "parts on jimmy shelf"
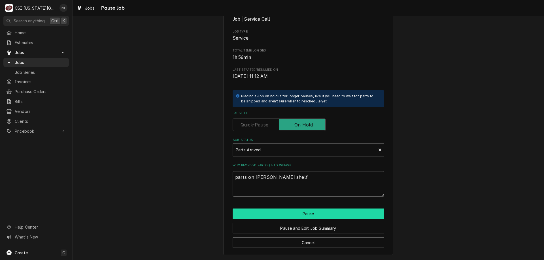
click at [339, 216] on button "Pause" at bounding box center [307, 214] width 151 height 10
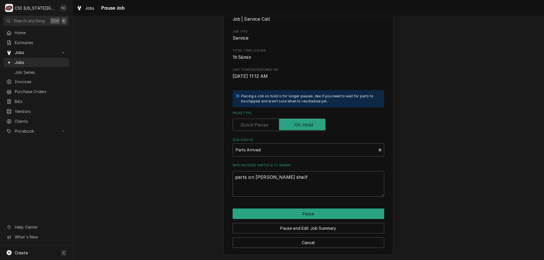
type textarea "x"
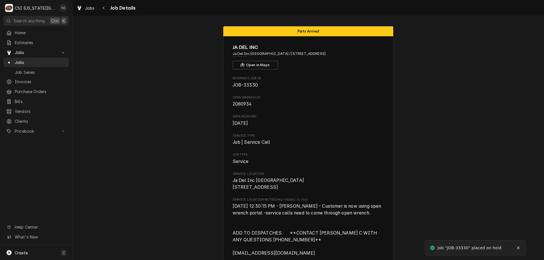
click at [33, 62] on span "Jobs" at bounding box center [40, 62] width 51 height 6
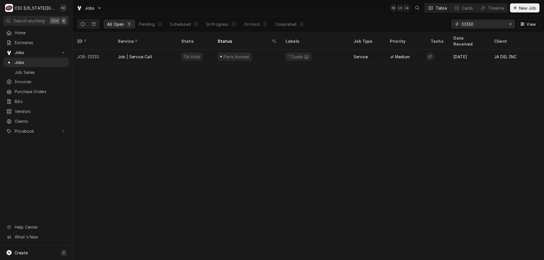
drag, startPoint x: 466, startPoint y: 24, endPoint x: 399, endPoint y: 11, distance: 68.3
click at [416, 17] on div "All Open 1 Pending 0 Scheduled 0 In Progress 0 On Hold 1 Completed 0 33330 View" at bounding box center [308, 24] width 462 height 16
type input "33049"
click at [261, 50] on div "Parts Ordered" at bounding box center [247, 57] width 68 height 14
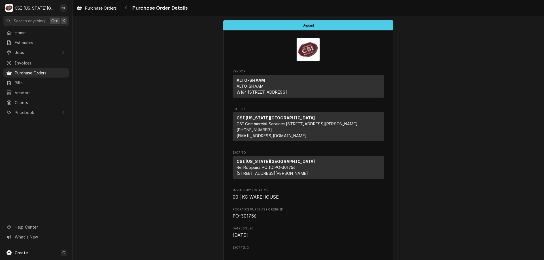
click at [59, 70] on span "Purchase Orders" at bounding box center [40, 73] width 51 height 6
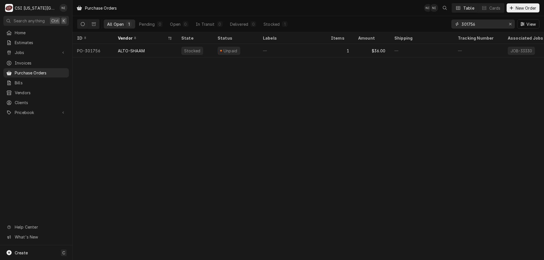
drag, startPoint x: 473, startPoint y: 23, endPoint x: 439, endPoint y: 23, distance: 34.0
click at [441, 23] on div "All Open 1 Pending 0 Open 0 In Transit 0 Delivered 0 Stocked 1 301756 View" at bounding box center [308, 24] width 462 height 16
type input "301733"
click at [265, 52] on div "—" at bounding box center [292, 51] width 68 height 14
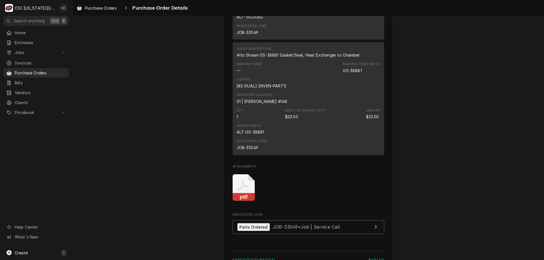
scroll to position [1381, 0]
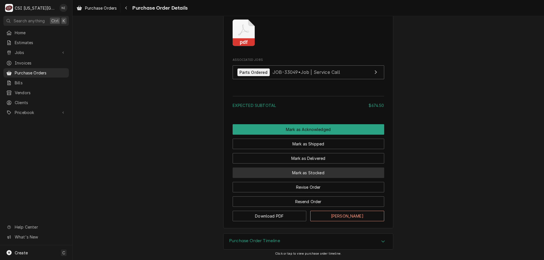
click at [342, 173] on button "Mark as Stocked" at bounding box center [307, 173] width 151 height 10
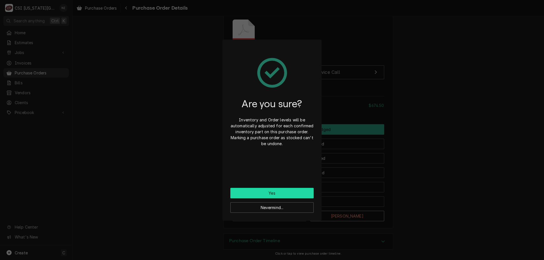
click at [290, 196] on button "Yes" at bounding box center [271, 193] width 83 height 10
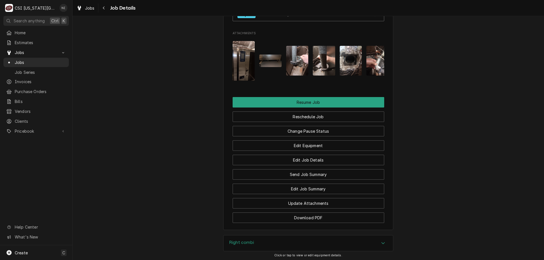
scroll to position [921, 0]
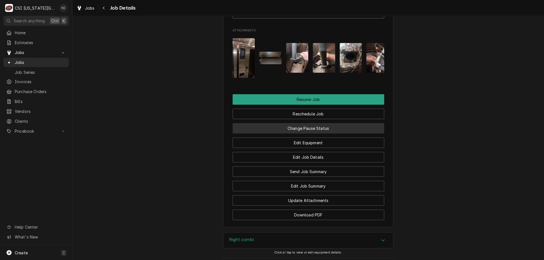
click at [335, 125] on button "Change Pause Status" at bounding box center [307, 128] width 151 height 10
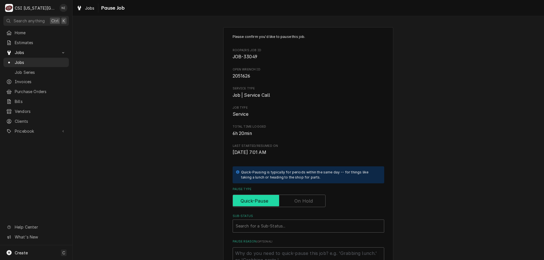
drag, startPoint x: 314, startPoint y: 202, endPoint x: 316, endPoint y: 211, distance: 9.7
click at [314, 202] on input "Pause Type" at bounding box center [279, 201] width 88 height 12
checkbox input "true"
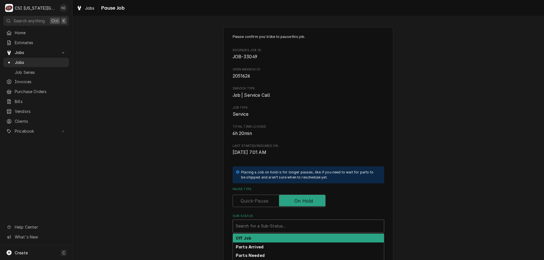
drag, startPoint x: 322, startPoint y: 222, endPoint x: 326, endPoint y: 214, distance: 8.2
click at [323, 223] on div "Sub-Status" at bounding box center [308, 226] width 145 height 10
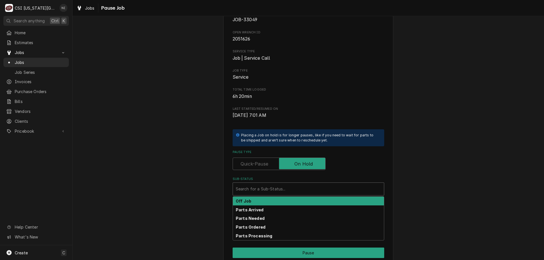
scroll to position [76, 0]
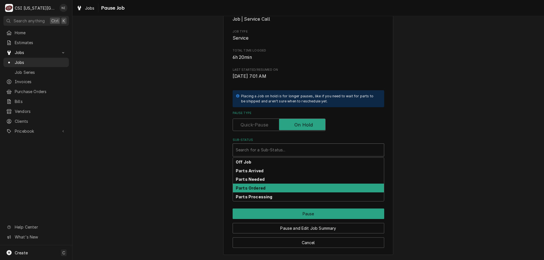
click at [239, 191] on strong "Parts Ordered" at bounding box center [251, 188] width 30 height 5
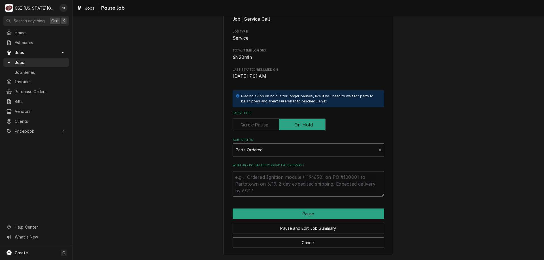
click at [280, 146] on div "Sub-Status" at bounding box center [305, 150] width 138 height 10
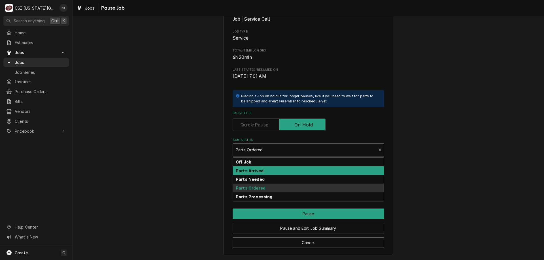
click at [256, 171] on strong "Parts Arrived" at bounding box center [250, 170] width 28 height 5
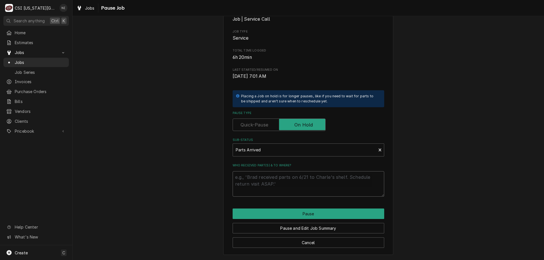
click at [252, 178] on textarea "Who received part(s) & to where?" at bounding box center [307, 183] width 151 height 25
type textarea "x"
type textarea "p"
type textarea "x"
type textarea "pa"
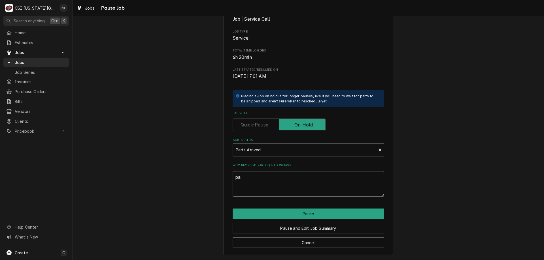
type textarea "x"
type textarea "par"
type textarea "x"
type textarea "part"
type textarea "x"
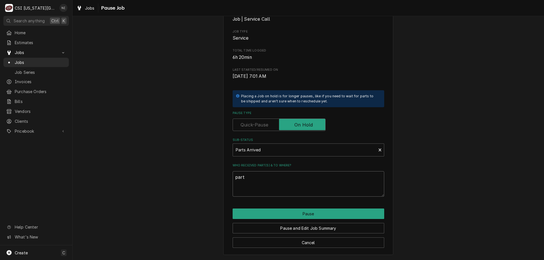
type textarea "parts"
type textarea "x"
type textarea "parts"
type textarea "x"
type textarea "parts o"
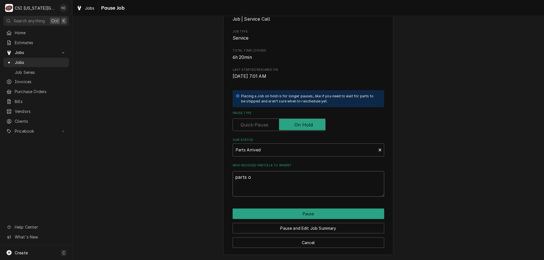
type textarea "x"
type textarea "parts on"
type textarea "x"
type textarea "parts on"
type textarea "x"
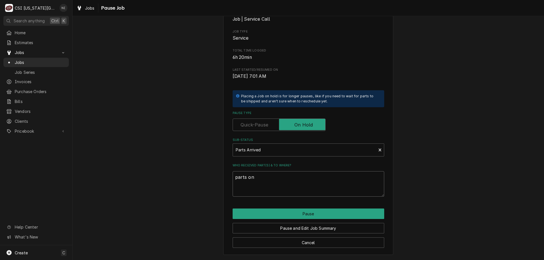
type textarea "parts on c"
type textarea "x"
type textarea "parts on ch"
type textarea "x"
type textarea "parts on char"
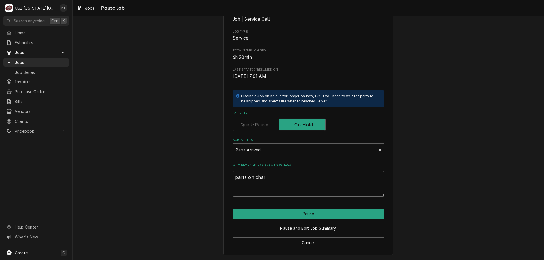
type textarea "x"
type textarea "parts on cha"
type textarea "x"
type textarea "parts on ch"
type textarea "x"
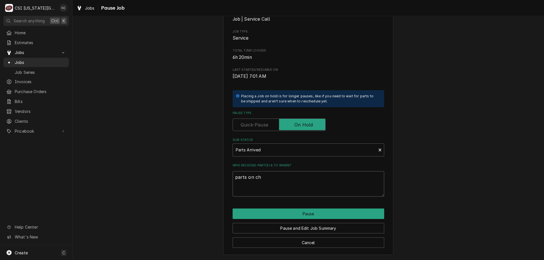
type textarea "parts on c"
type textarea "x"
type textarea "parts on"
type textarea "x"
type textarea "parts on j"
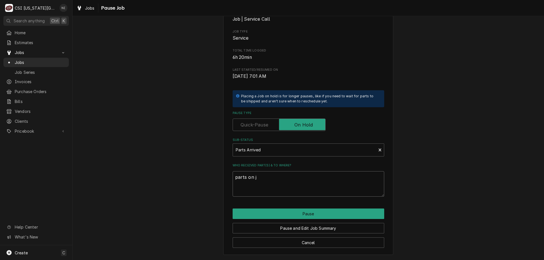
type textarea "x"
type textarea "parts on ji"
type textarea "x"
type textarea "parts on jim"
type textarea "x"
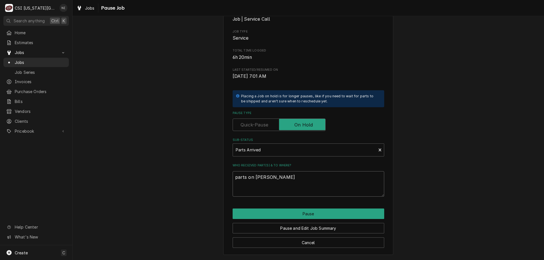
type textarea "parts on jimm"
type textarea "x"
type textarea "parts on jimmy"
type textarea "x"
type textarea "parts on jimmy"
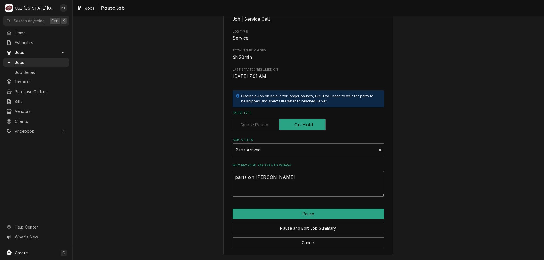
type textarea "x"
type textarea "parts on jimmy s"
type textarea "x"
type textarea "parts on jimmy sh"
type textarea "x"
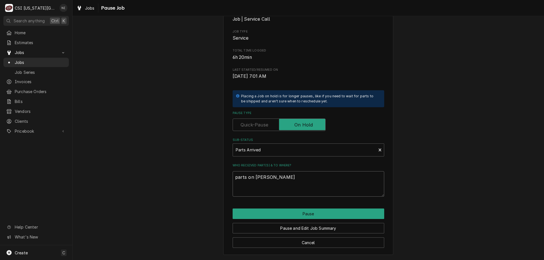
type textarea "parts on jimmy she"
type textarea "x"
type textarea "parts on jimmy shel"
type textarea "x"
type textarea "parts on jimmy shelf"
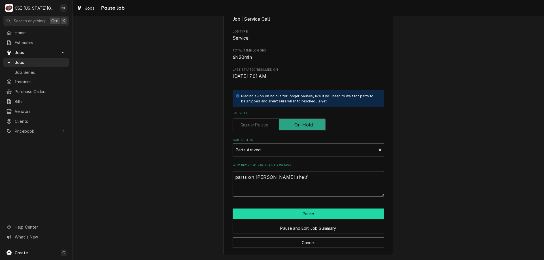
click at [281, 214] on button "Pause" at bounding box center [307, 214] width 151 height 10
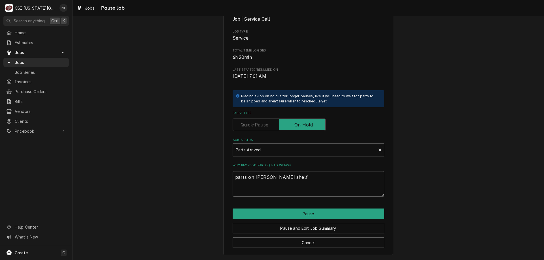
type textarea "x"
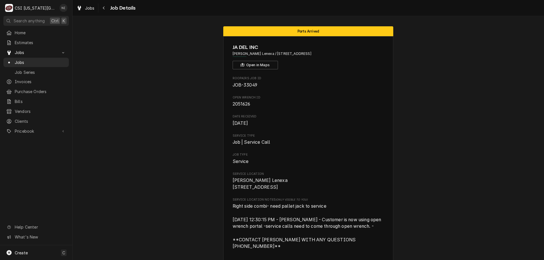
click at [34, 63] on div "Jobs" at bounding box center [36, 62] width 63 height 7
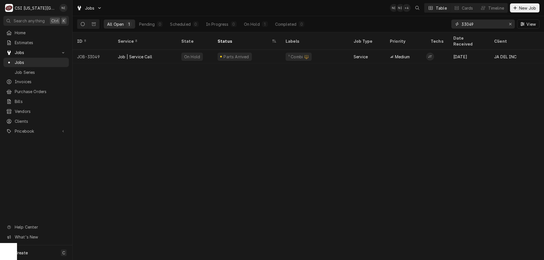
click at [511, 25] on div "Erase input" at bounding box center [510, 24] width 6 height 6
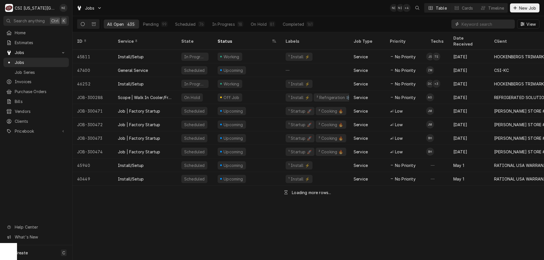
paste input "33456"
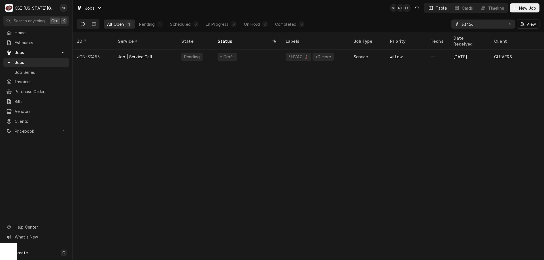
type input "33456"
click at [281, 52] on div "² HVAC 🌡️ +3 more" at bounding box center [315, 57] width 68 height 14
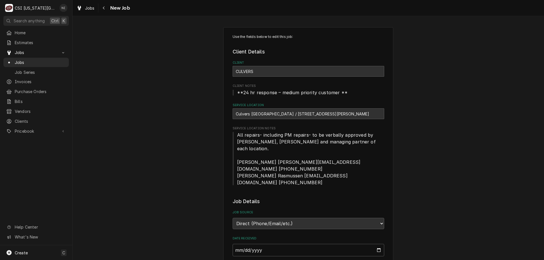
type textarea "x"
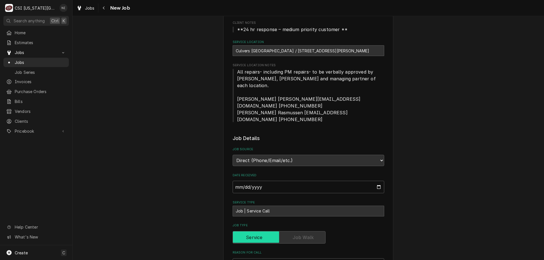
scroll to position [70, 0]
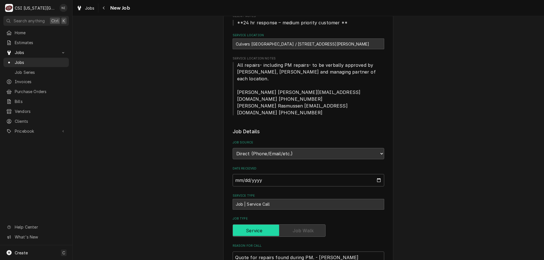
click at [46, 62] on span "Jobs" at bounding box center [40, 62] width 51 height 6
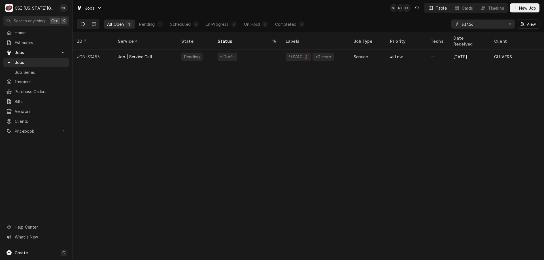
click at [197, 164] on div "ID Service State Status Labels Job Type Priority Techs Date Received Client Loc…" at bounding box center [307, 146] width 471 height 228
click at [195, 134] on div "ID Service State Status Labels Job Type Priority Techs Date Received Client Loc…" at bounding box center [307, 146] width 471 height 228
